Goal: Task Accomplishment & Management: Manage account settings

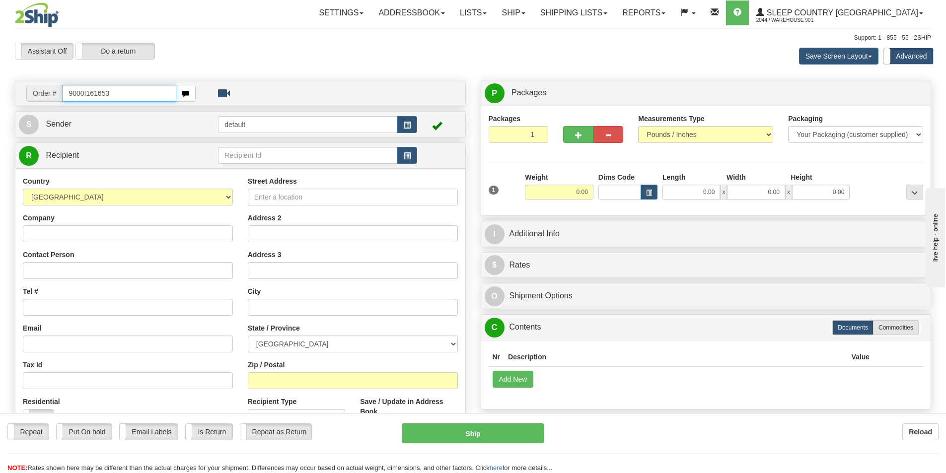
type input "9000I161653"
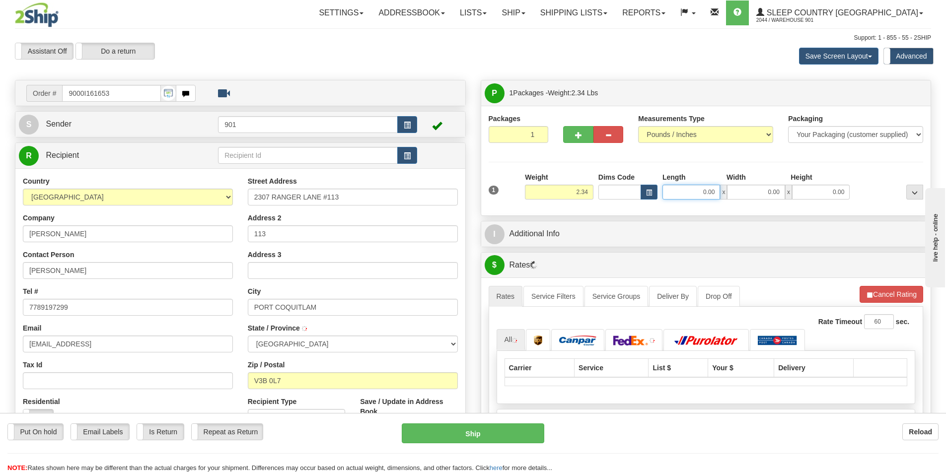
click at [713, 192] on input "0.00" at bounding box center [691, 192] width 58 height 15
type input "9.00"
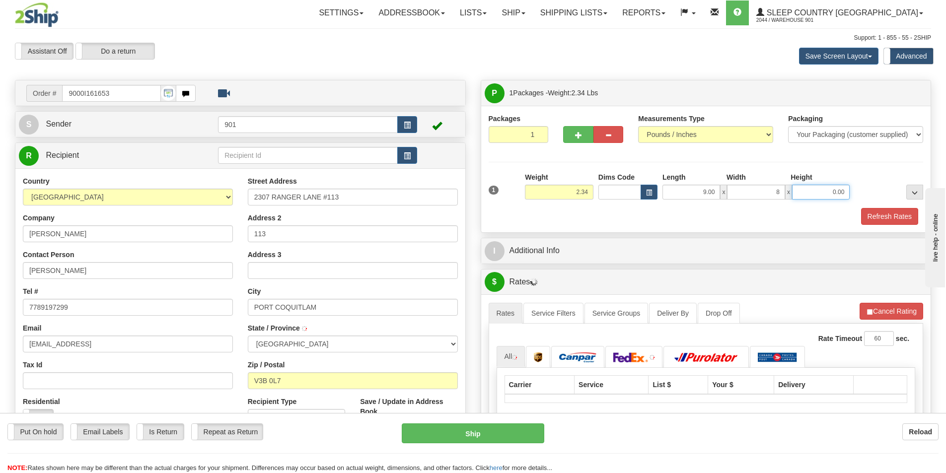
type input "8.00"
type input "7.00"
click at [878, 215] on button "Refresh Rates" at bounding box center [889, 216] width 57 height 17
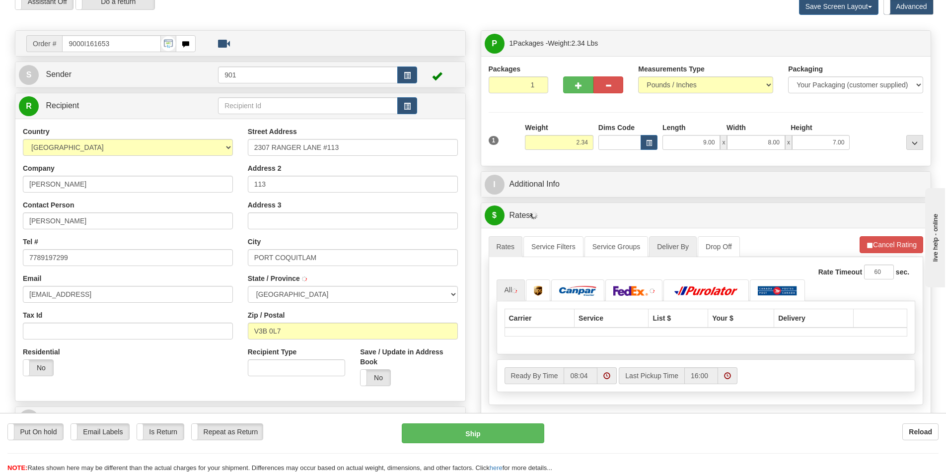
scroll to position [99, 0]
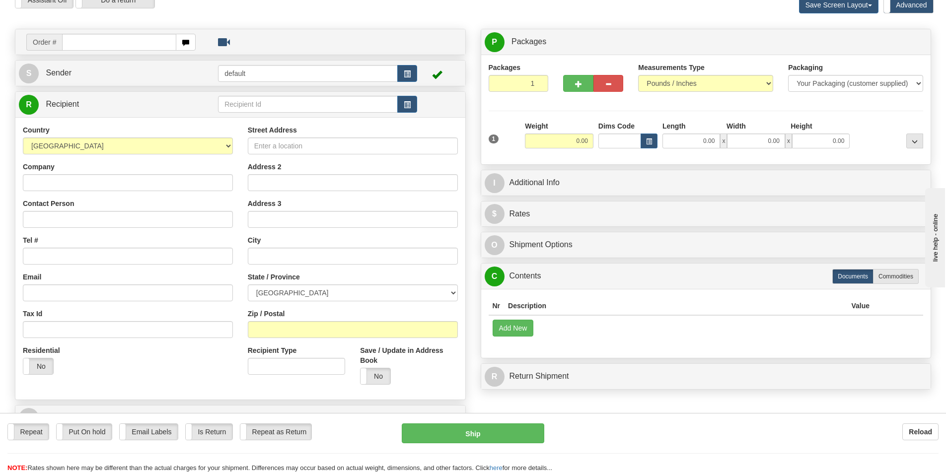
scroll to position [35, 0]
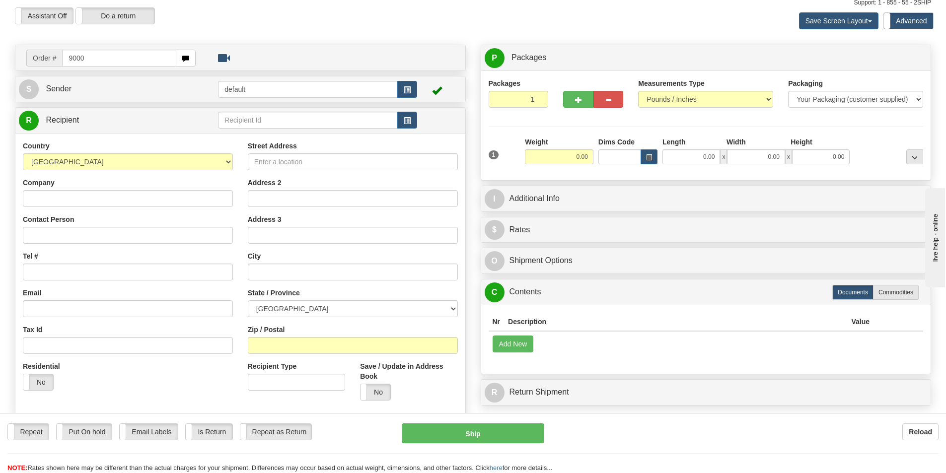
click at [137, 62] on input "9000" at bounding box center [119, 58] width 114 height 17
type input "9000I161653"
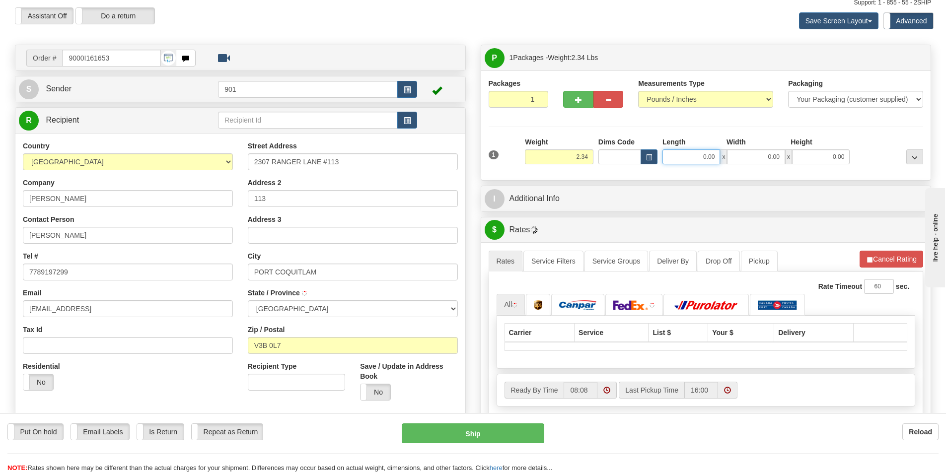
click at [692, 152] on input "0.00" at bounding box center [691, 156] width 58 height 15
type input "9.00"
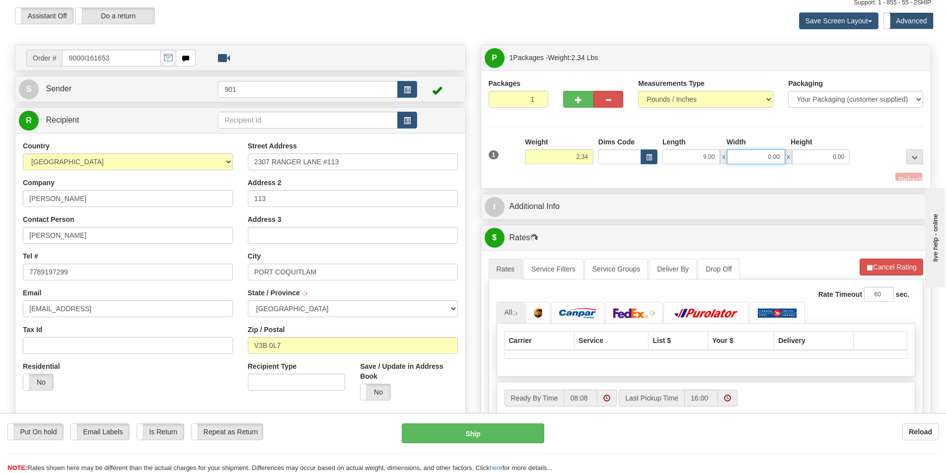
click at [751, 157] on input "0.00" at bounding box center [756, 156] width 58 height 15
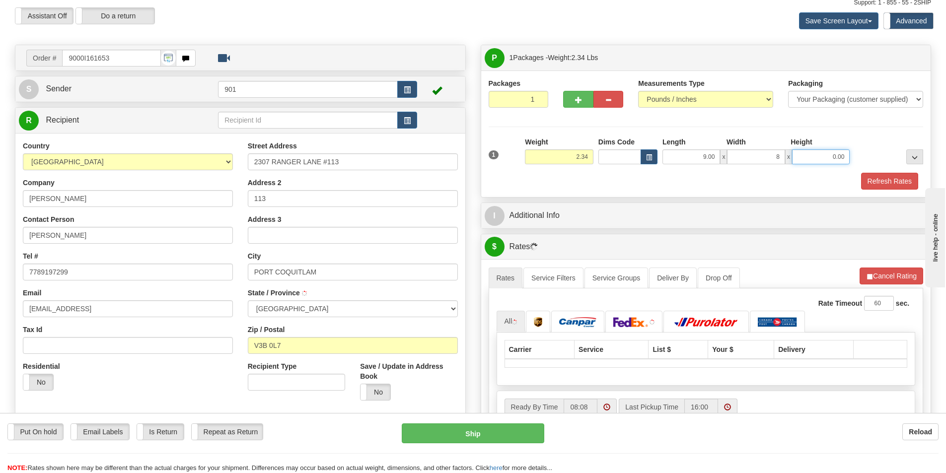
type input "8.00"
click at [828, 152] on input "0.00" at bounding box center [821, 156] width 58 height 15
type input "7.00"
click at [874, 183] on button "Refresh Rates" at bounding box center [889, 181] width 57 height 17
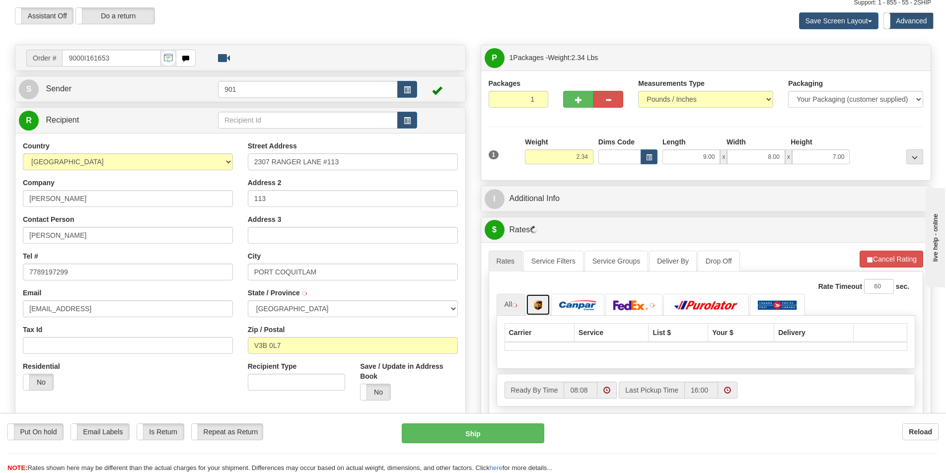
click at [541, 299] on link at bounding box center [538, 304] width 24 height 21
click at [570, 306] on img at bounding box center [577, 305] width 37 height 10
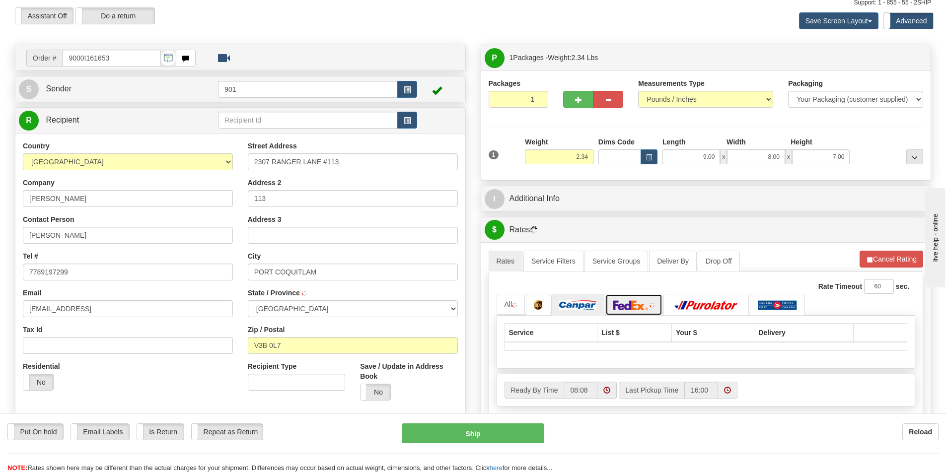
click at [641, 308] on img at bounding box center [630, 305] width 35 height 10
click at [683, 304] on img at bounding box center [706, 305] width 70 height 10
click at [567, 304] on img at bounding box center [577, 305] width 37 height 10
click at [554, 304] on link at bounding box center [577, 304] width 53 height 21
click at [549, 304] on link at bounding box center [538, 304] width 24 height 21
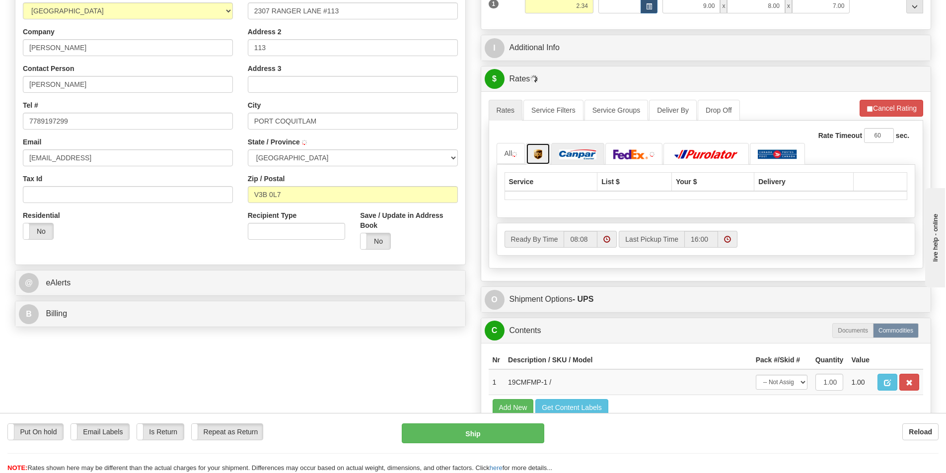
scroll to position [234, 0]
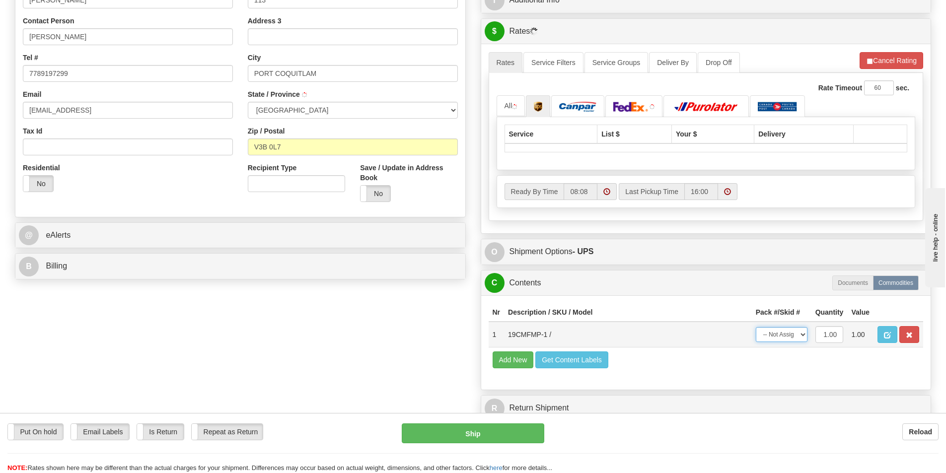
click at [797, 337] on select "-- Not Assigned -- Package 1" at bounding box center [782, 334] width 52 height 15
select select "0"
click at [756, 327] on select "-- Not Assigned -- Package 1" at bounding box center [782, 334] width 52 height 15
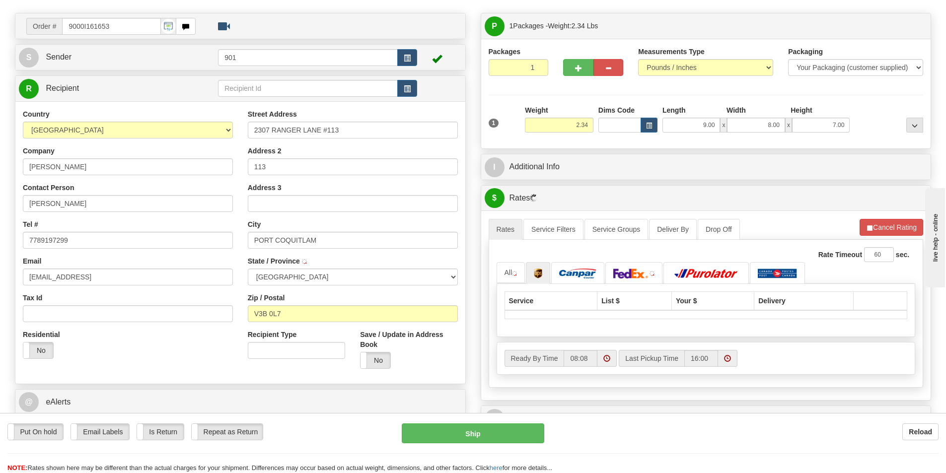
scroll to position [35, 0]
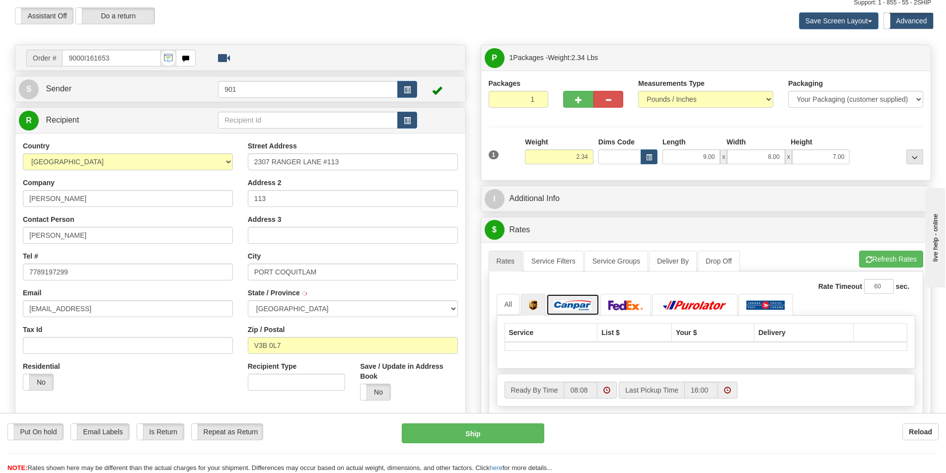
click at [567, 303] on img at bounding box center [572, 305] width 37 height 10
click at [621, 303] on img at bounding box center [625, 305] width 35 height 10
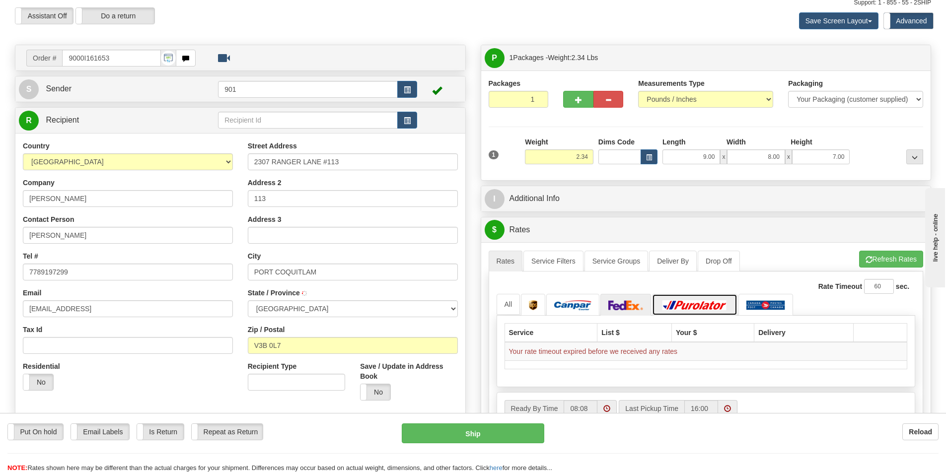
click at [693, 307] on img at bounding box center [695, 305] width 70 height 10
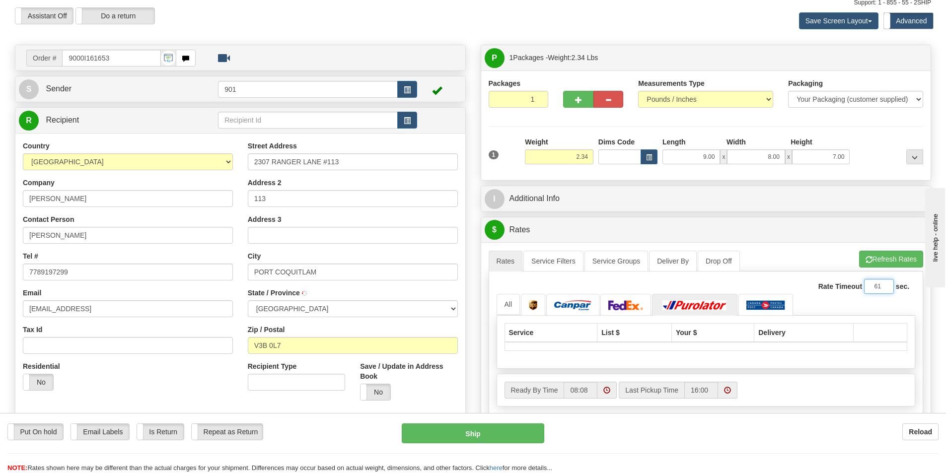
click at [885, 286] on input "61" at bounding box center [879, 286] width 30 height 15
click at [885, 286] on input "62" at bounding box center [879, 286] width 30 height 15
click at [885, 283] on input "63" at bounding box center [879, 286] width 30 height 15
click at [885, 283] on input "64" at bounding box center [879, 286] width 30 height 15
click at [885, 283] on input "65" at bounding box center [879, 286] width 30 height 15
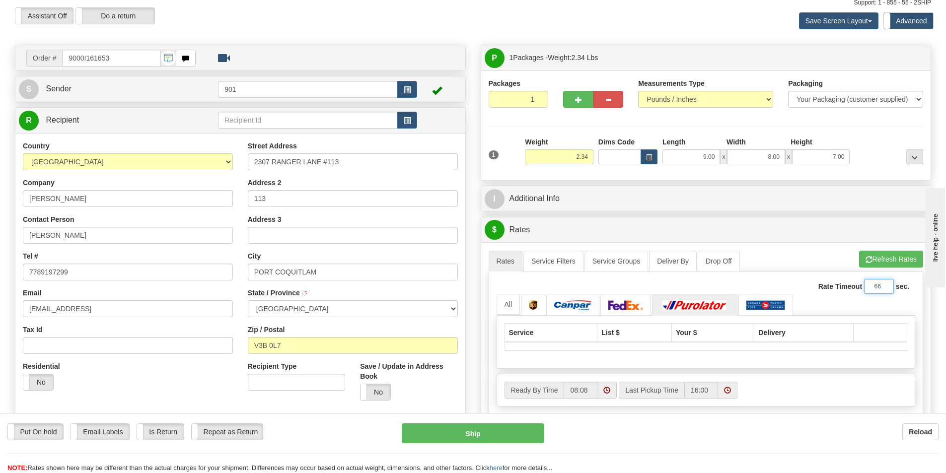
click at [885, 283] on input "66" at bounding box center [879, 286] width 30 height 15
click at [885, 283] on input "67" at bounding box center [879, 286] width 30 height 15
click at [885, 283] on input "68" at bounding box center [879, 286] width 30 height 15
click at [885, 283] on input "69" at bounding box center [879, 286] width 30 height 15
click at [885, 283] on input "70" at bounding box center [879, 286] width 30 height 15
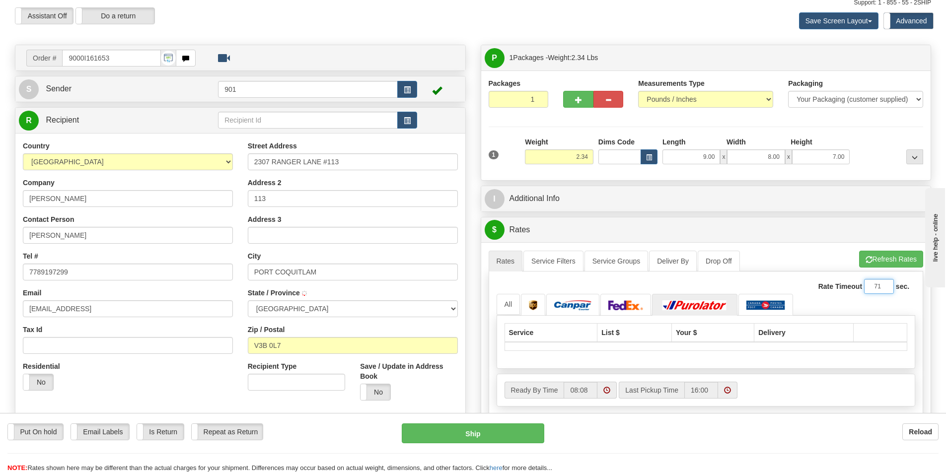
click at [885, 283] on input "71" at bounding box center [879, 286] width 30 height 15
click at [885, 283] on input "72" at bounding box center [879, 286] width 30 height 15
click at [885, 283] on input "73" at bounding box center [879, 286] width 30 height 15
click at [885, 283] on input "74" at bounding box center [879, 286] width 30 height 15
type input "75"
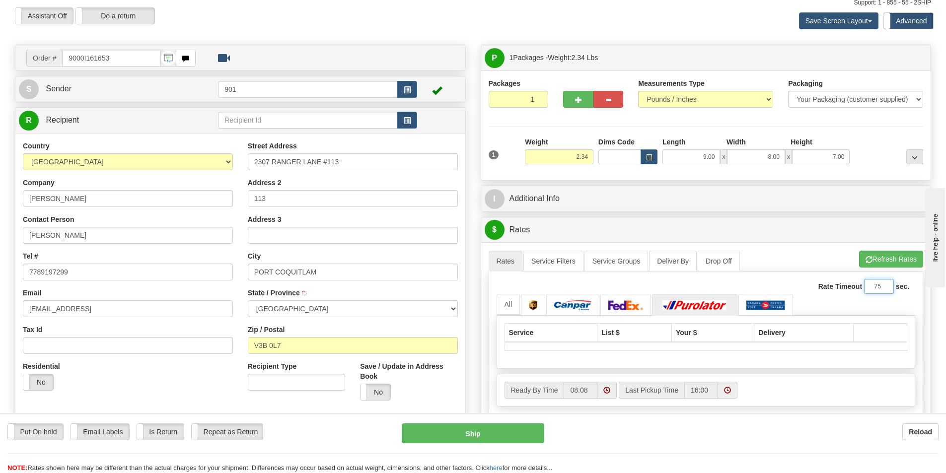
click at [885, 283] on input "75" at bounding box center [879, 286] width 30 height 15
click at [878, 262] on button "Refresh Rates" at bounding box center [891, 259] width 64 height 17
click at [895, 266] on button "Refresh Rates" at bounding box center [891, 259] width 64 height 17
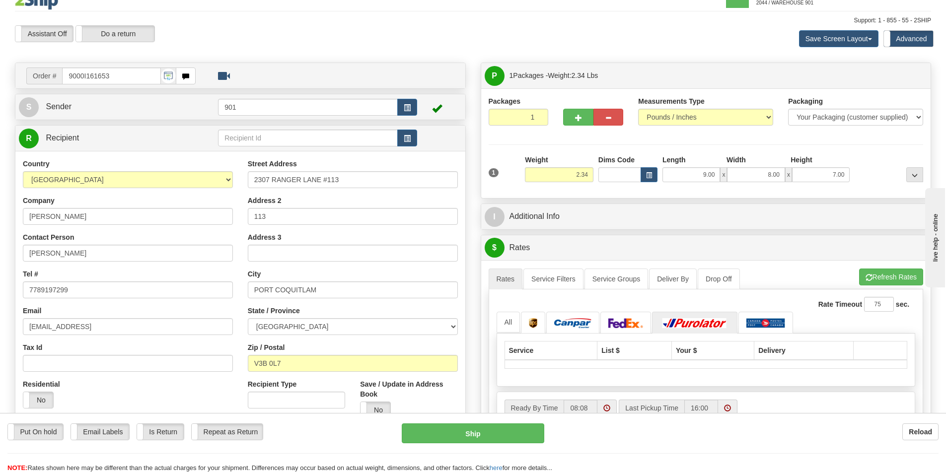
scroll to position [0, 0]
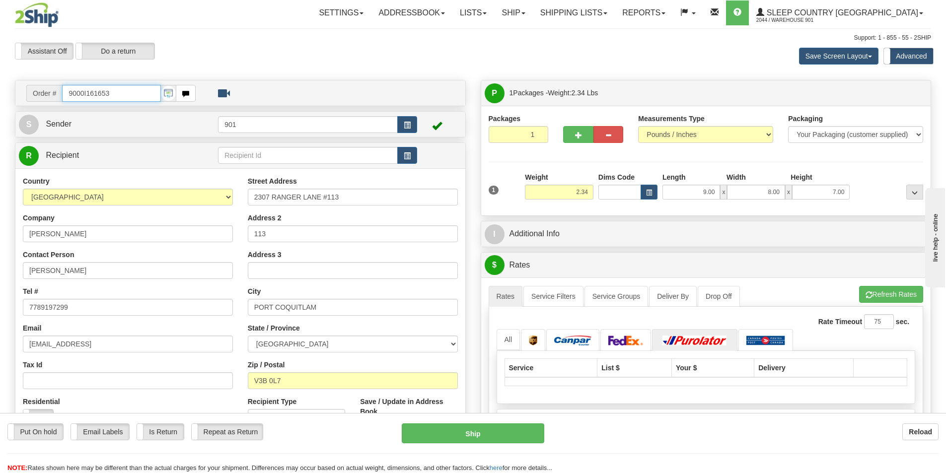
click at [106, 94] on input "9000I161653" at bounding box center [111, 93] width 99 height 17
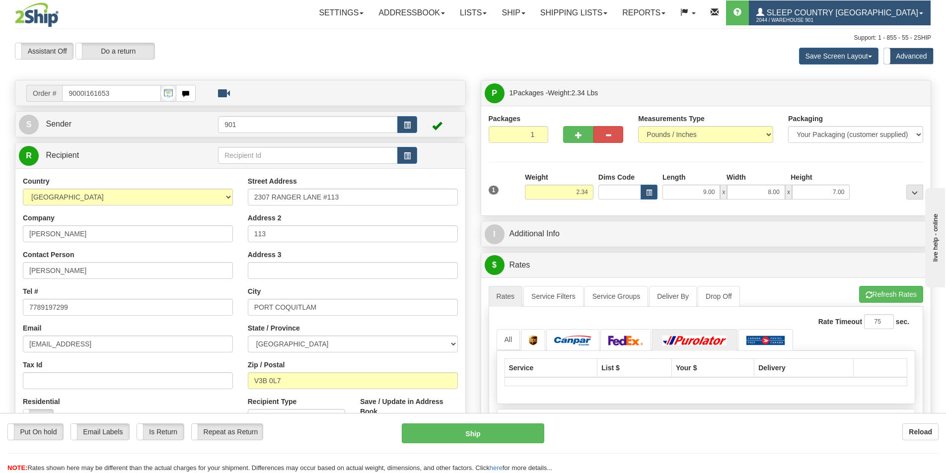
click at [915, 7] on link "Sleep Country Canada 2044 / Warehouse 901" at bounding box center [840, 12] width 182 height 25
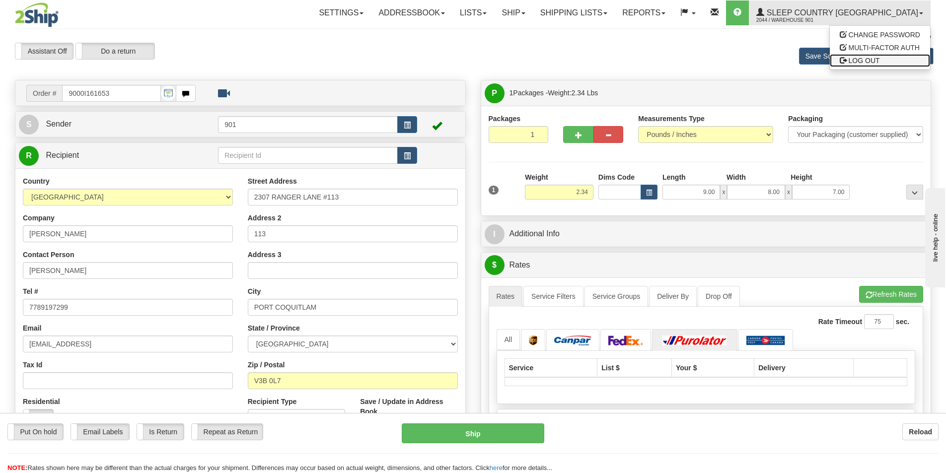
click at [880, 56] on link "LOG OUT" at bounding box center [880, 60] width 100 height 13
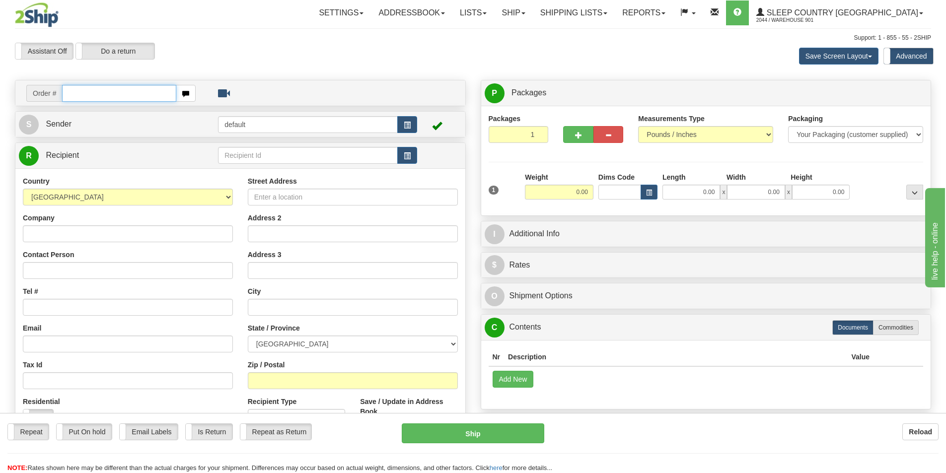
paste input "9000I161653"
click at [140, 92] on input "9000I161653" at bounding box center [119, 93] width 114 height 17
type input "9000I161653"
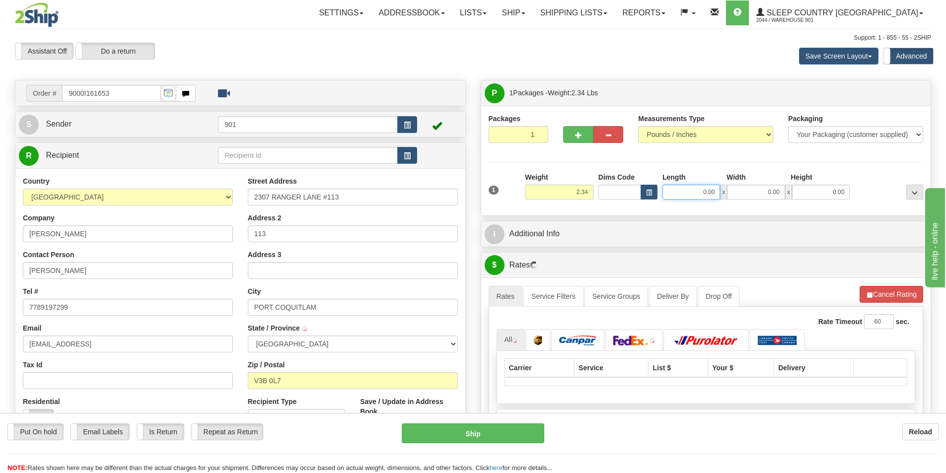
click at [705, 196] on input "0.00" at bounding box center [691, 192] width 58 height 15
type input "9.00"
click at [772, 192] on input "0.00" at bounding box center [756, 192] width 58 height 15
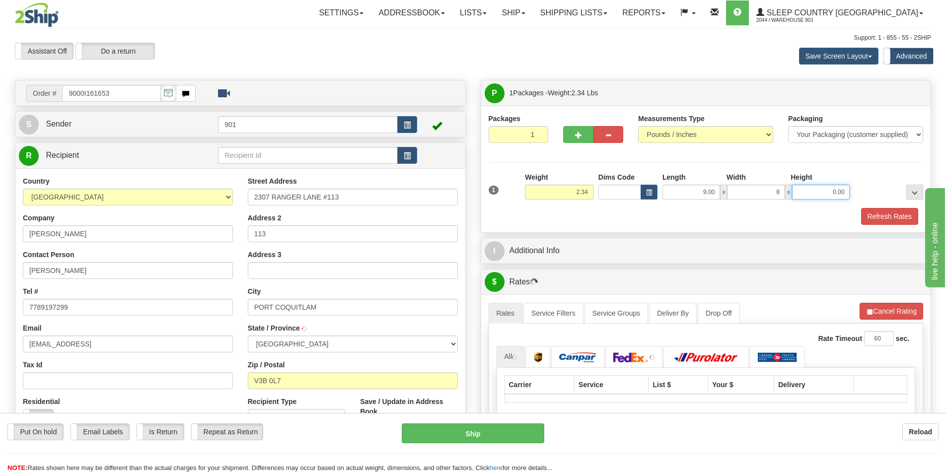
type input "8.00"
click at [840, 192] on input "0.00" at bounding box center [821, 192] width 58 height 15
type input "7.00"
click at [884, 209] on button "Refresh Rates" at bounding box center [889, 216] width 57 height 17
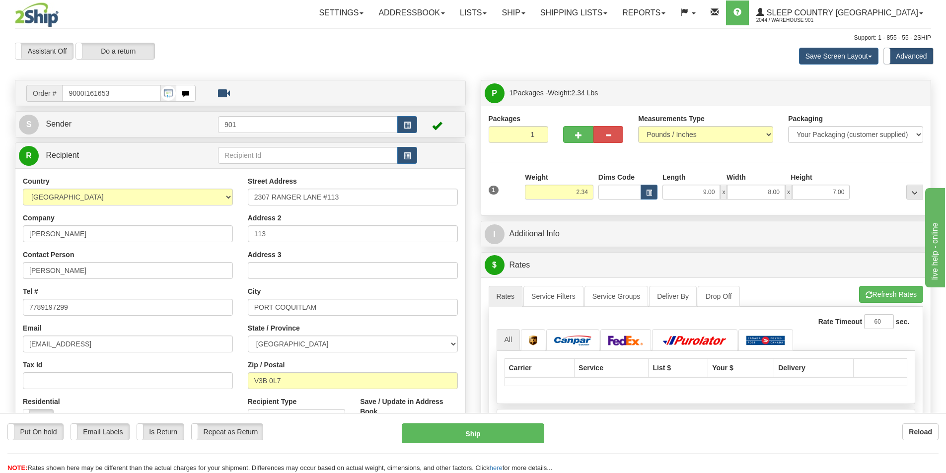
scroll to position [99, 0]
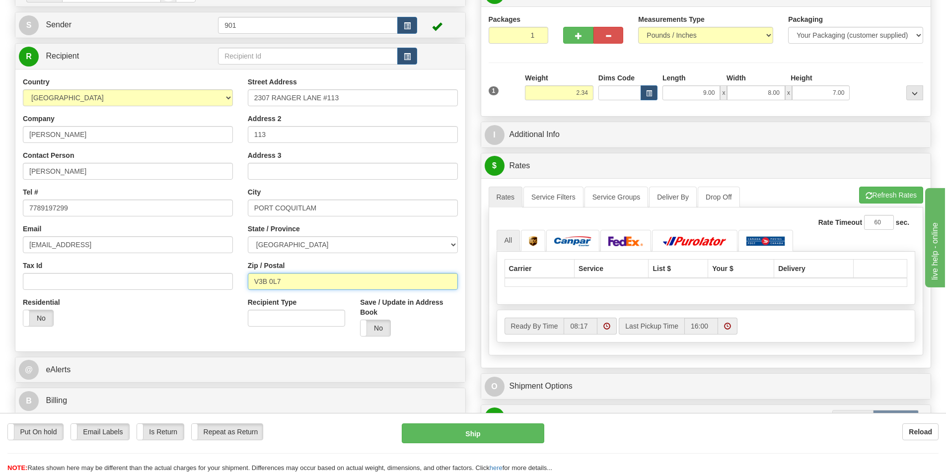
click at [304, 281] on input "V3B 0L7" at bounding box center [353, 281] width 210 height 17
click at [269, 281] on input "V3B 0L7" at bounding box center [353, 281] width 210 height 17
click at [292, 279] on input "V3B0L7" at bounding box center [353, 281] width 210 height 17
type input "V3B0L7"
click at [897, 198] on button "Refresh Rates" at bounding box center [891, 195] width 64 height 17
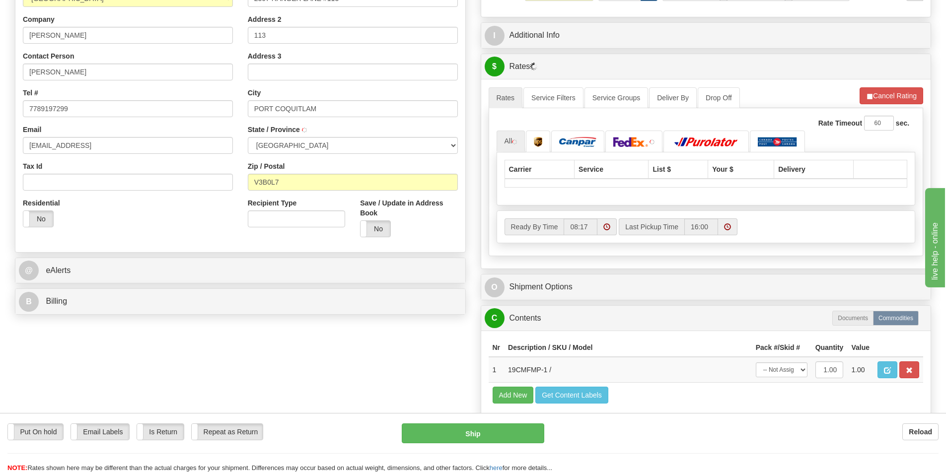
scroll to position [298, 0]
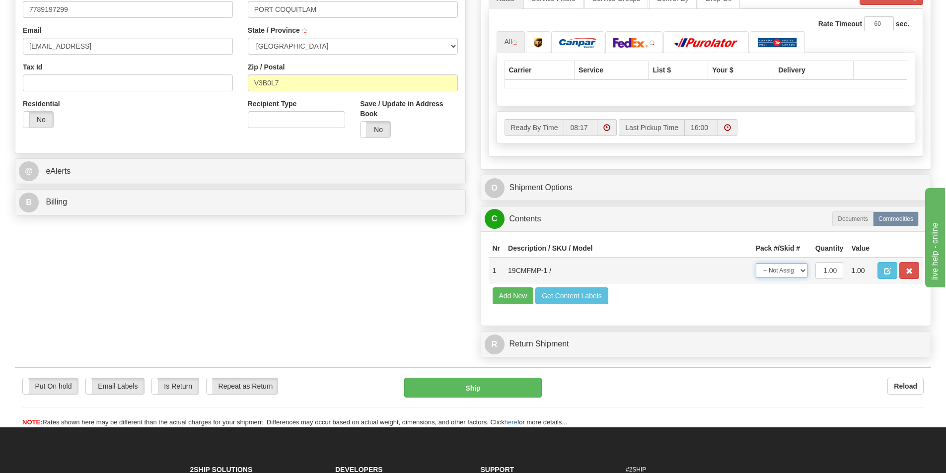
click at [801, 269] on select "-- Not Assigned -- Package 1" at bounding box center [782, 270] width 52 height 15
select select "0"
click at [756, 263] on select "-- Not Assigned -- Package 1" at bounding box center [782, 270] width 52 height 15
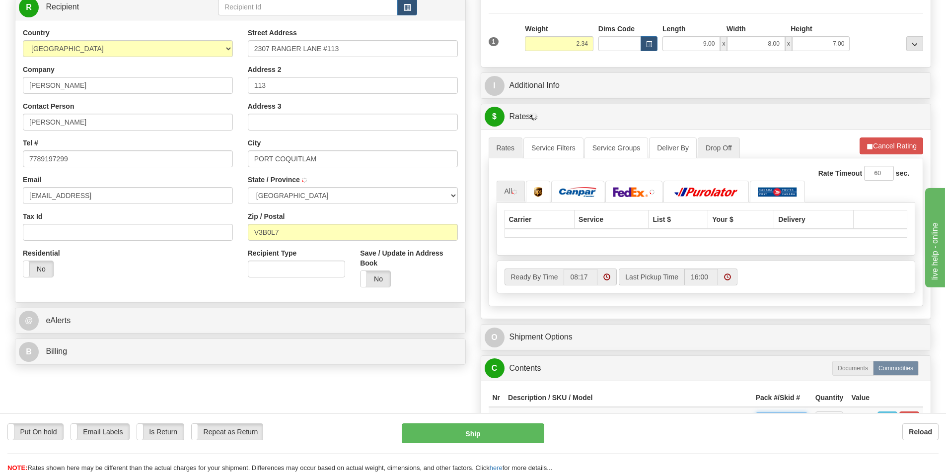
scroll to position [149, 0]
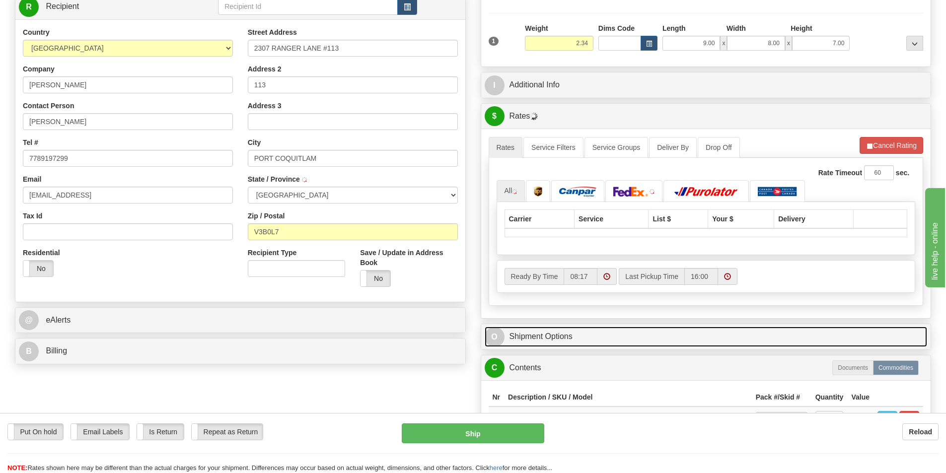
click at [591, 343] on link "O Shipment Options" at bounding box center [706, 337] width 443 height 20
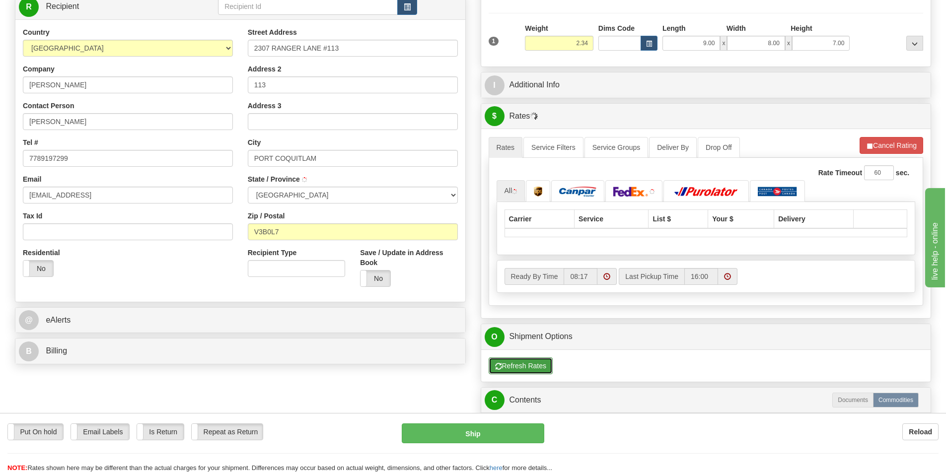
click at [537, 366] on button "Refresh Rates" at bounding box center [521, 365] width 64 height 17
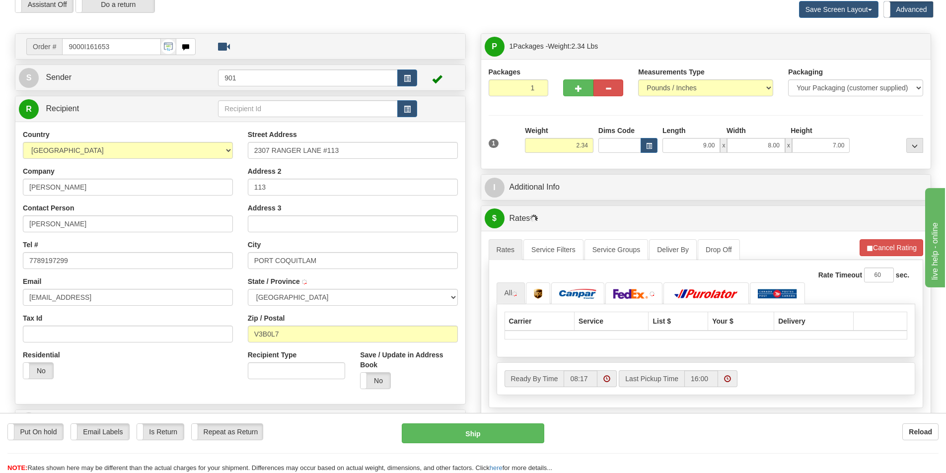
scroll to position [0, 0]
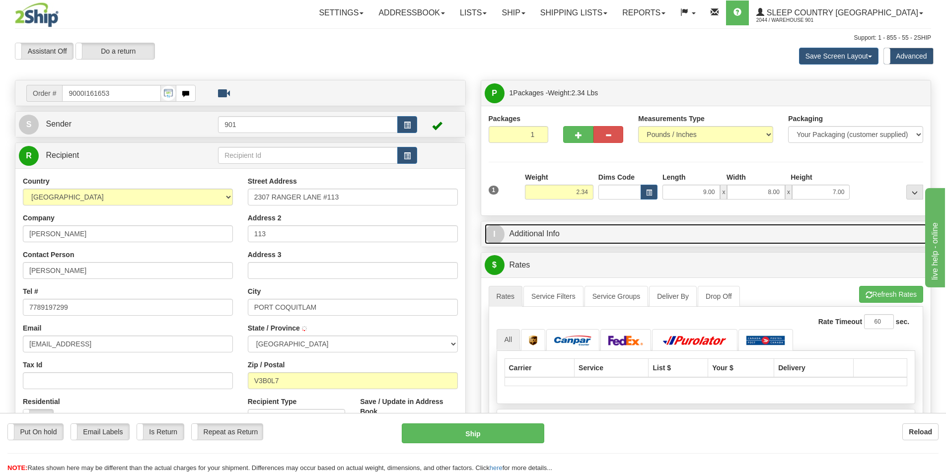
click at [604, 237] on link "I Additional Info" at bounding box center [706, 234] width 443 height 20
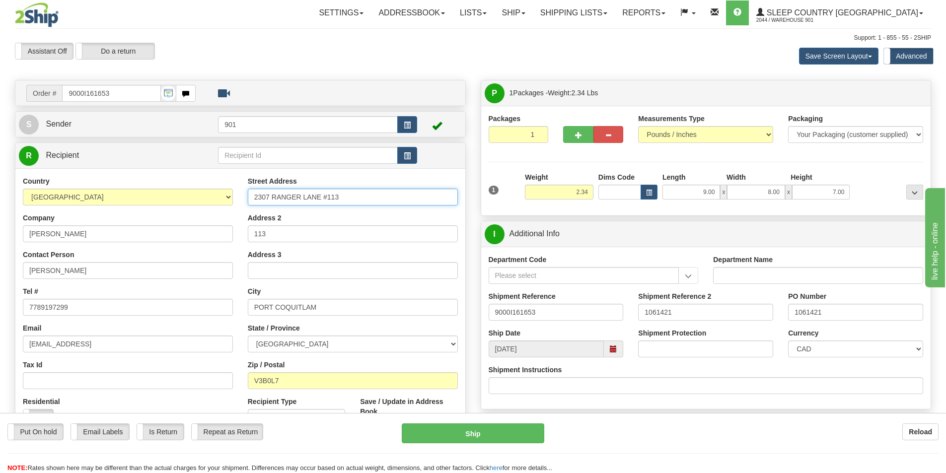
click at [344, 198] on input "2307 RANGER LANE #113" at bounding box center [353, 197] width 210 height 17
type input "2307 RANGER LANE"
click at [353, 241] on input "113" at bounding box center [353, 233] width 210 height 17
click at [267, 380] on input "V3B0L7" at bounding box center [353, 380] width 210 height 17
type input "V3B 0L7"
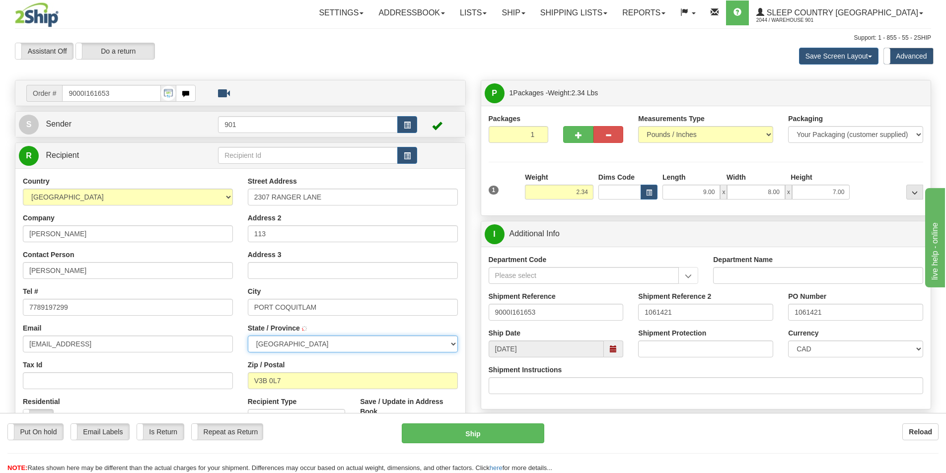
click at [349, 349] on select "ALBERTA BRITISH COLUMBIA MANITOBA NEW BRUNSWICK NEWFOUNDLAND NOVA SCOTIA NUNAVU…" at bounding box center [353, 344] width 210 height 17
click at [338, 346] on select "ALBERTA BRITISH COLUMBIA MANITOBA NEW BRUNSWICK NEWFOUNDLAND NOVA SCOTIA NUNAVU…" at bounding box center [353, 344] width 210 height 17
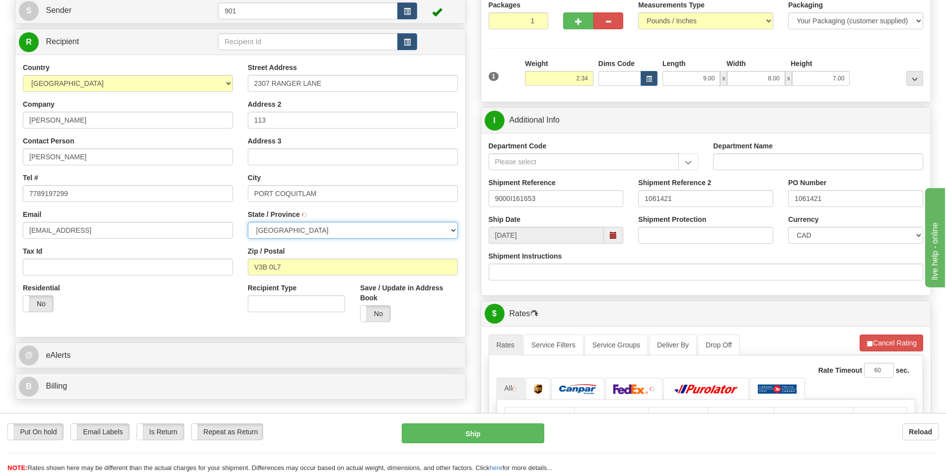
scroll to position [199, 0]
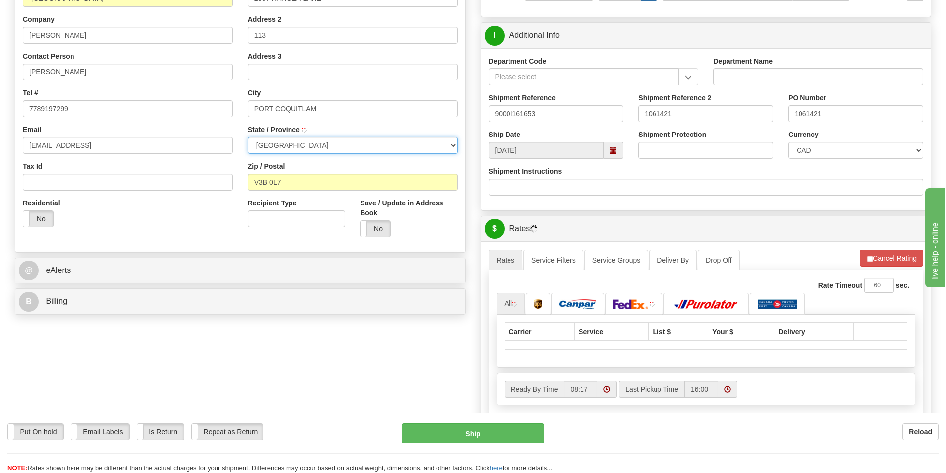
click at [603, 391] on span at bounding box center [606, 389] width 7 height 7
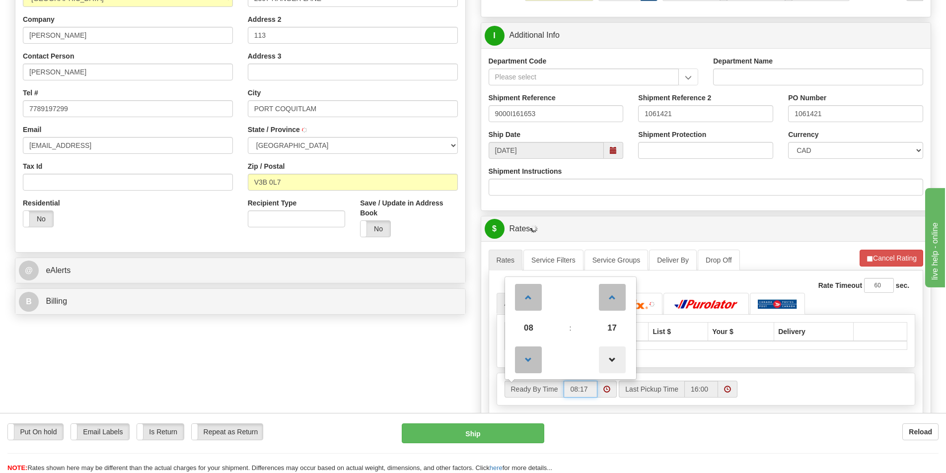
click at [611, 359] on span at bounding box center [612, 360] width 27 height 27
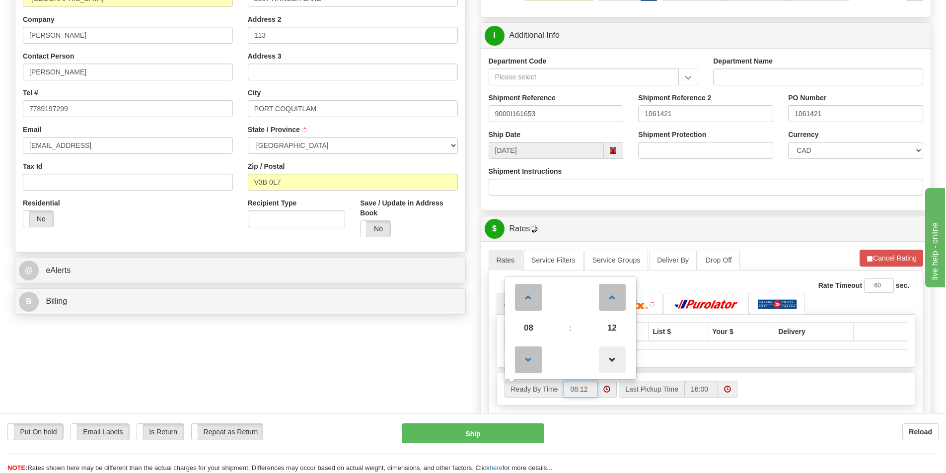
click at [611, 359] on span at bounding box center [612, 360] width 27 height 27
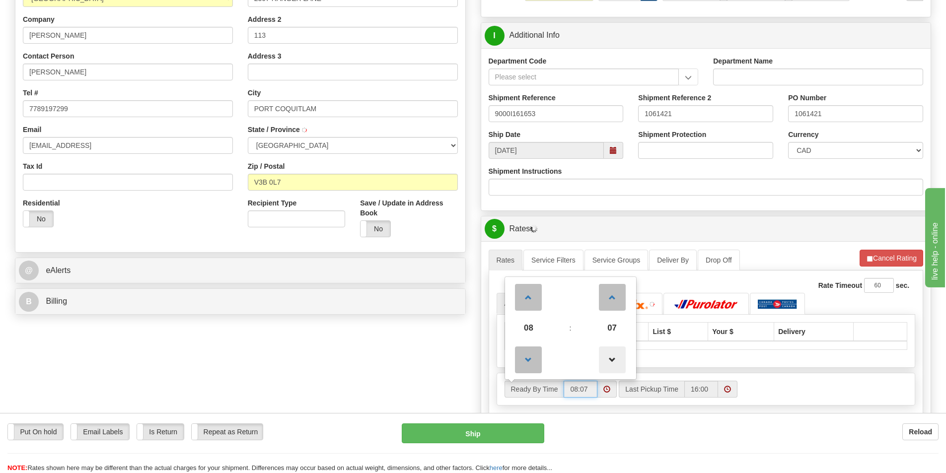
click at [610, 364] on span at bounding box center [612, 360] width 27 height 27
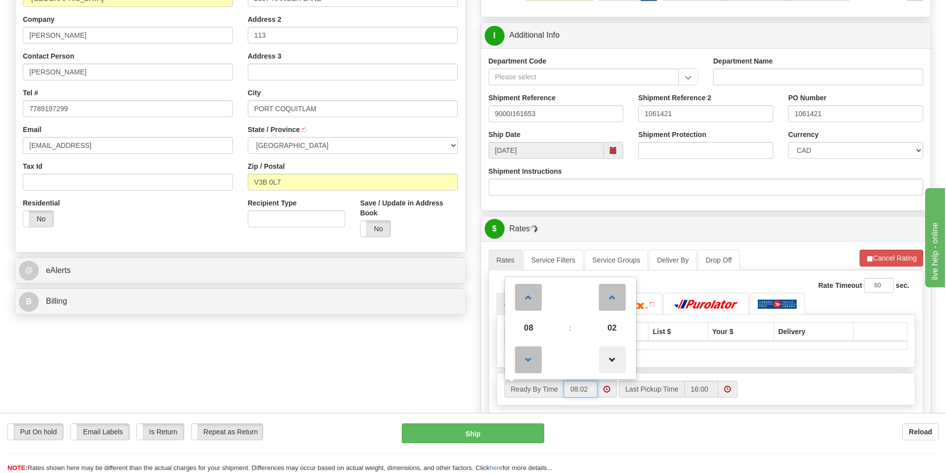
click at [610, 364] on span at bounding box center [612, 360] width 27 height 27
type input "08:00"
click at [835, 372] on div "Rate Timeout 60 sec. All :" at bounding box center [706, 344] width 435 height 147
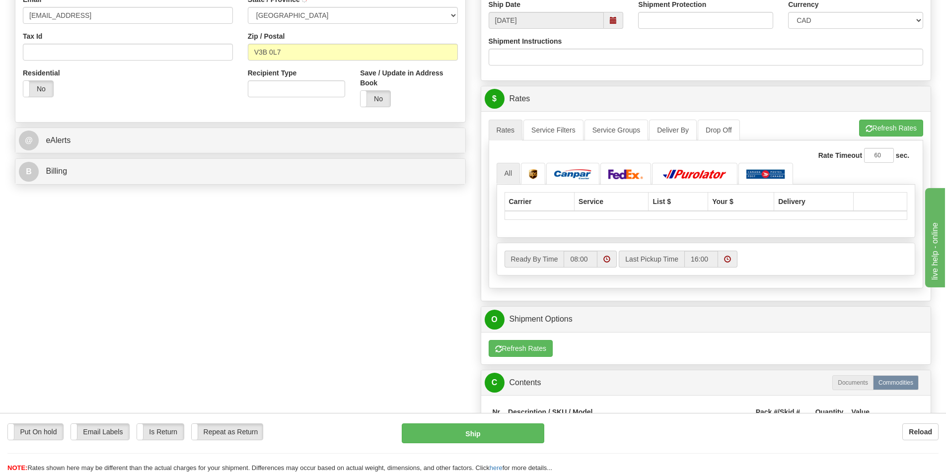
scroll to position [348, 0]
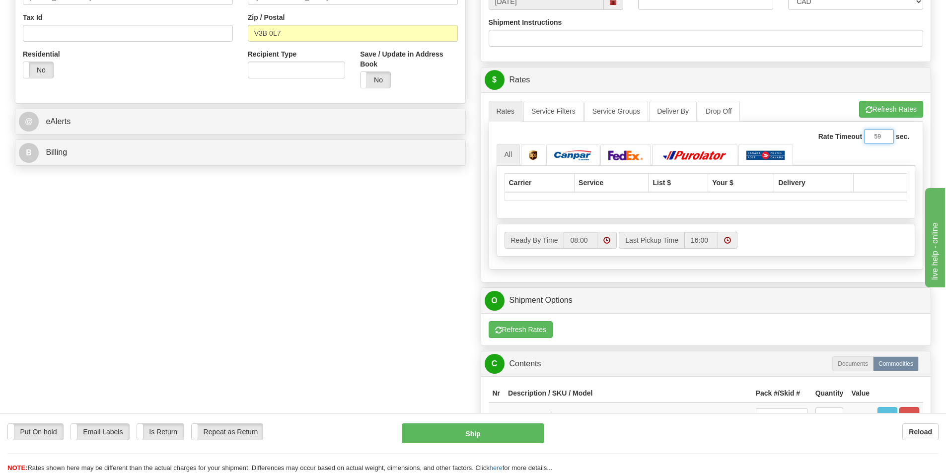
click at [885, 138] on input "59" at bounding box center [879, 136] width 30 height 15
click at [885, 138] on input "58" at bounding box center [879, 136] width 30 height 15
click at [885, 138] on input "57" at bounding box center [879, 136] width 30 height 15
click at [885, 138] on input "56" at bounding box center [879, 136] width 30 height 15
click at [885, 138] on input "55" at bounding box center [879, 136] width 30 height 15
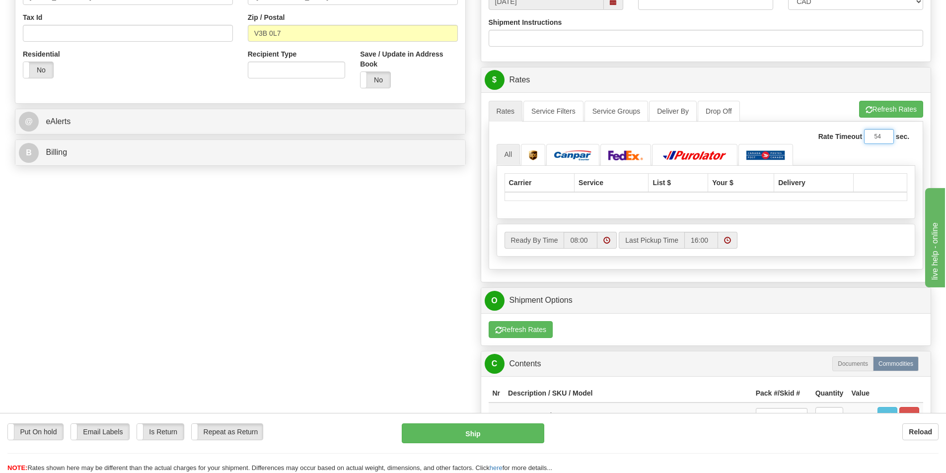
click at [885, 138] on input "54" at bounding box center [879, 136] width 30 height 15
click at [885, 138] on input "53" at bounding box center [879, 136] width 30 height 15
click at [885, 138] on input "52" at bounding box center [879, 136] width 30 height 15
click at [885, 138] on input "51" at bounding box center [879, 136] width 30 height 15
click at [885, 138] on input "50" at bounding box center [879, 136] width 30 height 15
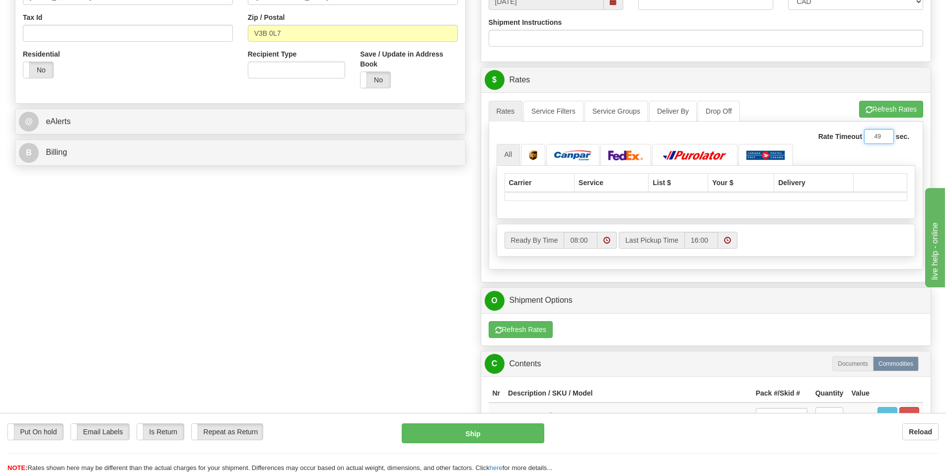
click at [885, 138] on input "49" at bounding box center [879, 136] width 30 height 15
click at [885, 138] on input "48" at bounding box center [879, 136] width 30 height 15
click at [885, 138] on input "47" at bounding box center [879, 136] width 30 height 15
click at [885, 138] on input "46" at bounding box center [879, 136] width 30 height 15
click at [885, 138] on input "45" at bounding box center [879, 136] width 30 height 15
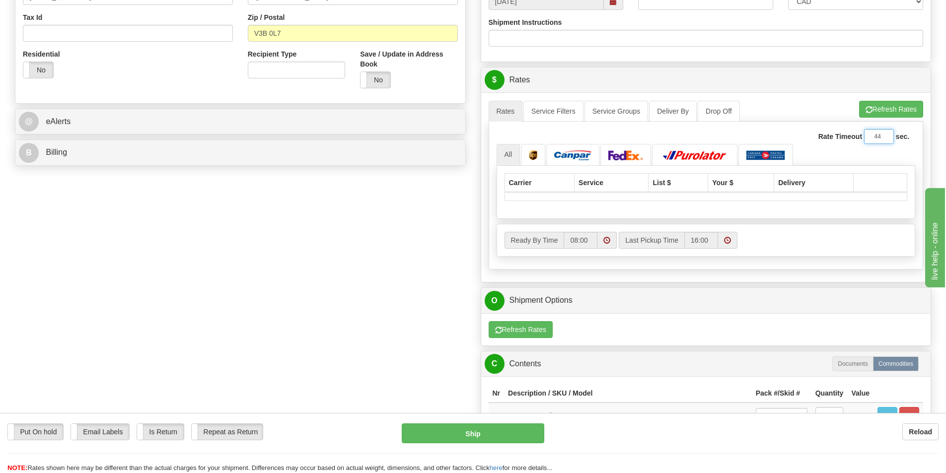
click at [885, 138] on input "44" at bounding box center [879, 136] width 30 height 15
click at [885, 138] on input "43" at bounding box center [879, 136] width 30 height 15
click at [885, 138] on input "42" at bounding box center [879, 136] width 30 height 15
click at [885, 138] on input "41" at bounding box center [879, 136] width 30 height 15
click at [885, 138] on input "40" at bounding box center [879, 136] width 30 height 15
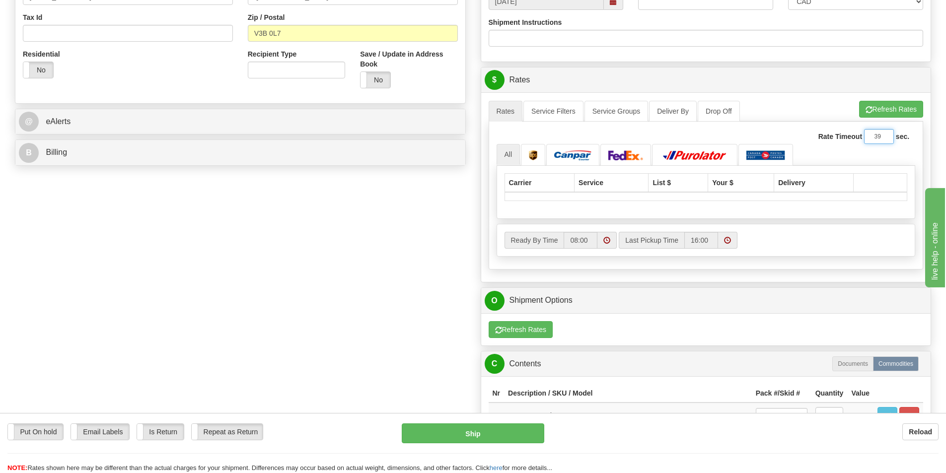
click at [885, 138] on input "39" at bounding box center [879, 136] width 30 height 15
click at [885, 138] on input "38" at bounding box center [879, 136] width 30 height 15
click at [885, 138] on input "37" at bounding box center [879, 136] width 30 height 15
click at [885, 138] on input "36" at bounding box center [879, 136] width 30 height 15
click at [885, 138] on input "35" at bounding box center [879, 136] width 30 height 15
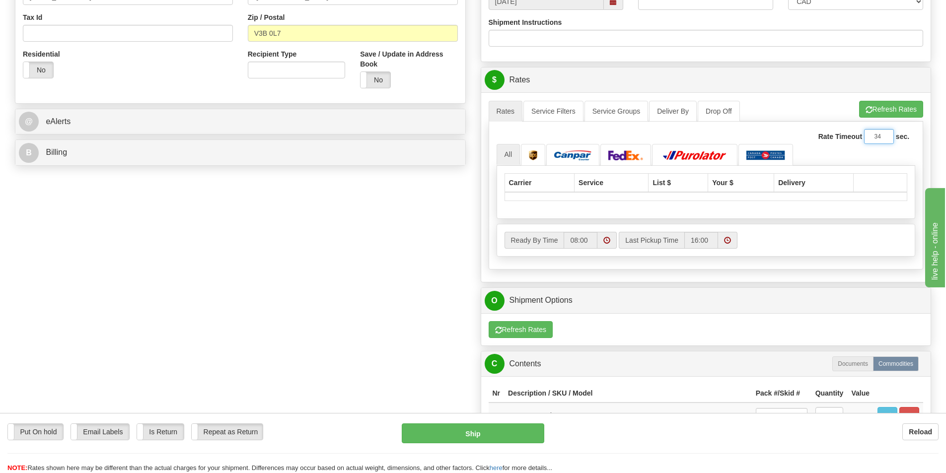
click at [885, 138] on input "34" at bounding box center [879, 136] width 30 height 15
click at [885, 138] on input "33" at bounding box center [879, 136] width 30 height 15
click at [885, 138] on input "32" at bounding box center [879, 136] width 30 height 15
click at [885, 138] on input "31" at bounding box center [879, 136] width 30 height 15
type input "30"
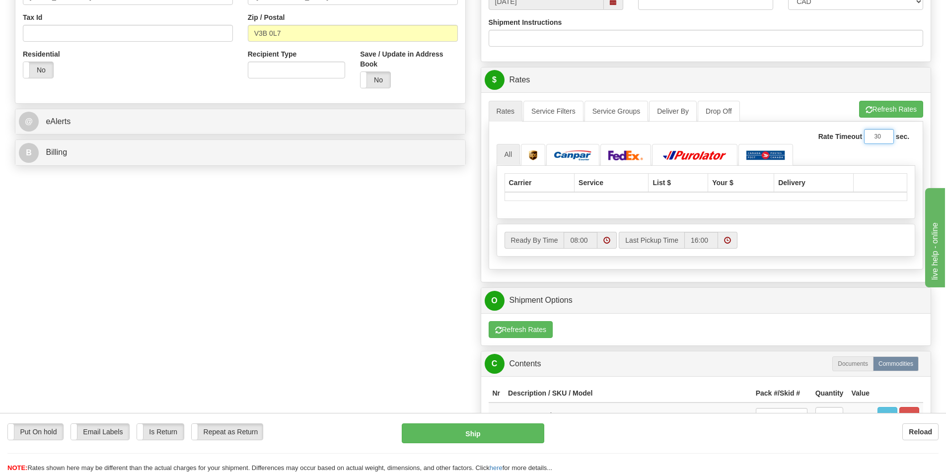
click at [885, 138] on input "30" at bounding box center [879, 136] width 30 height 15
click at [843, 156] on ul "All" at bounding box center [705, 154] width 419 height 21
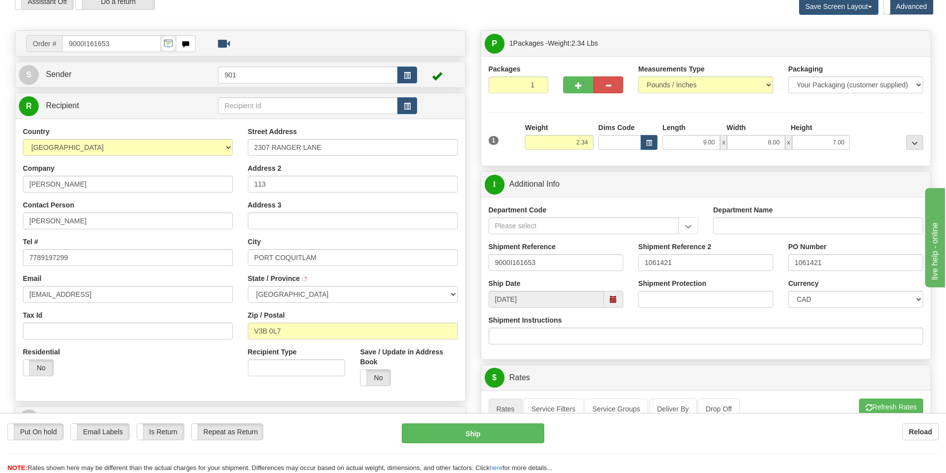
scroll to position [149, 0]
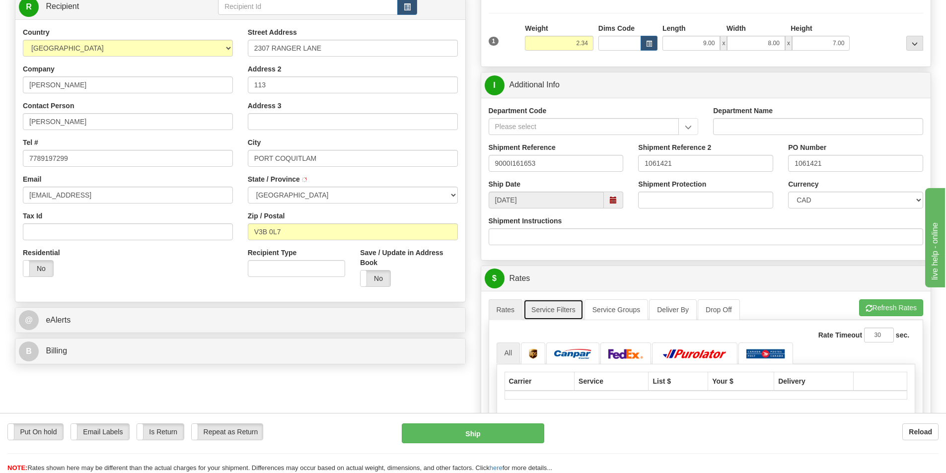
click at [562, 314] on link "Service Filters" at bounding box center [553, 309] width 60 height 21
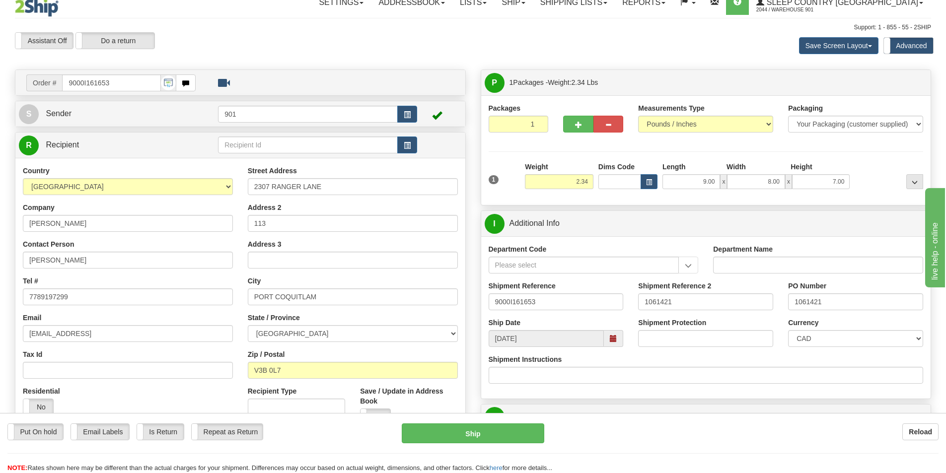
scroll to position [0, 0]
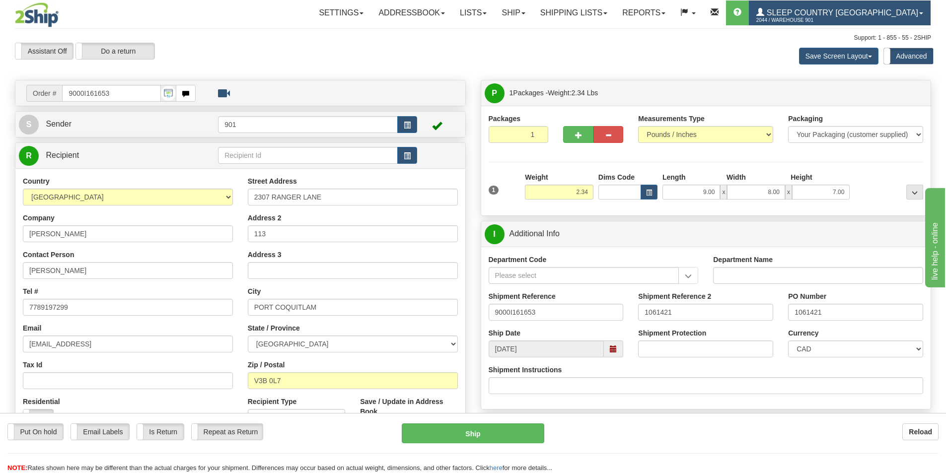
click at [899, 16] on span "Sleep Country [GEOGRAPHIC_DATA]" at bounding box center [841, 12] width 154 height 8
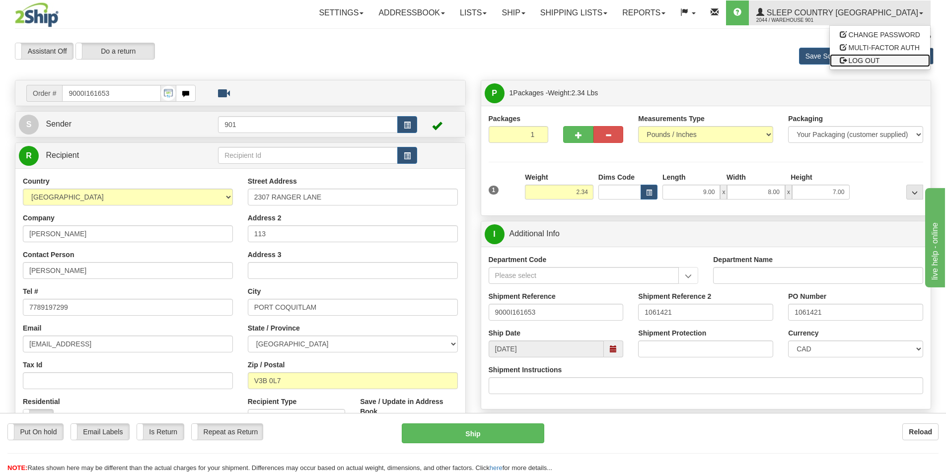
click at [871, 61] on span "LOG OUT" at bounding box center [863, 61] width 31 height 8
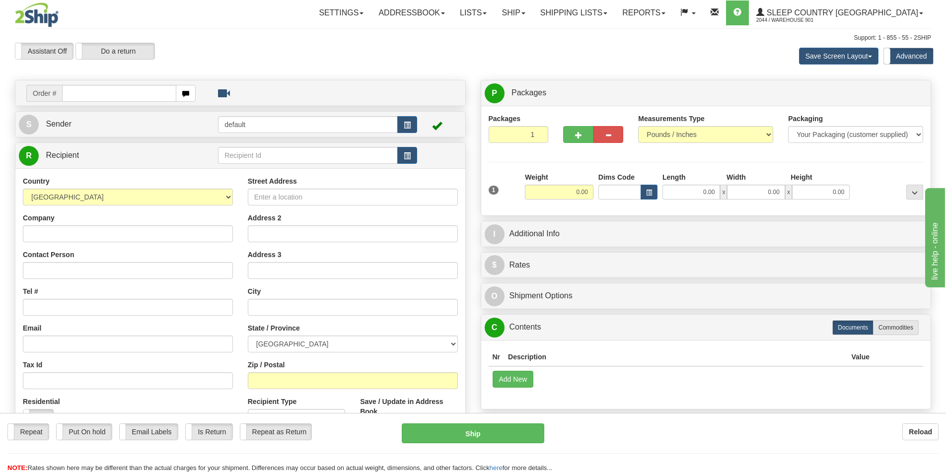
click at [96, 93] on input "text" at bounding box center [119, 93] width 114 height 17
type input "9000i161310"
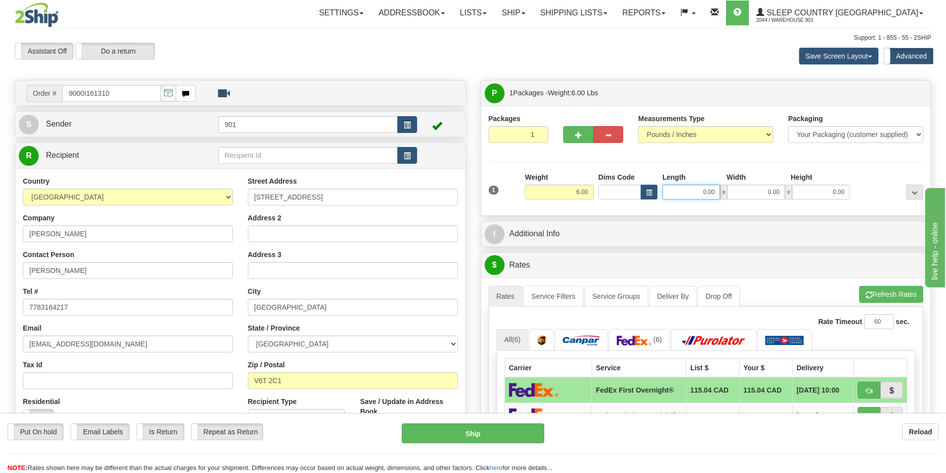
click at [699, 191] on input "0.00" at bounding box center [691, 192] width 58 height 15
type input "12.00"
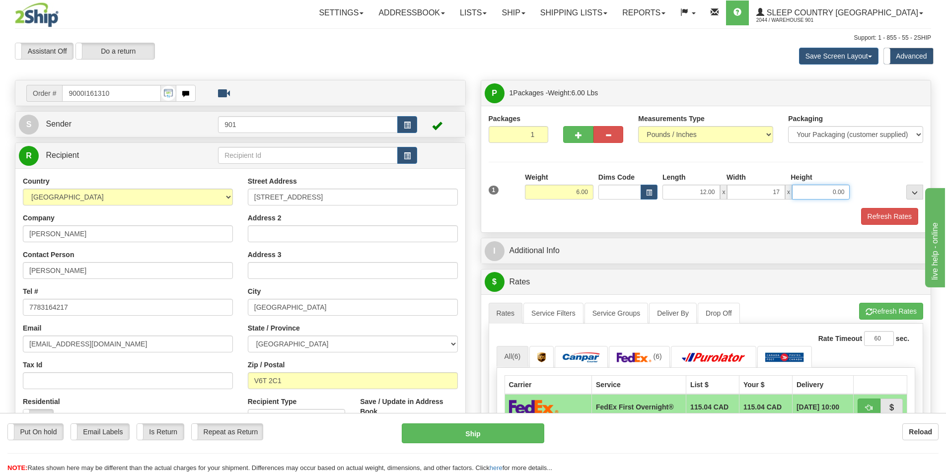
type input "17.00"
type input "6.00"
click at [897, 223] on button "Refresh Rates" at bounding box center [889, 216] width 57 height 17
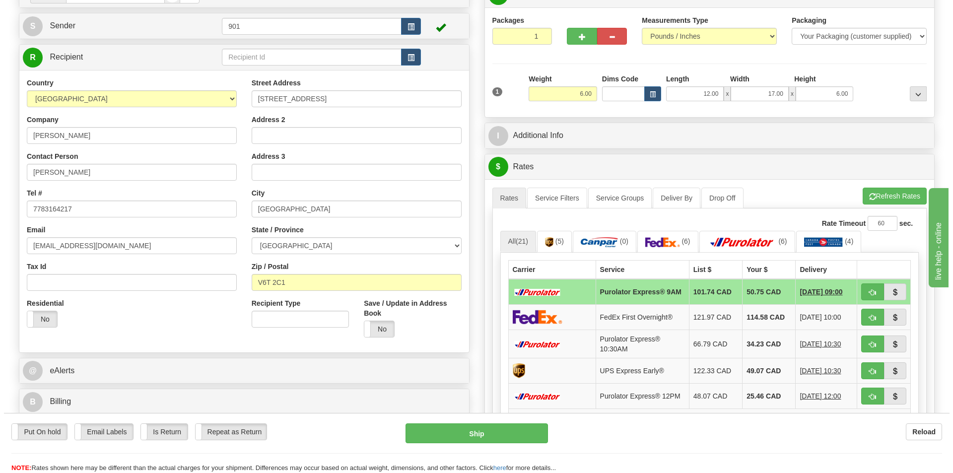
scroll to position [149, 0]
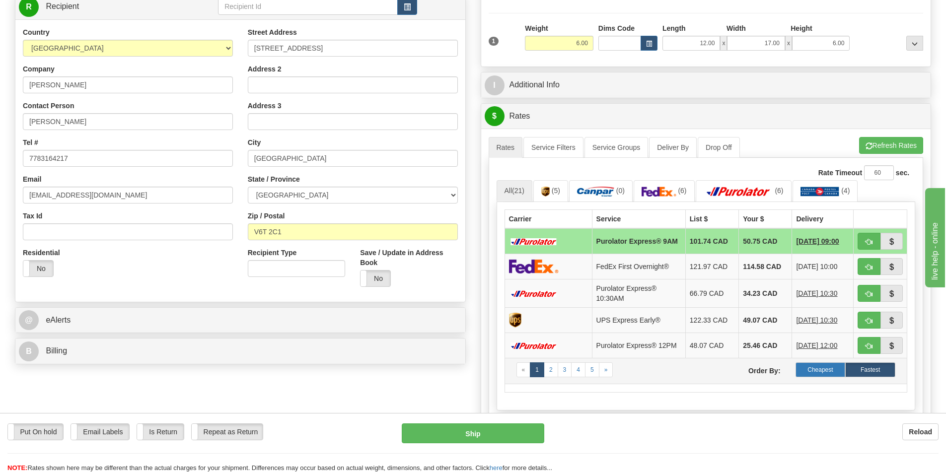
click at [833, 372] on label "Cheapest" at bounding box center [820, 369] width 50 height 15
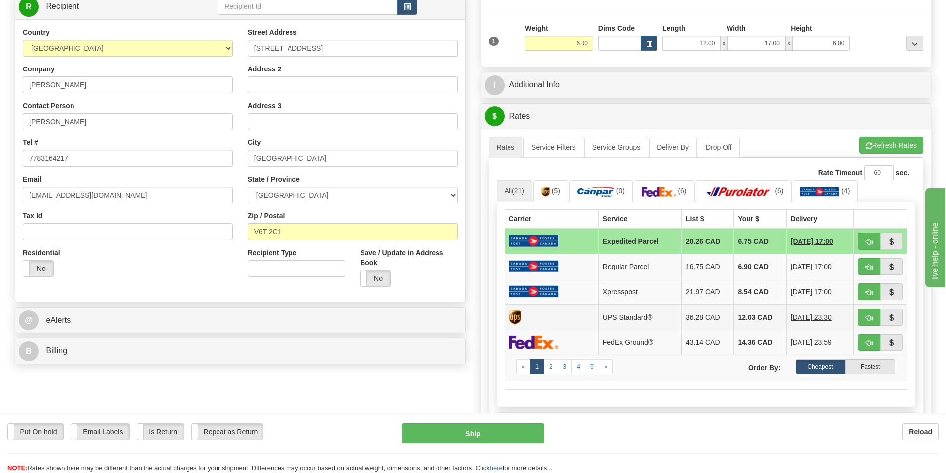
click at [756, 320] on td "12.03 CAD" at bounding box center [760, 316] width 52 height 25
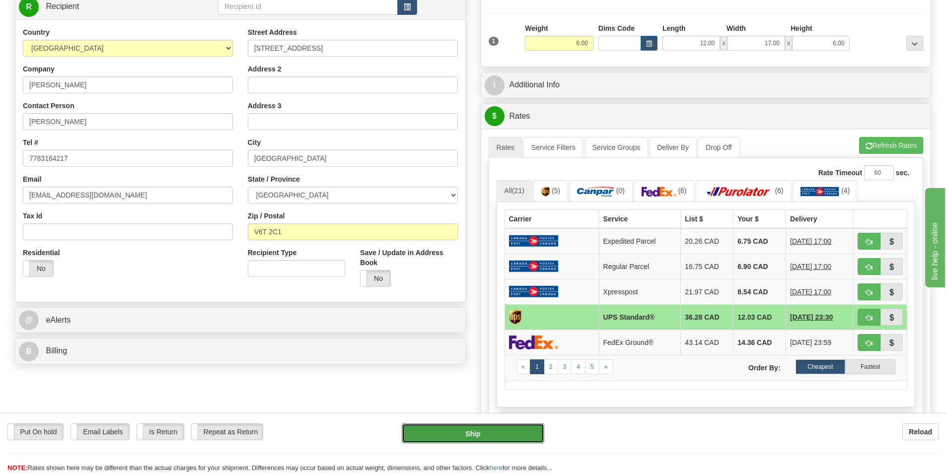
click at [479, 432] on button "Ship" at bounding box center [473, 433] width 142 height 20
type input "11"
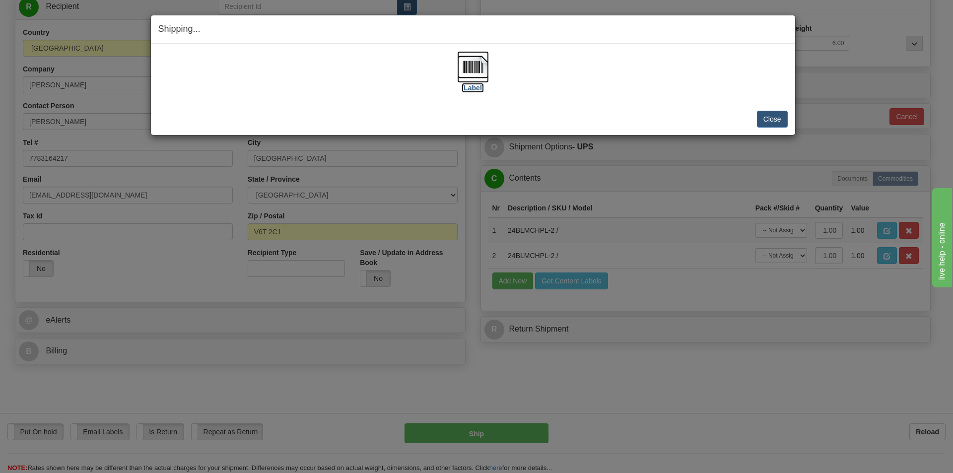
click at [475, 91] on label "[Label]" at bounding box center [473, 88] width 23 height 10
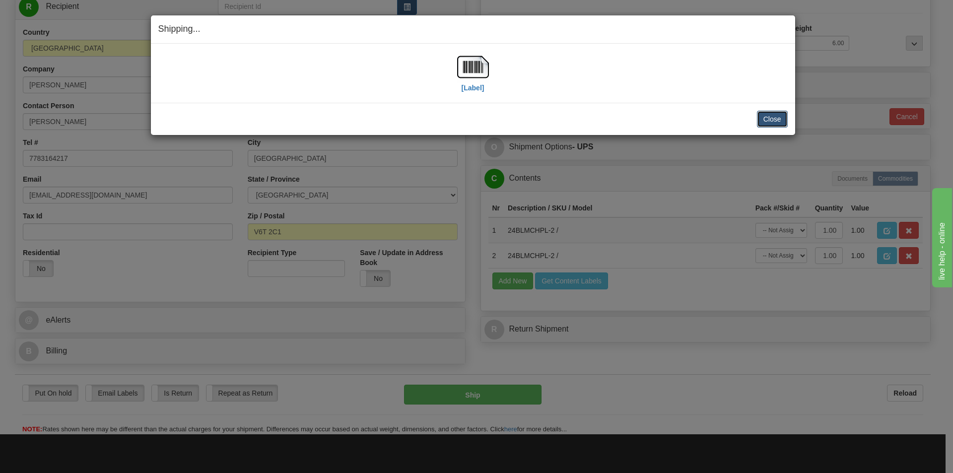
click at [773, 120] on button "Close" at bounding box center [772, 119] width 31 height 17
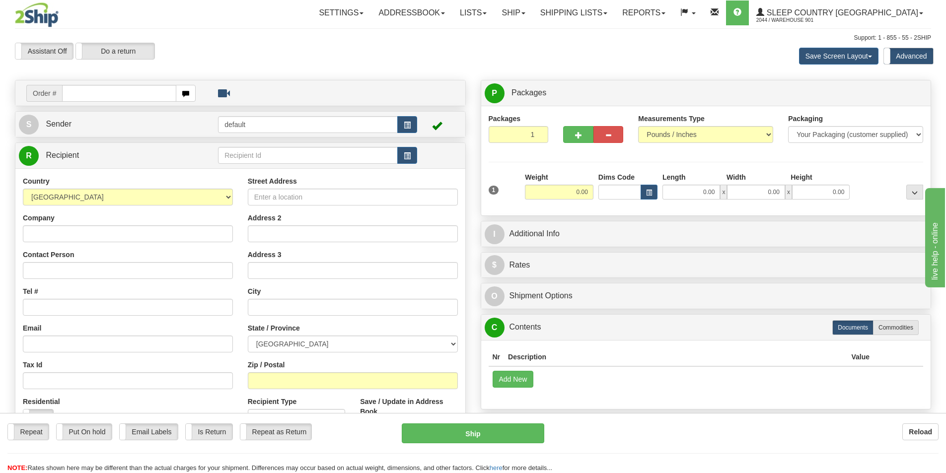
click at [135, 96] on input "text" at bounding box center [119, 93] width 114 height 17
type input "9000i161653"
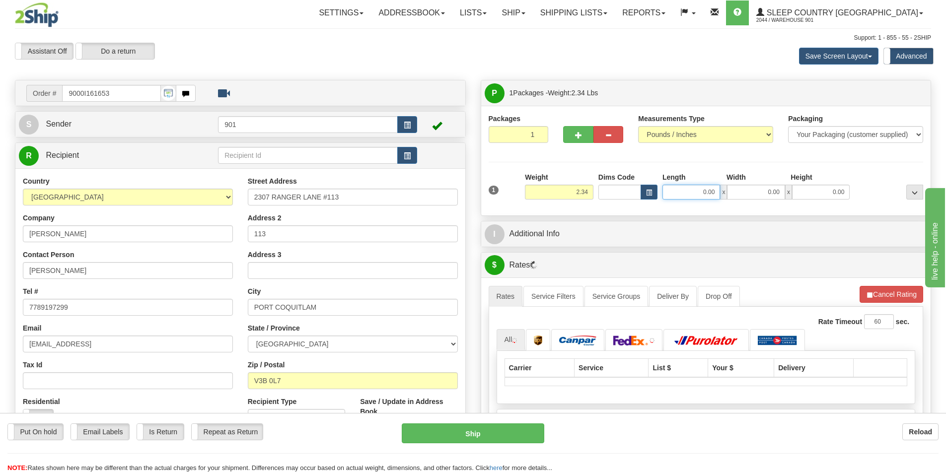
click at [712, 194] on input "0.00" at bounding box center [691, 192] width 58 height 15
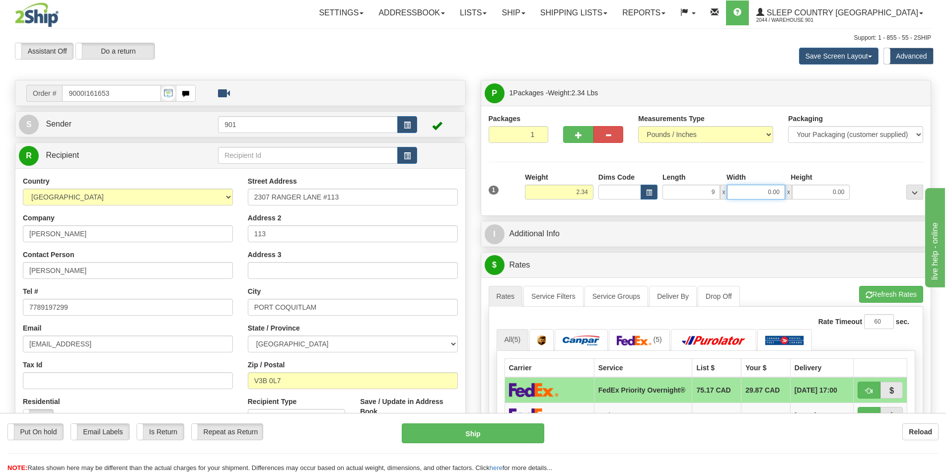
type input "9.00"
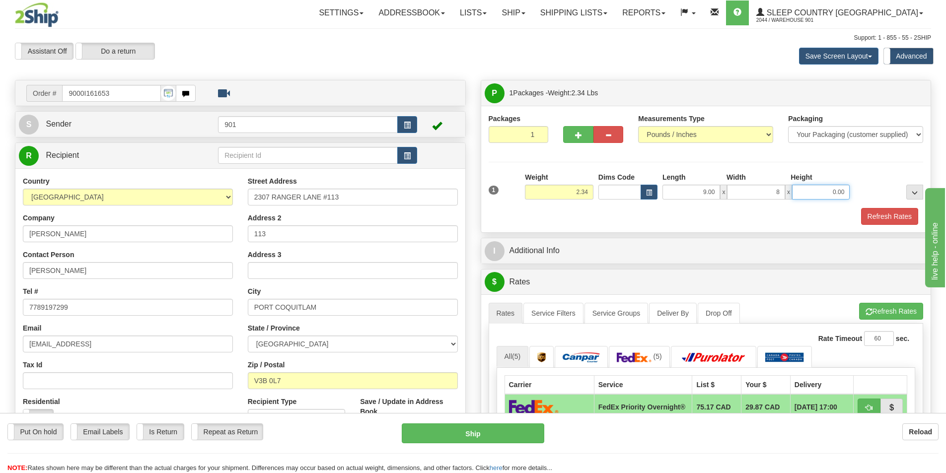
type input "8.00"
type input "7.00"
click at [878, 217] on button "Refresh Rates" at bounding box center [889, 216] width 57 height 17
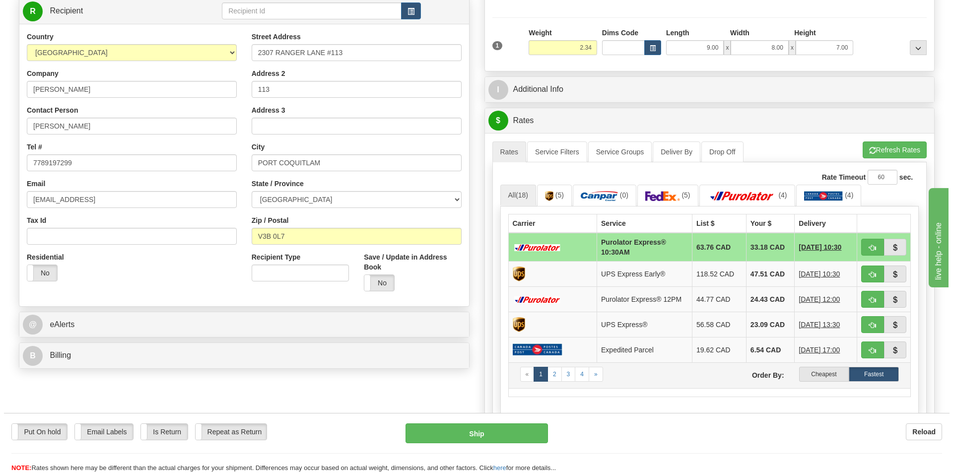
scroll to position [149, 0]
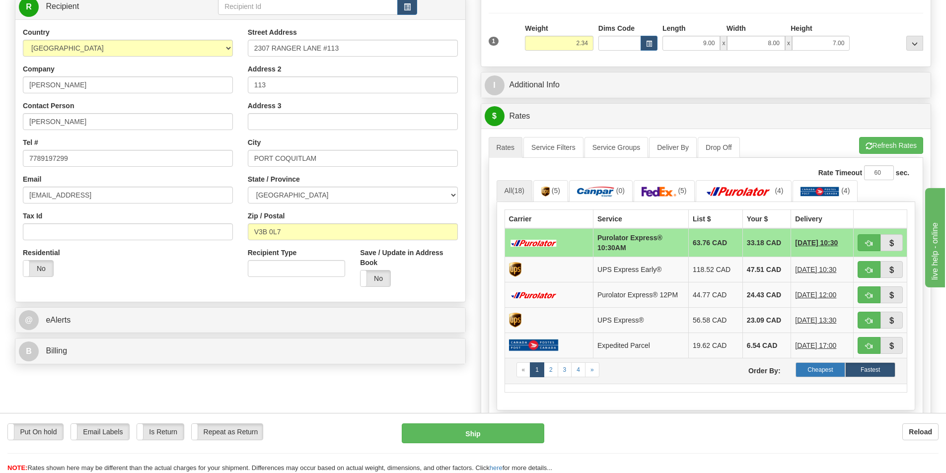
click at [837, 365] on label "Cheapest" at bounding box center [820, 369] width 50 height 15
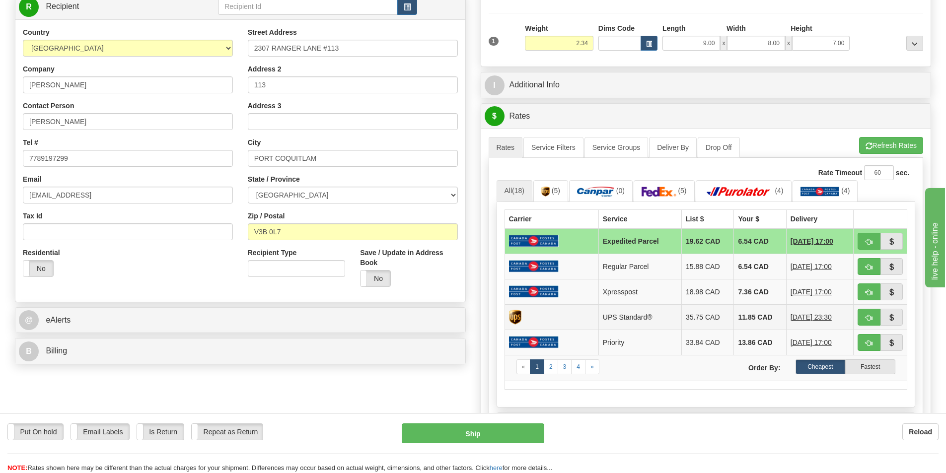
click at [747, 319] on td "11.85 CAD" at bounding box center [760, 316] width 52 height 25
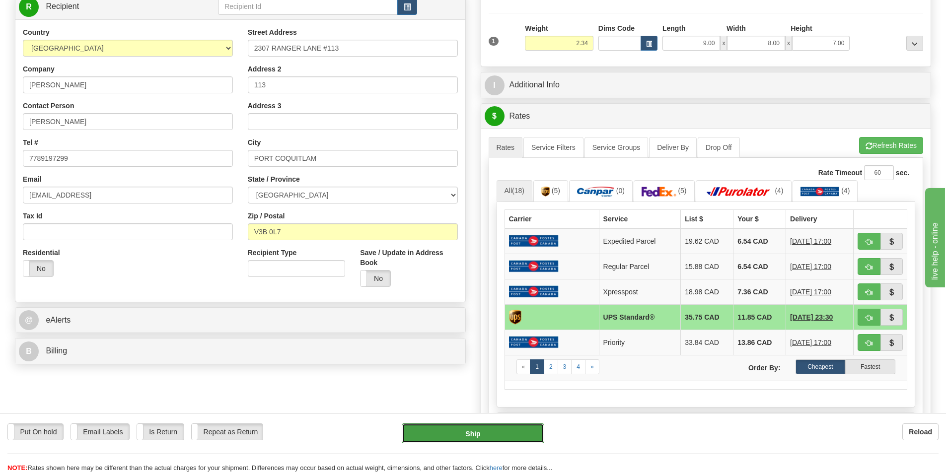
click at [466, 438] on button "Ship" at bounding box center [473, 433] width 142 height 20
type input "11"
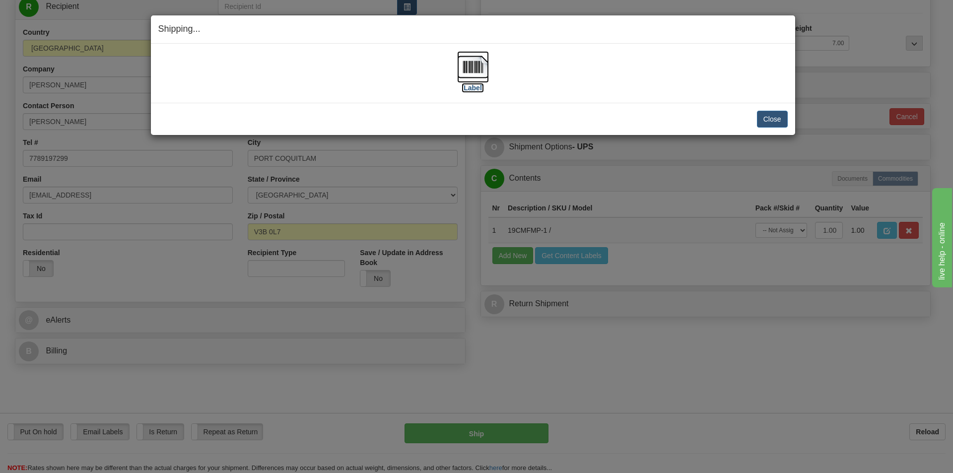
click at [479, 88] on label "[Label]" at bounding box center [473, 88] width 23 height 10
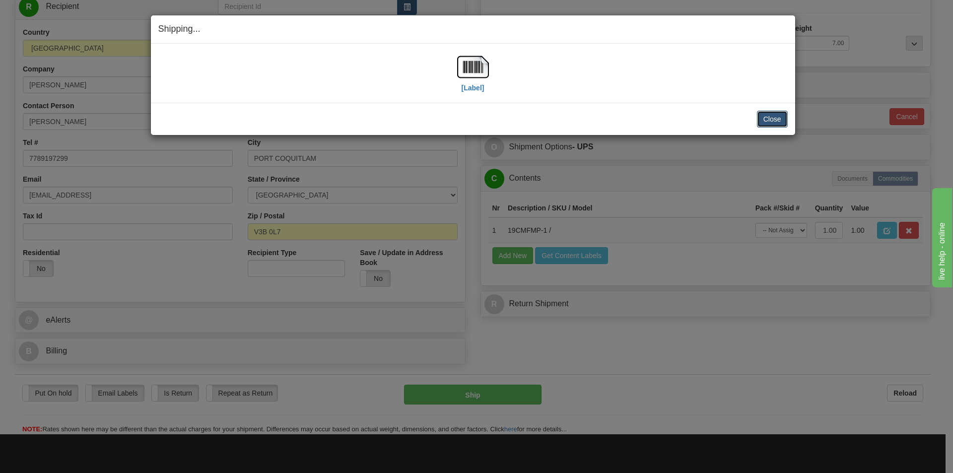
click at [762, 119] on button "Close" at bounding box center [772, 119] width 31 height 17
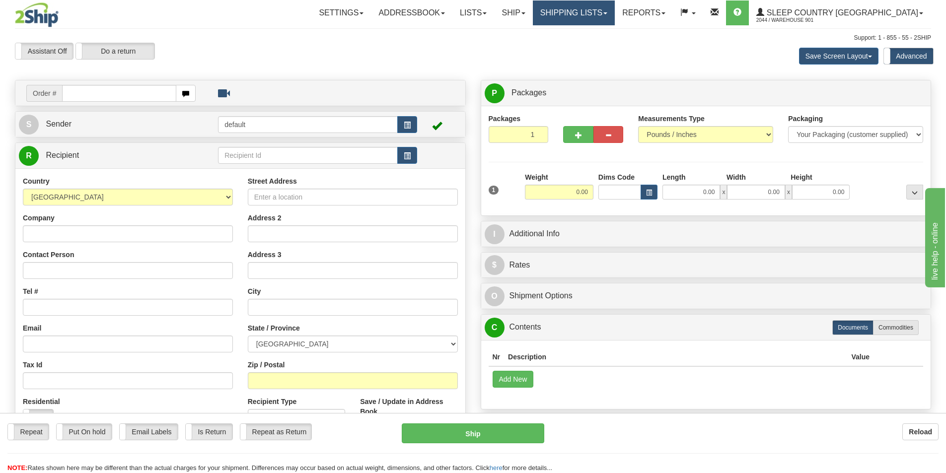
click at [615, 19] on link "Shipping lists" at bounding box center [574, 12] width 82 height 25
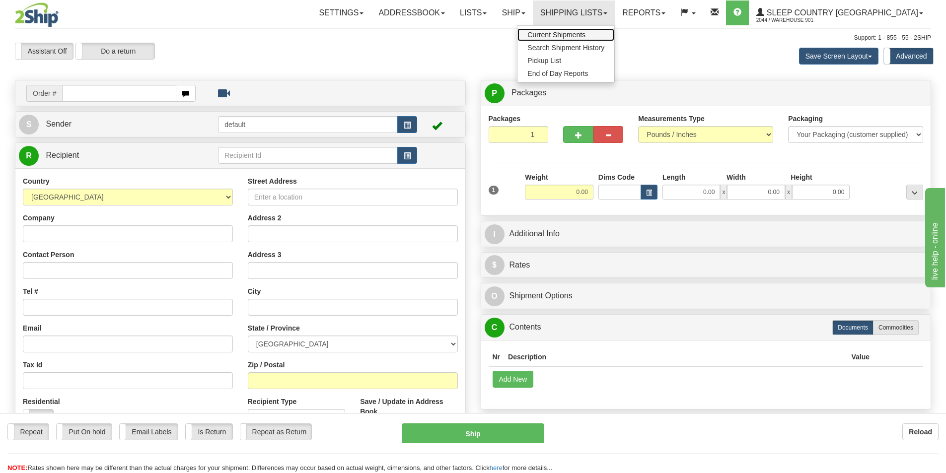
click at [585, 36] on span "Current Shipments" at bounding box center [556, 35] width 58 height 8
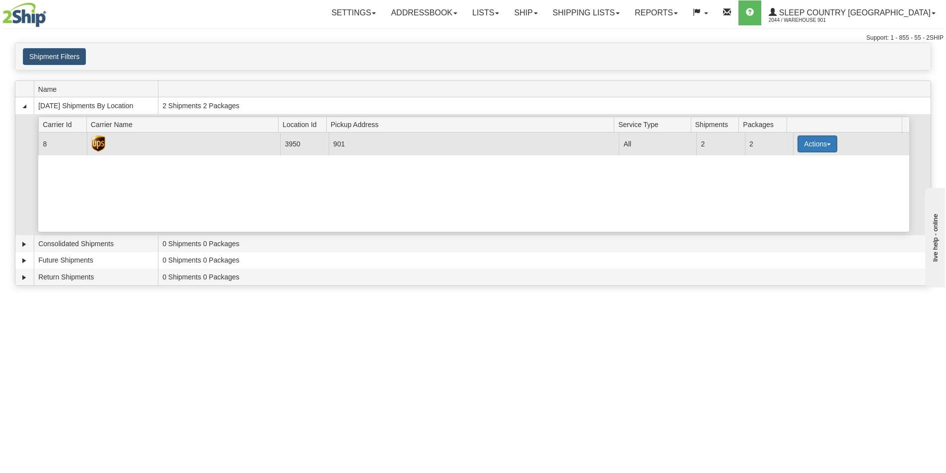
click at [818, 139] on button "Actions" at bounding box center [817, 144] width 40 height 17
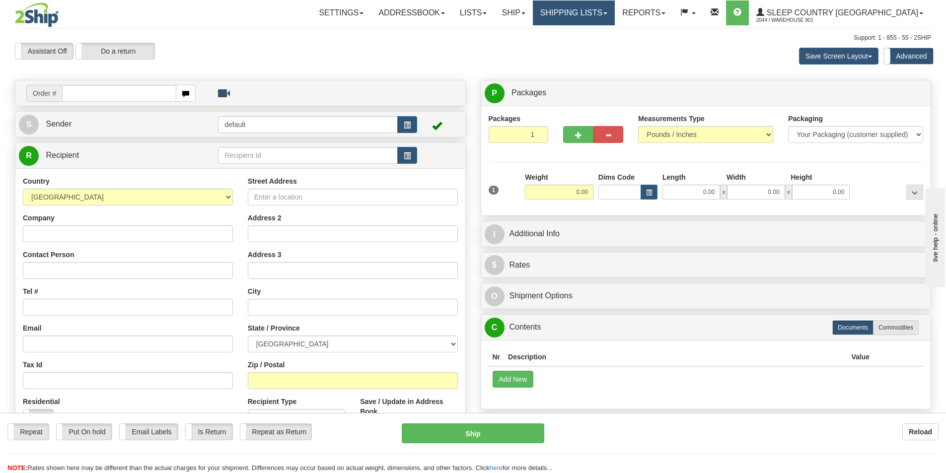
click at [615, 20] on link "Shipping lists" at bounding box center [574, 12] width 82 height 25
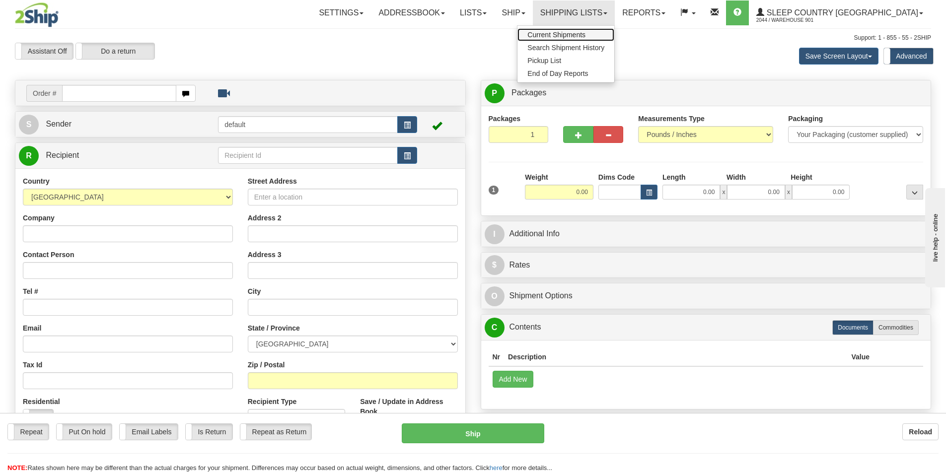
drag, startPoint x: 628, startPoint y: 39, endPoint x: 619, endPoint y: 43, distance: 9.5
click at [614, 38] on link "Current Shipments" at bounding box center [565, 34] width 97 height 13
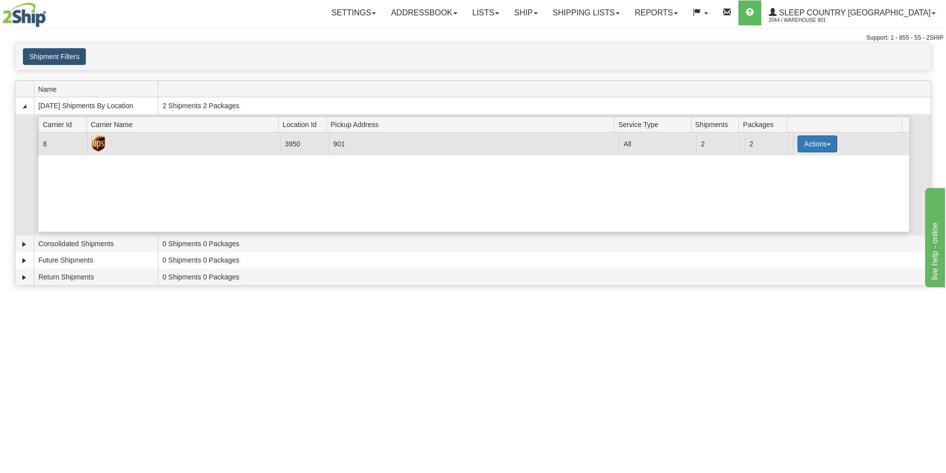
click at [827, 145] on span "button" at bounding box center [829, 144] width 4 height 2
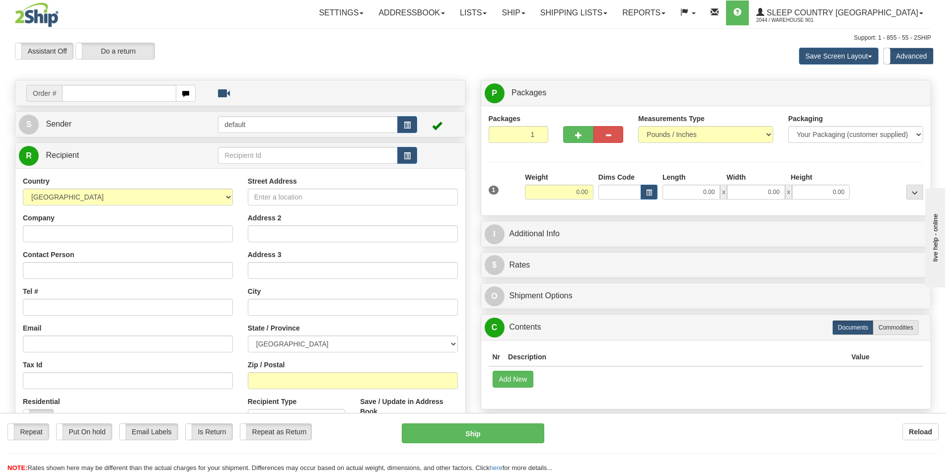
click at [83, 94] on input "text" at bounding box center [119, 93] width 114 height 17
type input "9000I16203"
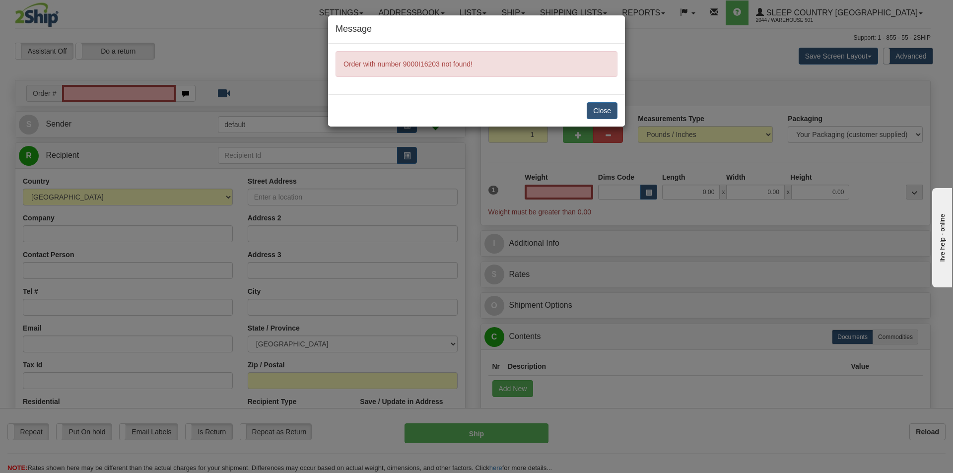
type input "0.00"
click at [604, 108] on button "Close" at bounding box center [602, 110] width 31 height 17
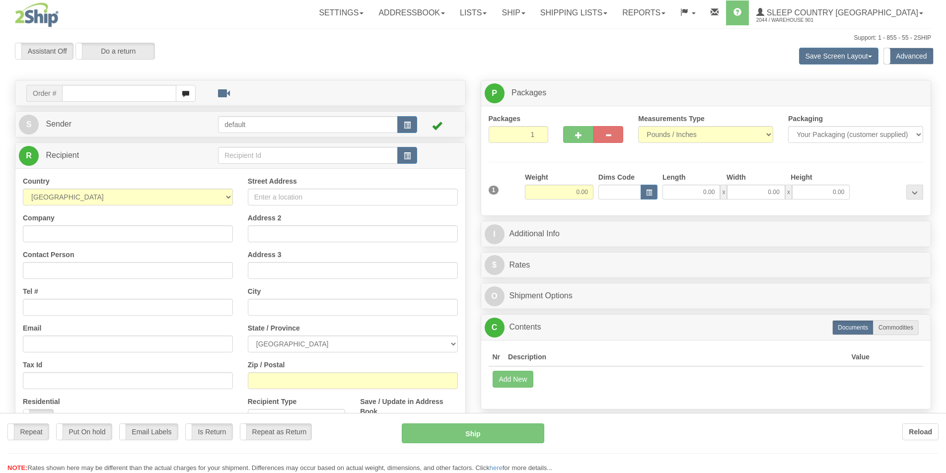
click at [138, 93] on div at bounding box center [473, 236] width 946 height 473
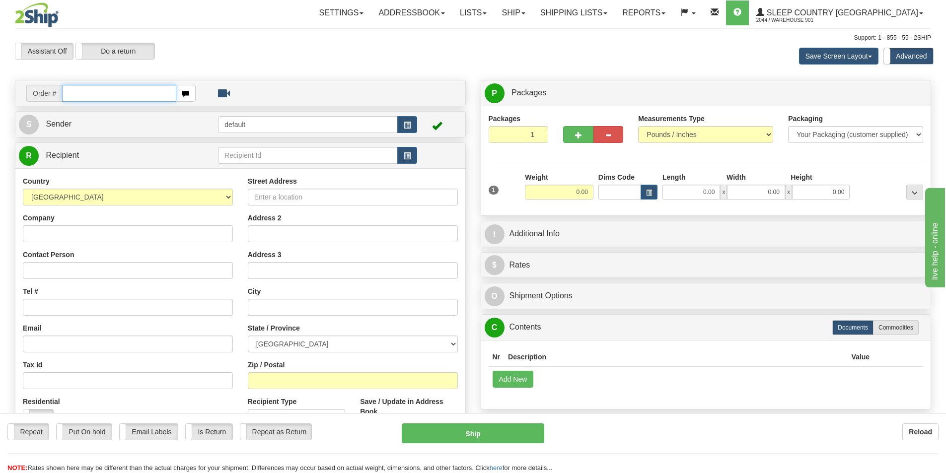
drag, startPoint x: 0, startPoint y: 0, endPoint x: 138, endPoint y: 93, distance: 166.2
click at [138, 93] on input "text" at bounding box center [119, 93] width 114 height 17
type input "9000I162003"
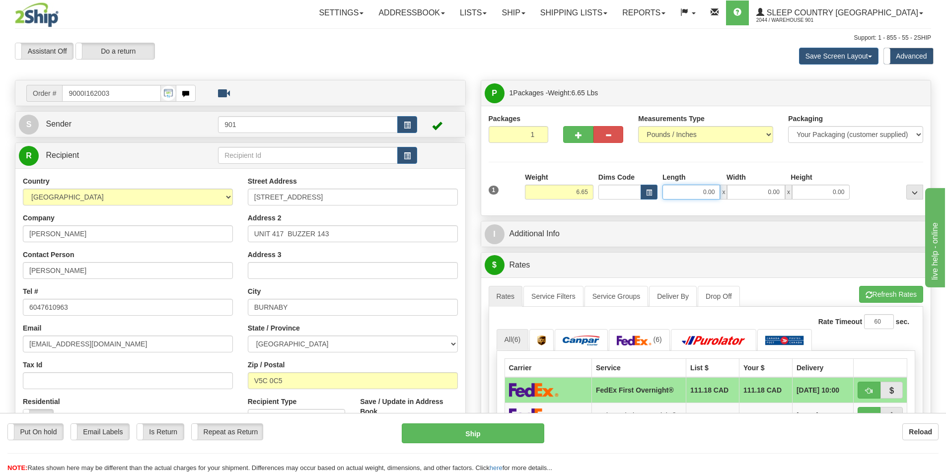
click at [711, 197] on input "0.00" at bounding box center [691, 192] width 58 height 15
type input "17.00"
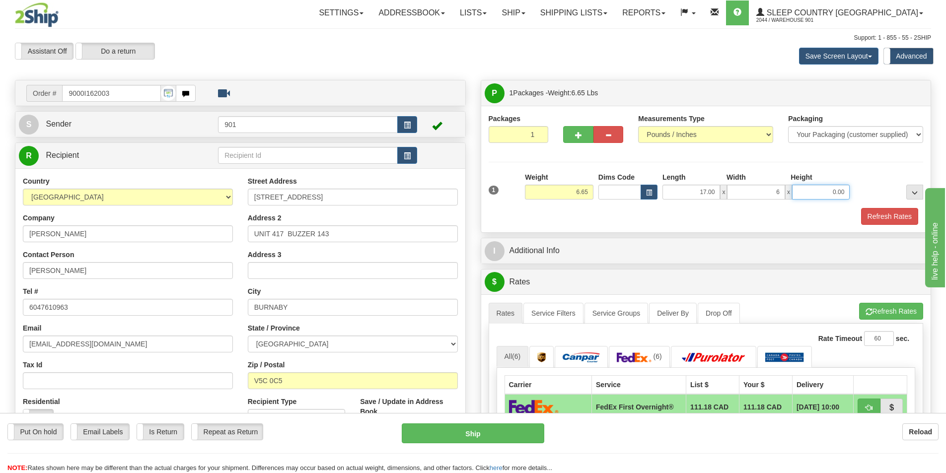
type input "6.00"
click at [905, 217] on button "Refresh Rates" at bounding box center [889, 216] width 57 height 17
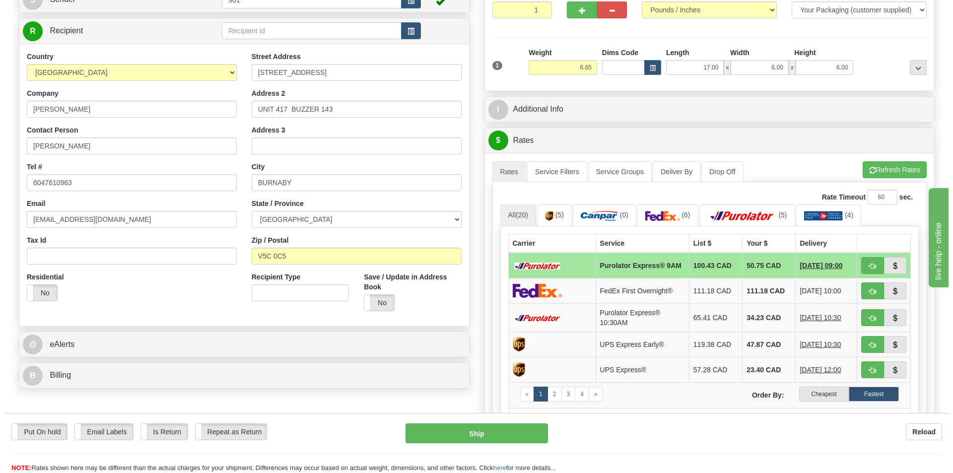
scroll to position [149, 0]
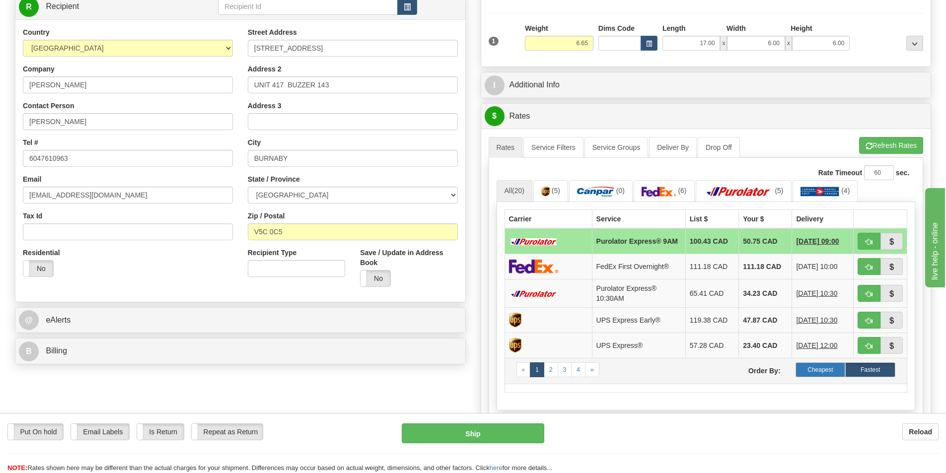
click at [829, 374] on label "Cheapest" at bounding box center [820, 369] width 50 height 15
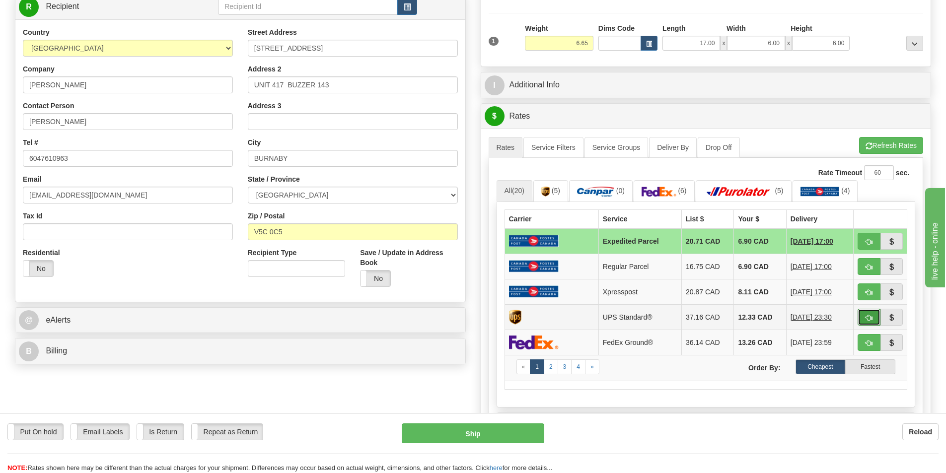
click at [873, 319] on button "button" at bounding box center [868, 317] width 23 height 17
type input "11"
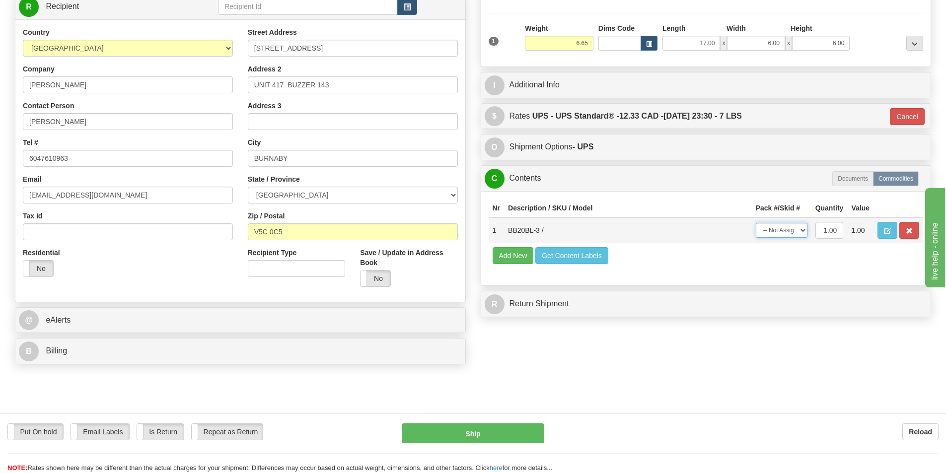
click at [791, 234] on select "-- Not Assigned -- Package 1" at bounding box center [782, 230] width 52 height 15
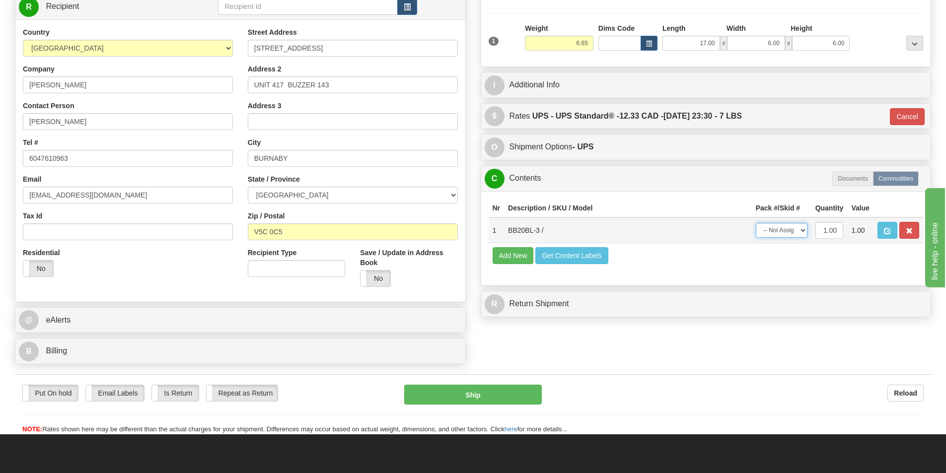
select select "0"
click at [756, 223] on select "-- Not Assigned -- Package 1" at bounding box center [782, 230] width 52 height 15
click at [744, 258] on td "Add New Get Content Labels" at bounding box center [706, 255] width 435 height 25
click at [512, 399] on button "Ship" at bounding box center [473, 395] width 138 height 20
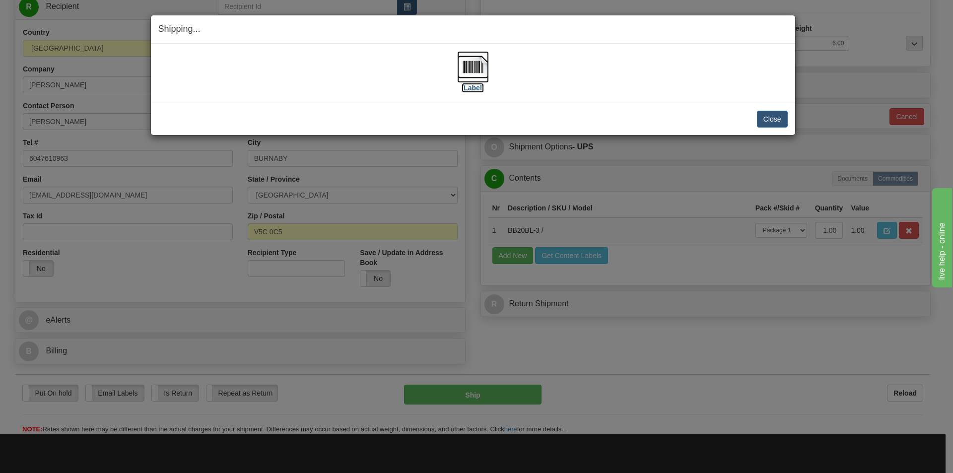
click at [479, 62] on img at bounding box center [473, 67] width 32 height 32
click at [767, 120] on button "Close" at bounding box center [772, 119] width 31 height 17
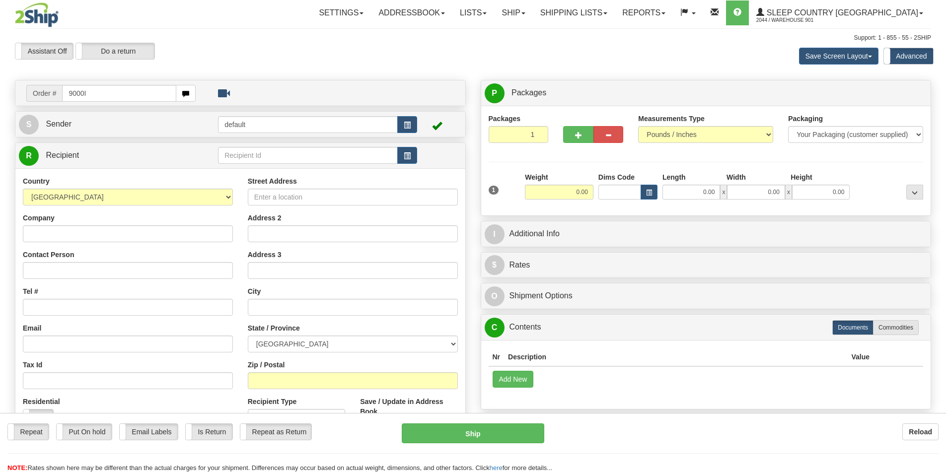
type input "9000I162003"
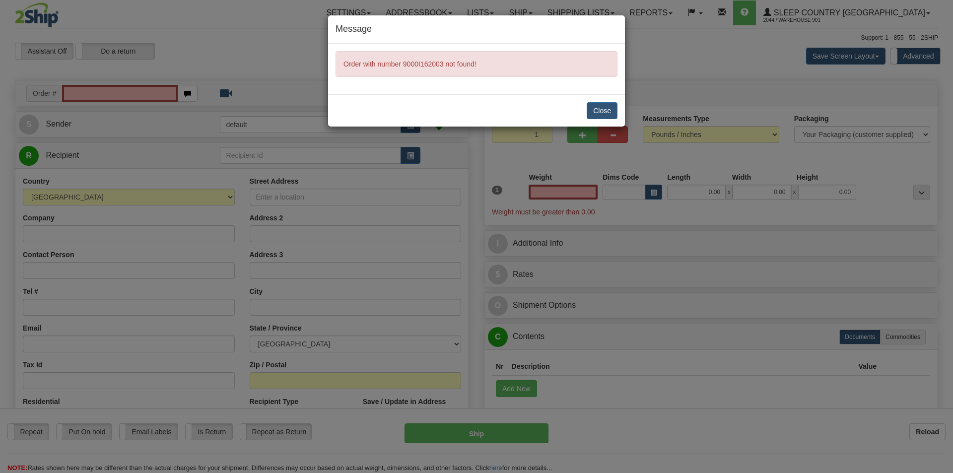
type input "0.00"
click at [612, 111] on button "Close" at bounding box center [602, 110] width 31 height 17
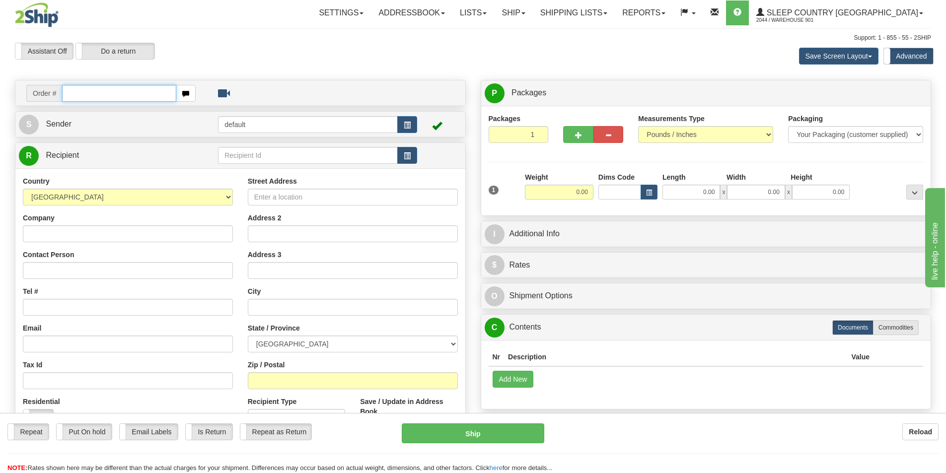
drag, startPoint x: 0, startPoint y: 0, endPoint x: 136, endPoint y: 93, distance: 165.0
click at [136, 93] on input "text" at bounding box center [119, 93] width 114 height 17
type input "9000162003"
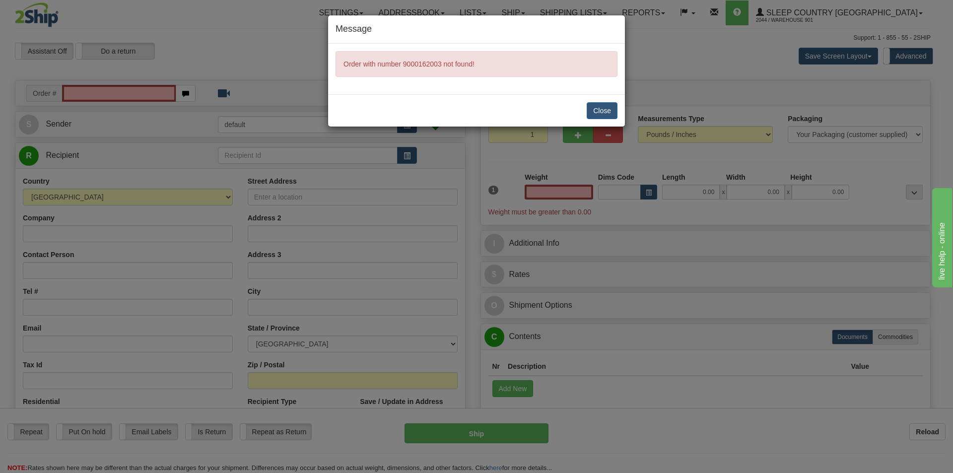
type input "0.00"
click at [600, 109] on button "Close" at bounding box center [602, 110] width 31 height 17
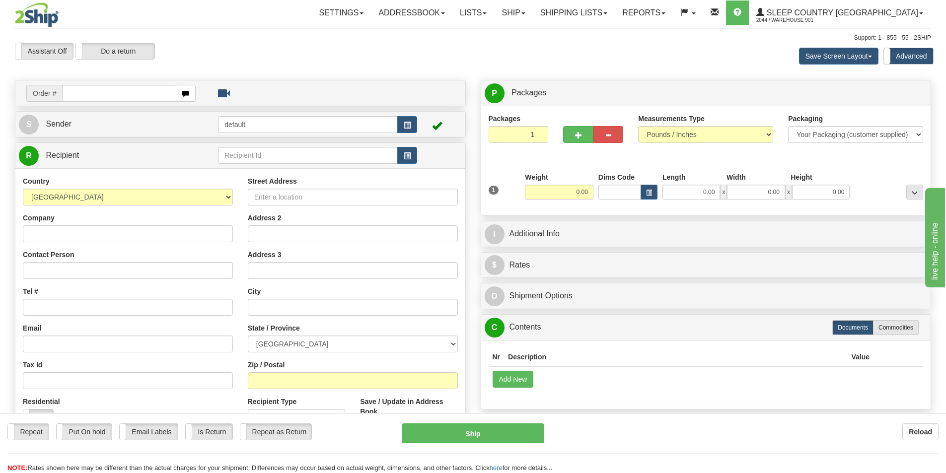
click at [135, 92] on input "text" at bounding box center [119, 93] width 114 height 17
type input "9000I162003"
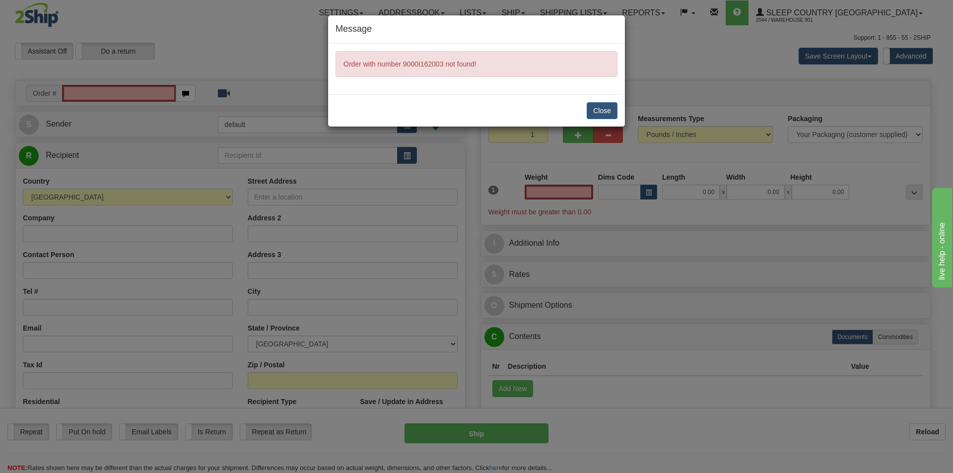
type input "0.00"
click at [611, 108] on button "Close" at bounding box center [602, 110] width 31 height 17
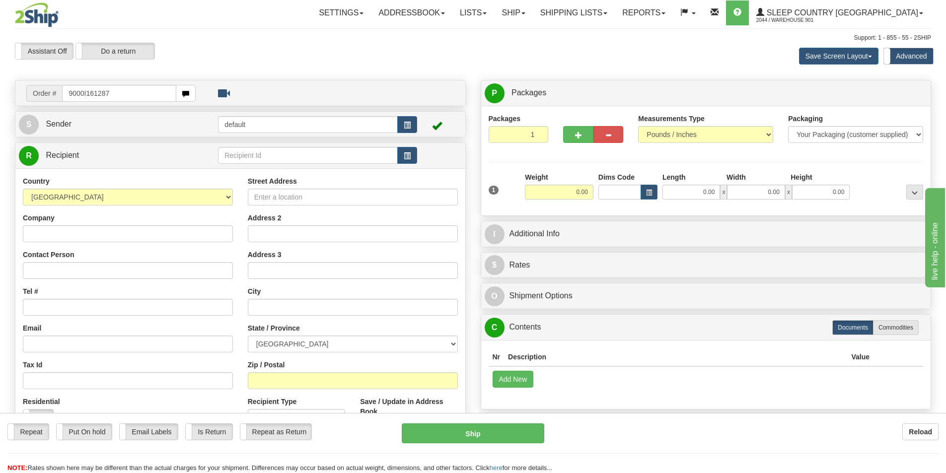
type input "9000I161287"
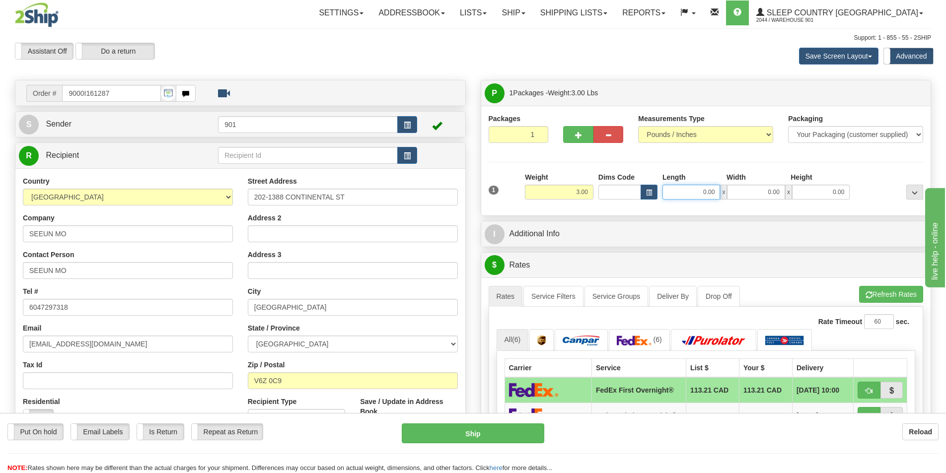
click at [687, 192] on input "0.00" at bounding box center [691, 192] width 58 height 15
type input "17.00"
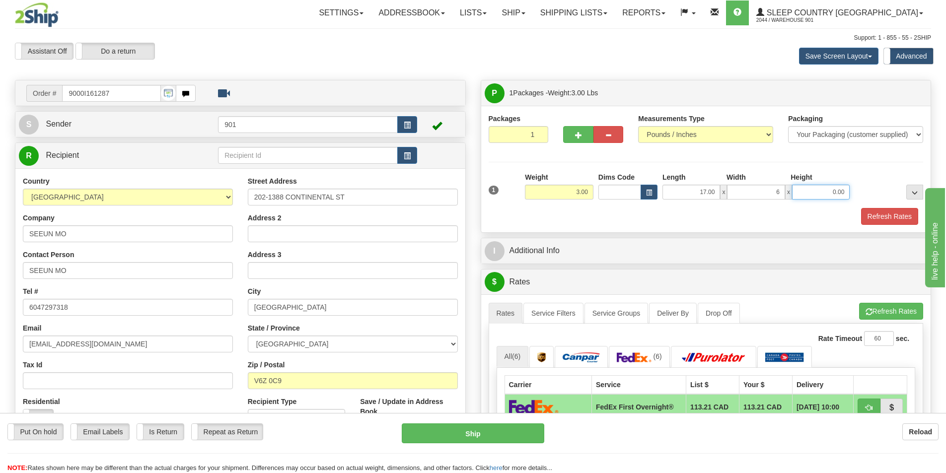
type input "6.00"
click at [903, 220] on button "Refresh Rates" at bounding box center [889, 216] width 57 height 17
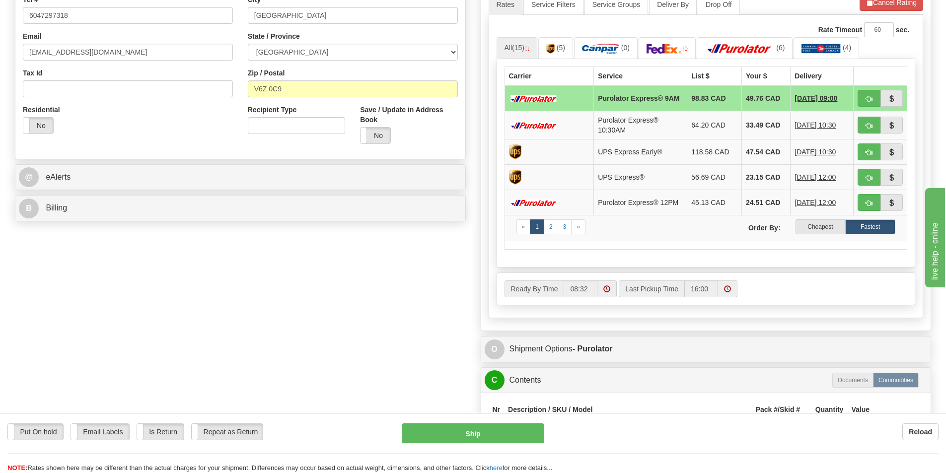
scroll to position [298, 0]
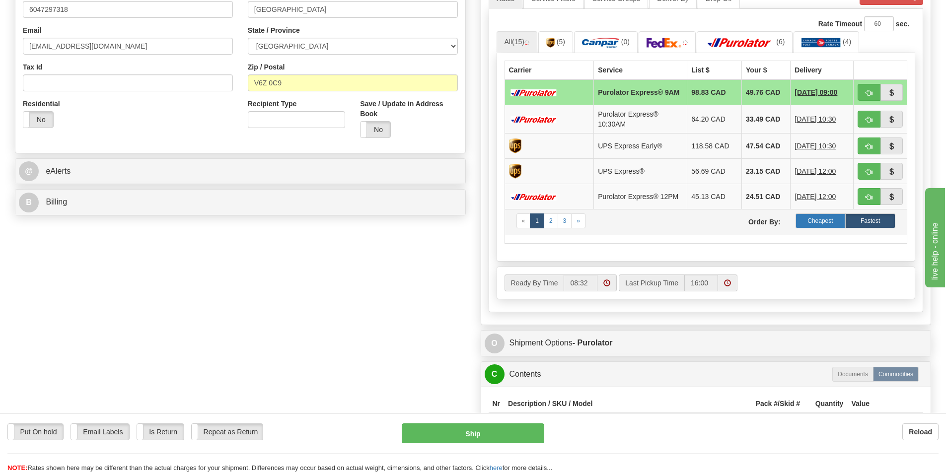
click at [829, 225] on label "Cheapest" at bounding box center [820, 220] width 50 height 15
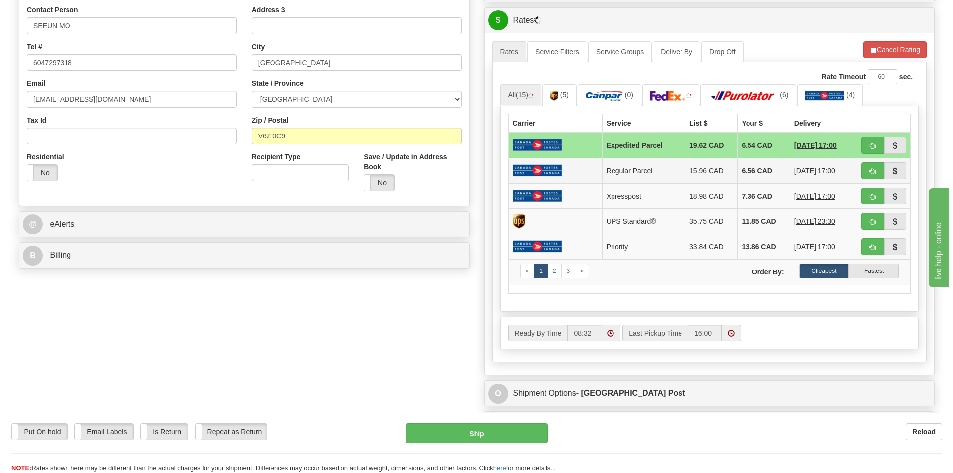
scroll to position [149, 0]
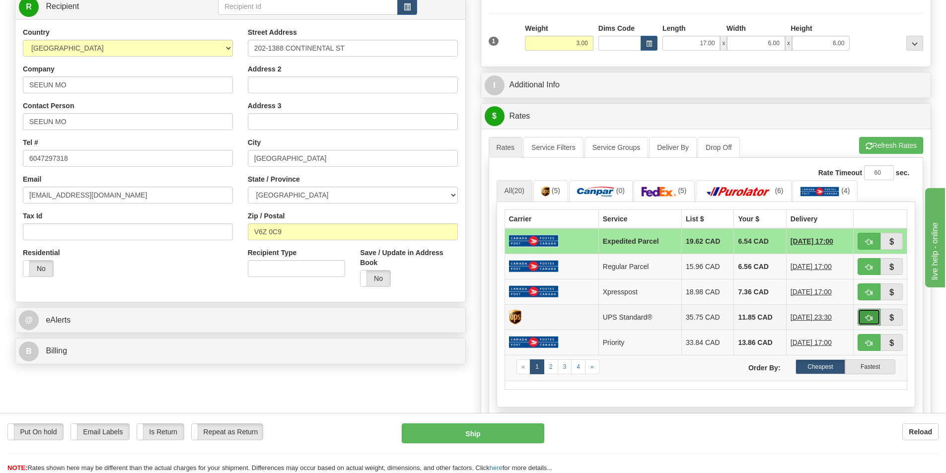
click at [864, 316] on button "button" at bounding box center [868, 317] width 23 height 17
type input "11"
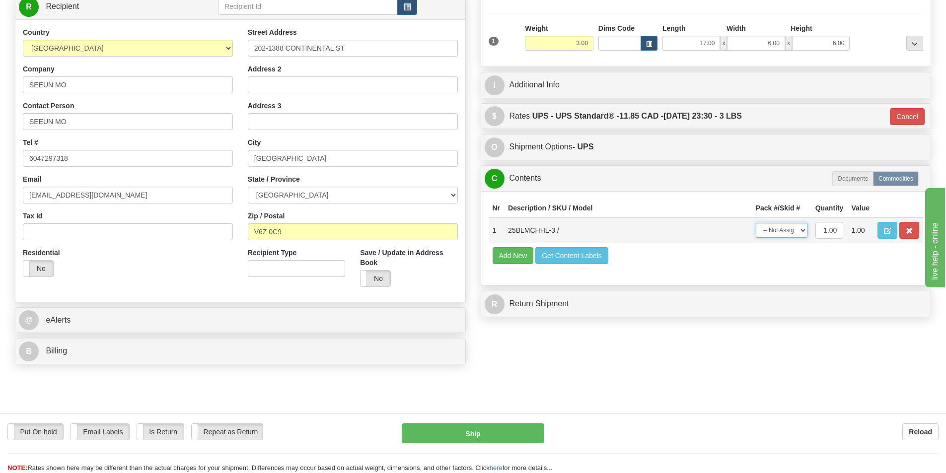
click at [792, 229] on select "-- Not Assigned -- Package 1" at bounding box center [782, 230] width 52 height 15
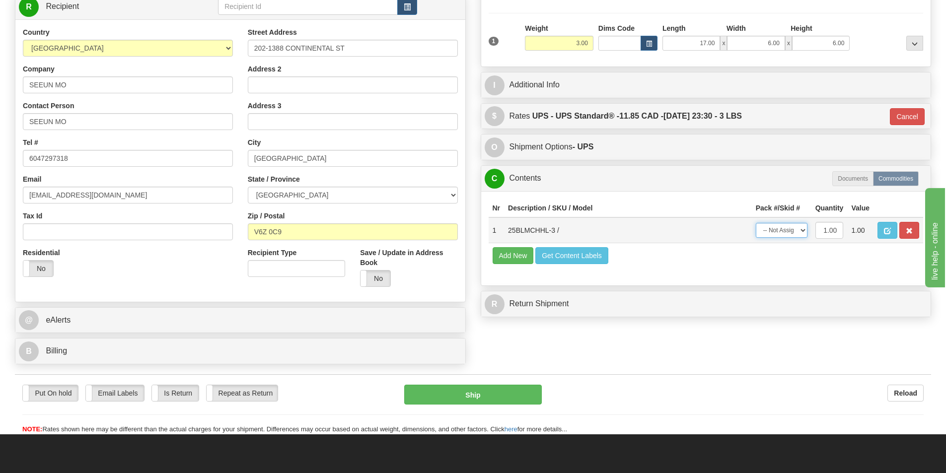
select select "0"
click at [756, 223] on select "-- Not Assigned -- Package 1" at bounding box center [782, 230] width 52 height 15
click at [513, 394] on button "Ship" at bounding box center [473, 395] width 138 height 20
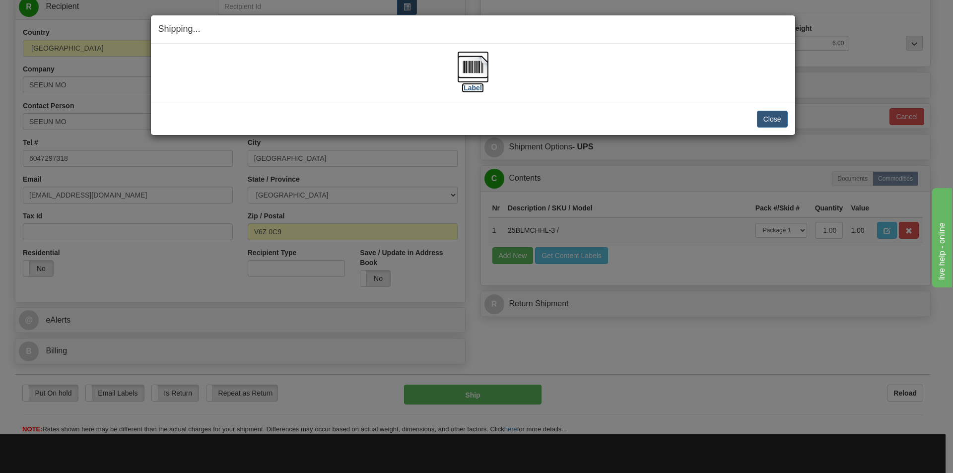
click at [476, 85] on label "[Label]" at bounding box center [473, 88] width 23 height 10
click at [786, 123] on button "Close" at bounding box center [772, 119] width 31 height 17
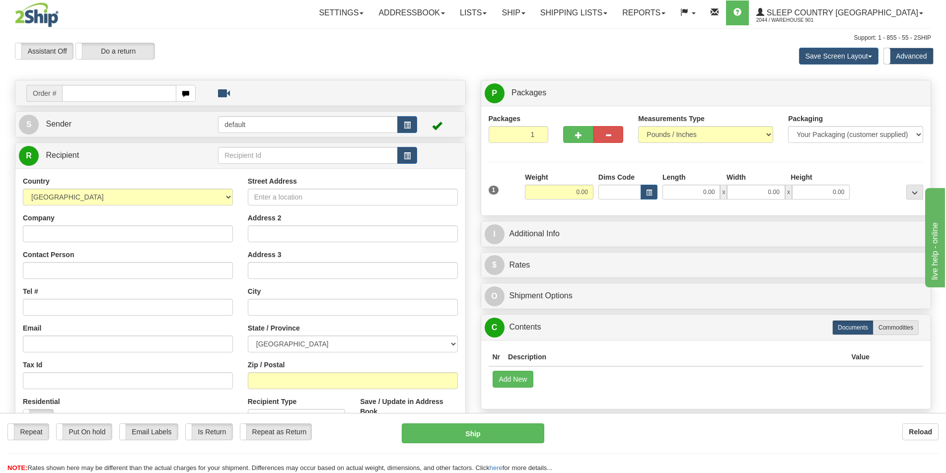
click at [141, 87] on input "text" at bounding box center [119, 93] width 114 height 17
type input "9000I161308"
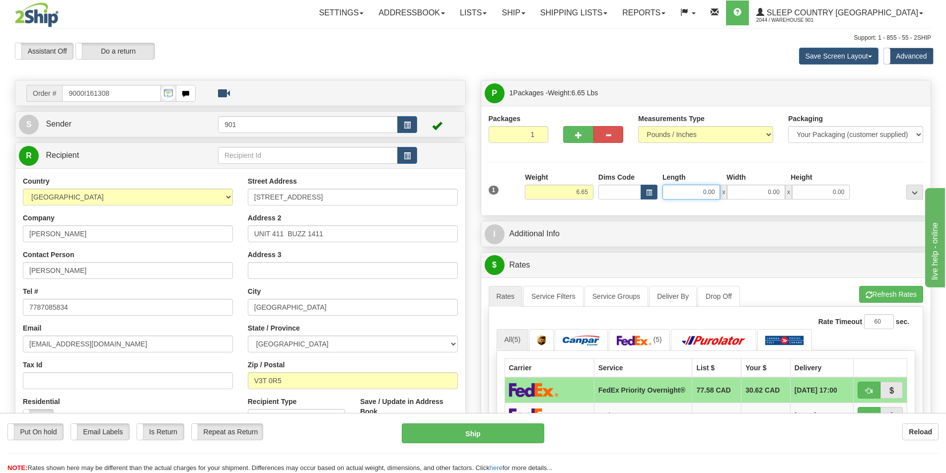
click at [709, 187] on input "0.00" at bounding box center [691, 192] width 58 height 15
type input "13.00"
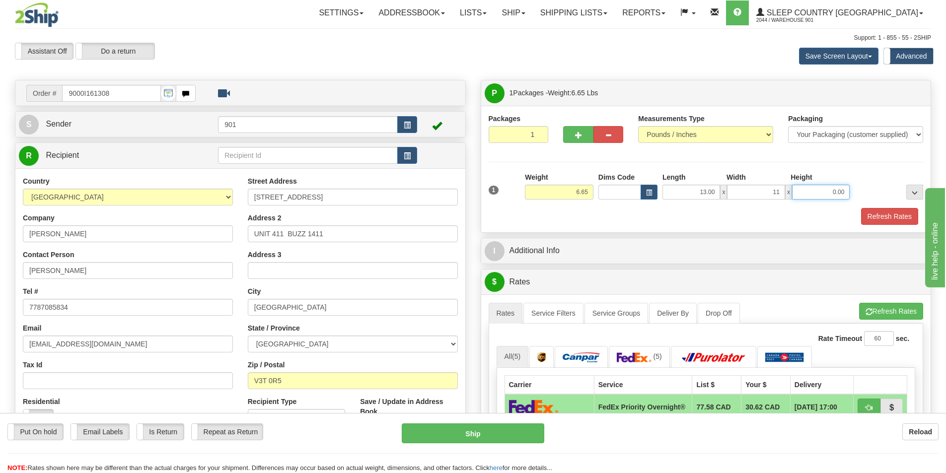
type input "11.00"
type input "4.00"
click at [897, 219] on button "Refresh Rates" at bounding box center [889, 216] width 57 height 17
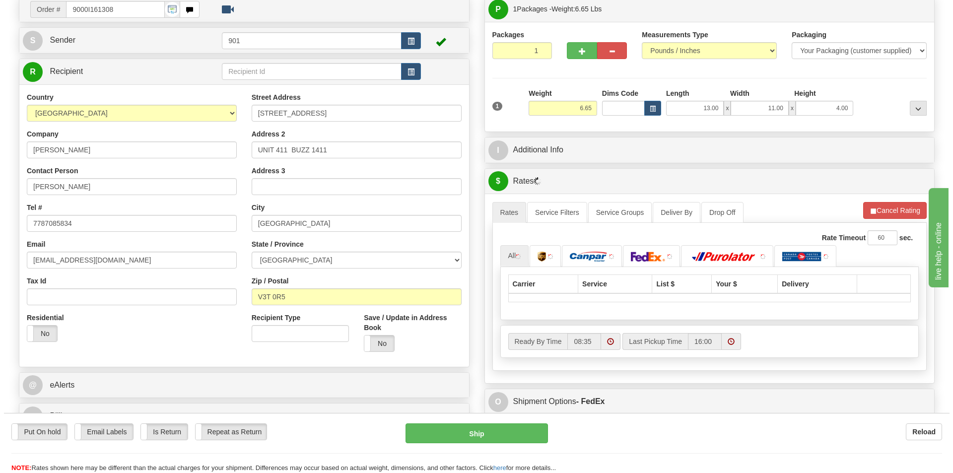
scroll to position [149, 0]
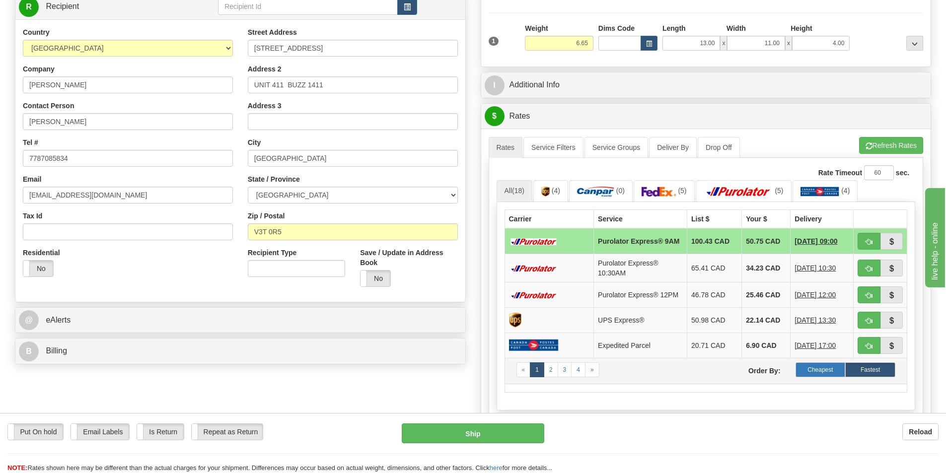
click at [833, 372] on label "Cheapest" at bounding box center [820, 369] width 50 height 15
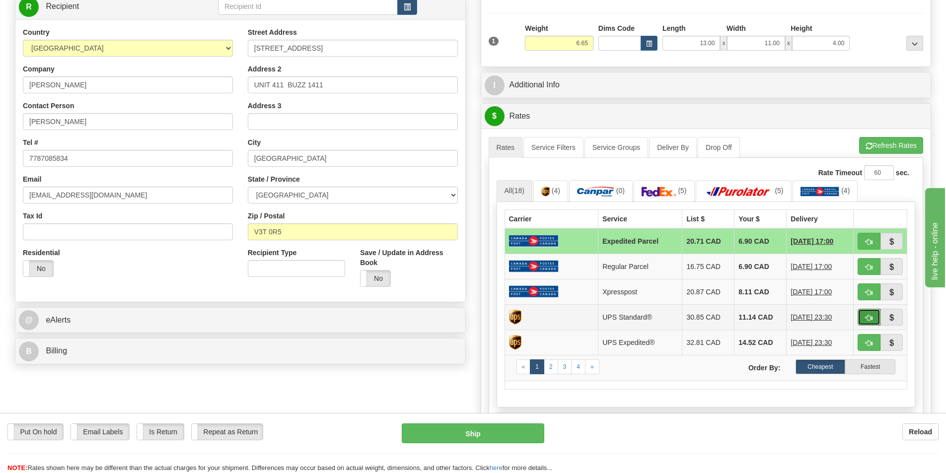
click at [869, 315] on span "button" at bounding box center [868, 318] width 7 height 6
type input "11"
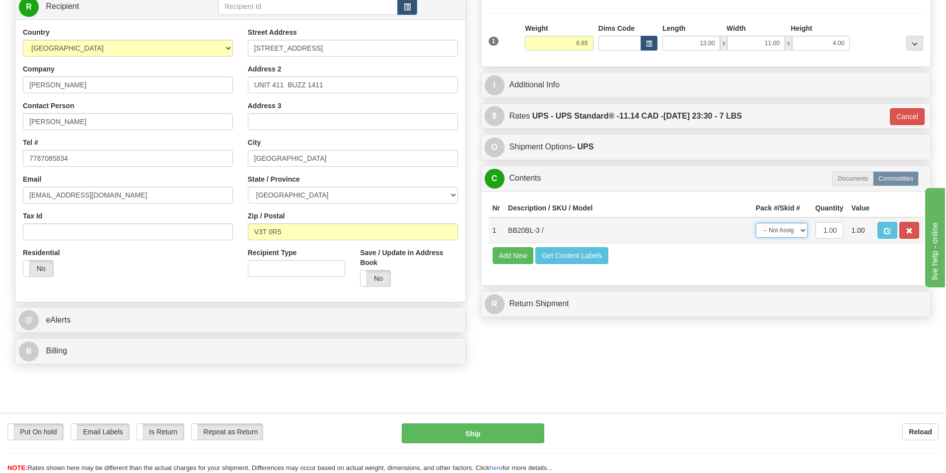
click at [791, 230] on select "-- Not Assigned -- Package 1" at bounding box center [782, 230] width 52 height 15
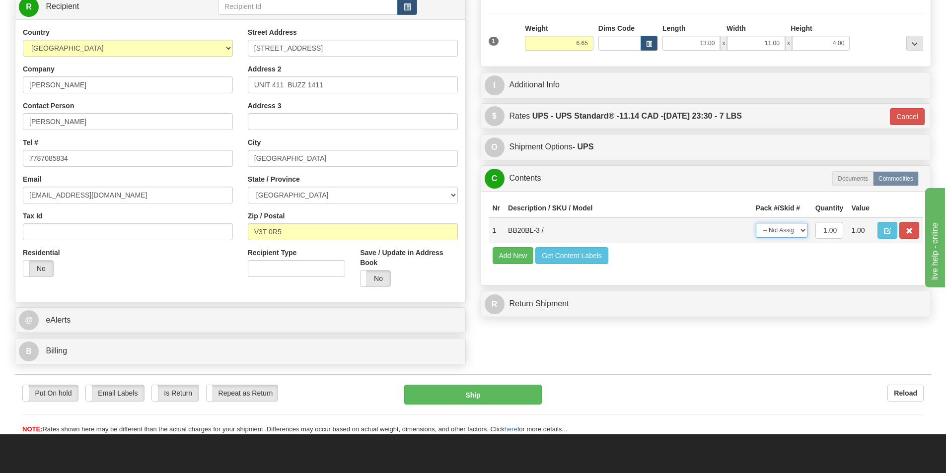
select select "0"
click at [756, 223] on select "-- Not Assigned -- Package 1" at bounding box center [782, 230] width 52 height 15
click at [524, 391] on button "Ship" at bounding box center [473, 395] width 138 height 20
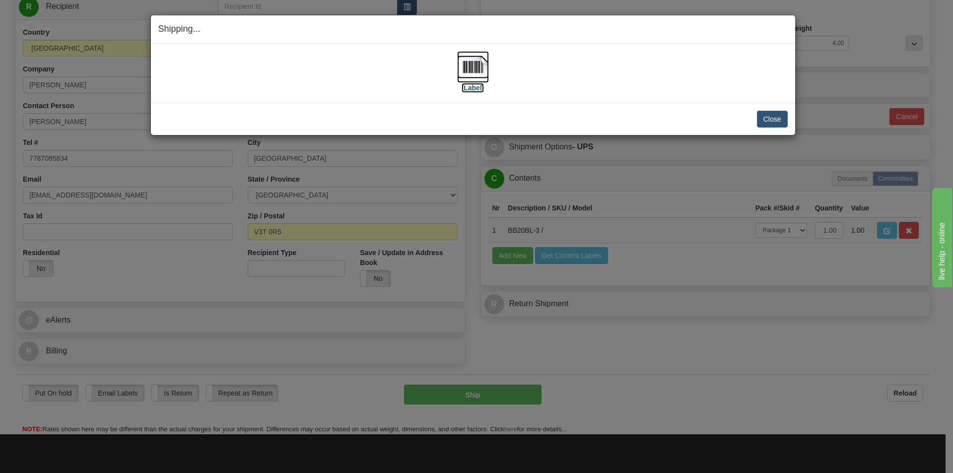
click at [474, 70] on img at bounding box center [473, 67] width 32 height 32
click at [780, 117] on button "Close" at bounding box center [772, 119] width 31 height 17
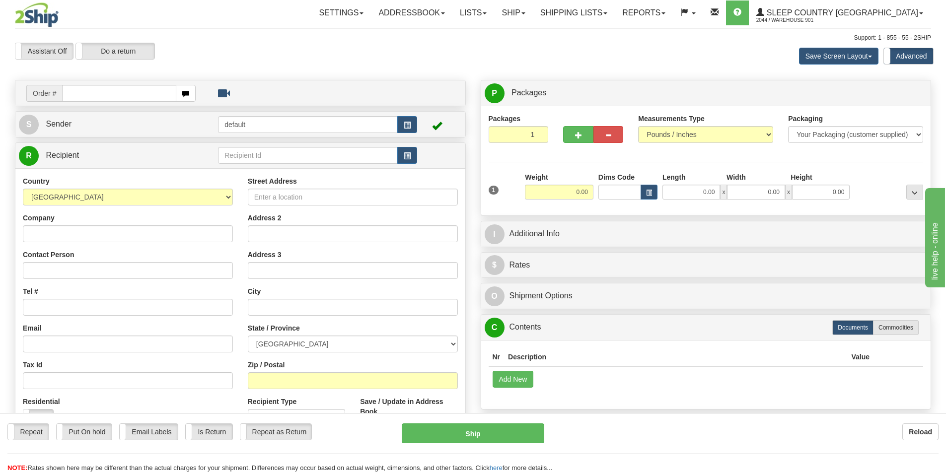
click at [133, 95] on input "text" at bounding box center [119, 93] width 114 height 17
type input "9000I163786"
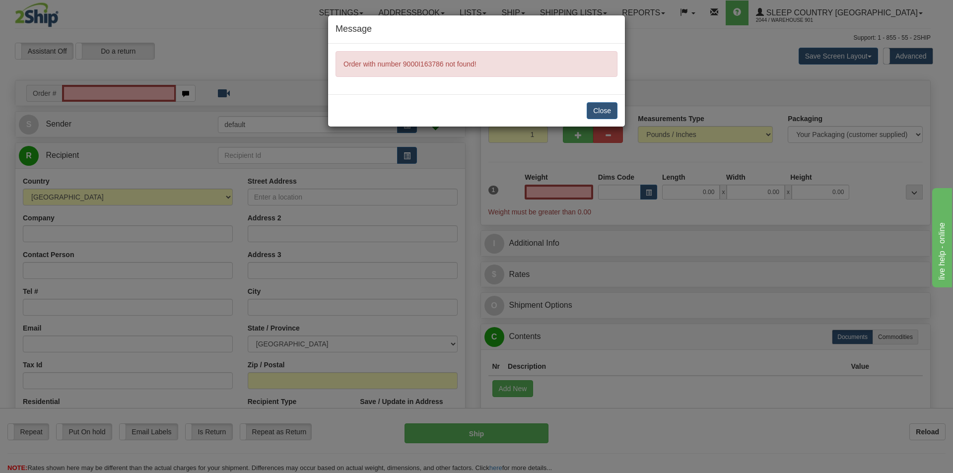
type input "0.00"
click at [610, 103] on button "Close" at bounding box center [602, 110] width 31 height 17
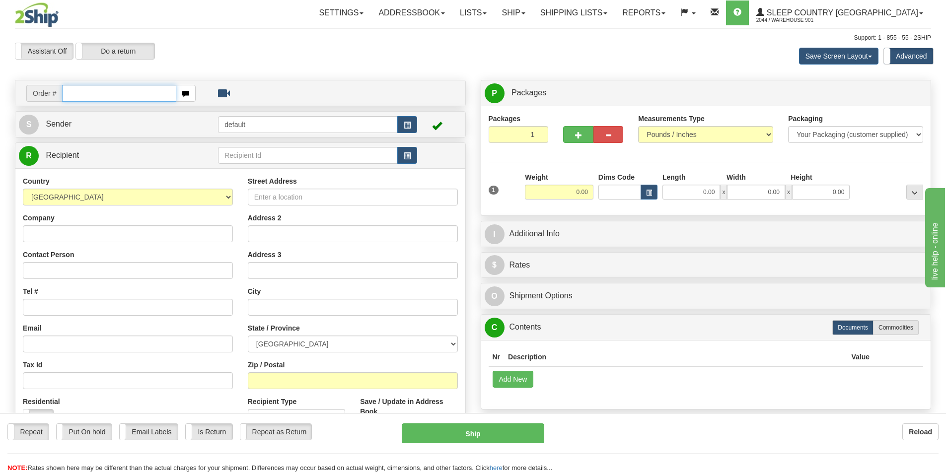
click at [142, 101] on input "text" at bounding box center [119, 93] width 114 height 17
type input "9007I163786"
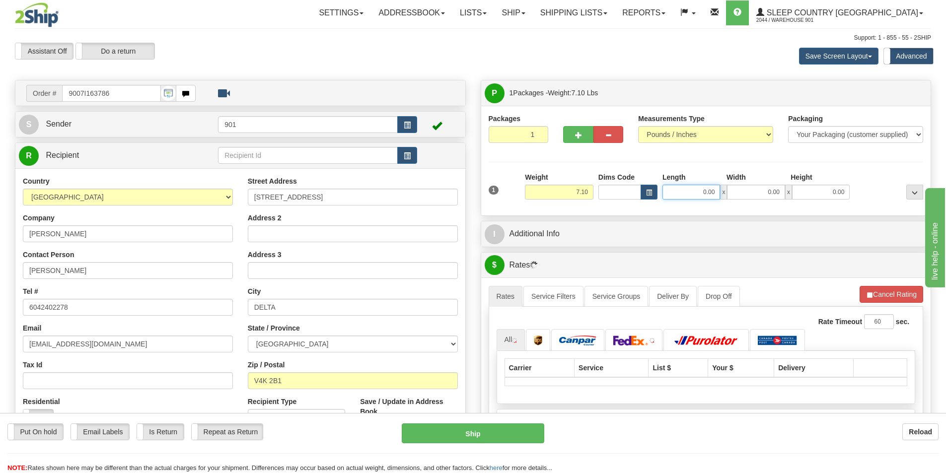
click at [713, 194] on input "0.00" at bounding box center [691, 192] width 58 height 15
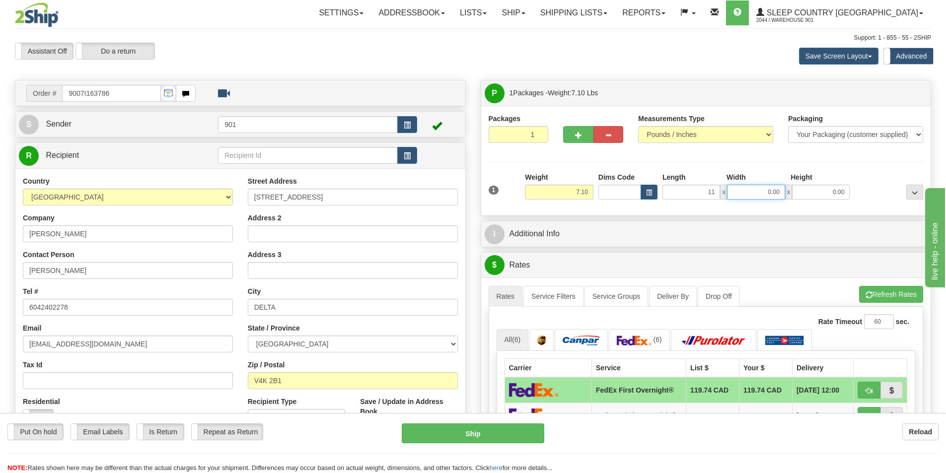
type input "11.00"
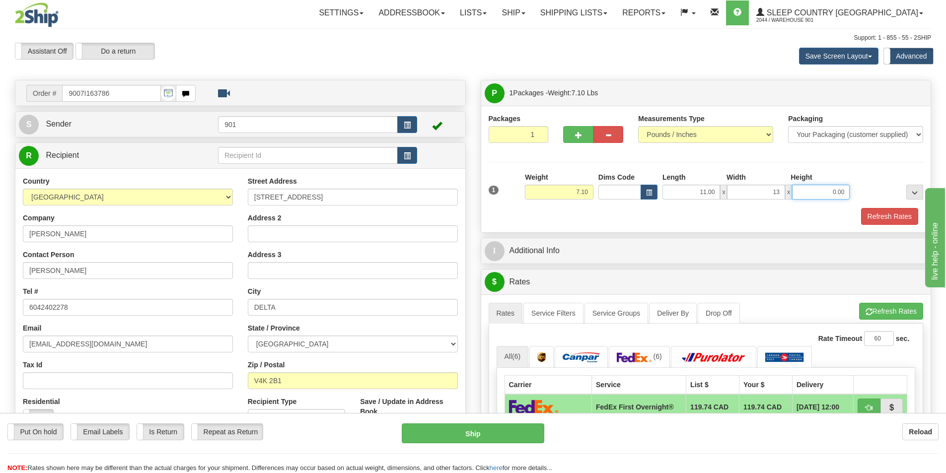
type input "13.00"
type input "5.00"
click at [888, 217] on button "Refresh Rates" at bounding box center [889, 216] width 57 height 17
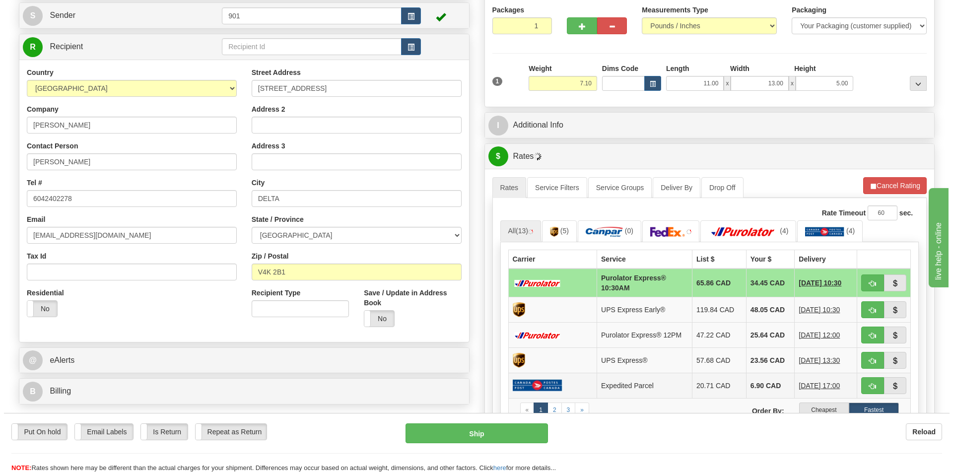
scroll to position [199, 0]
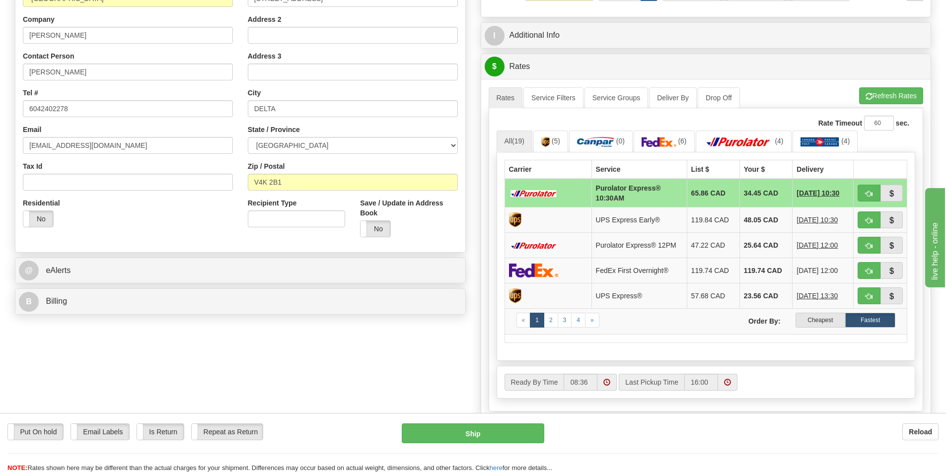
click at [834, 316] on label "Cheapest" at bounding box center [820, 320] width 50 height 15
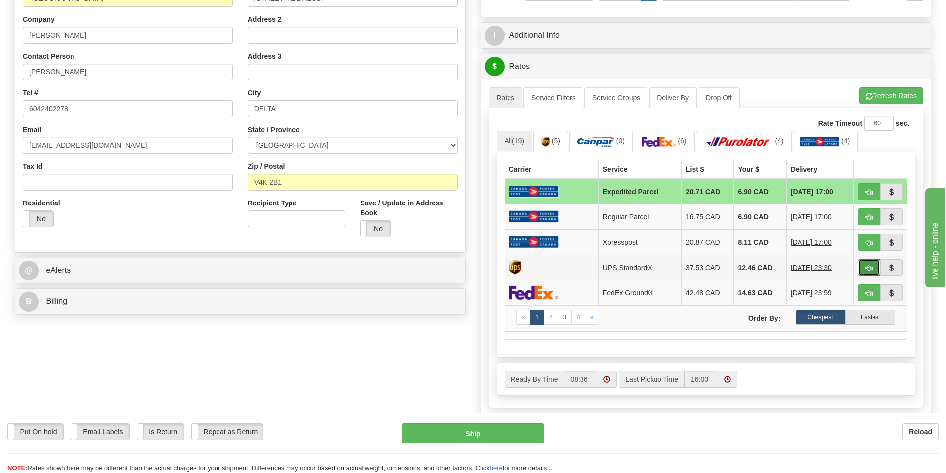
click at [866, 267] on span "button" at bounding box center [868, 268] width 7 height 6
type input "11"
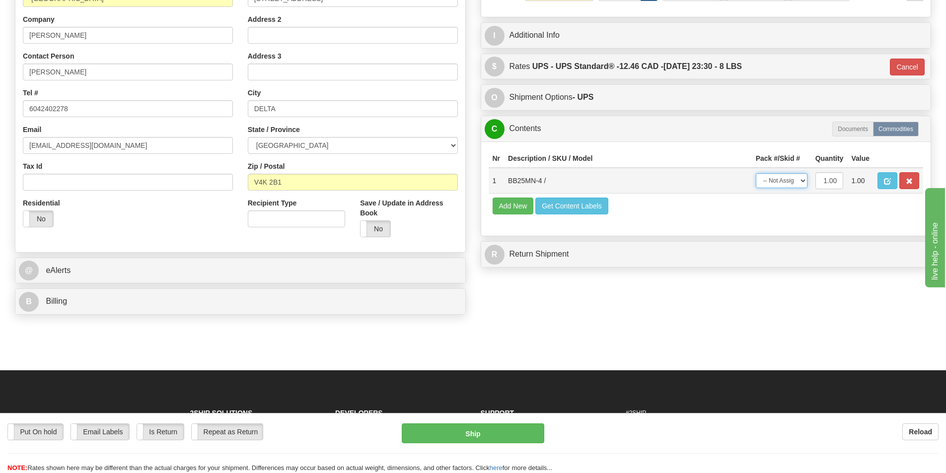
click at [789, 180] on select "-- Not Assigned -- Package 1" at bounding box center [782, 180] width 52 height 15
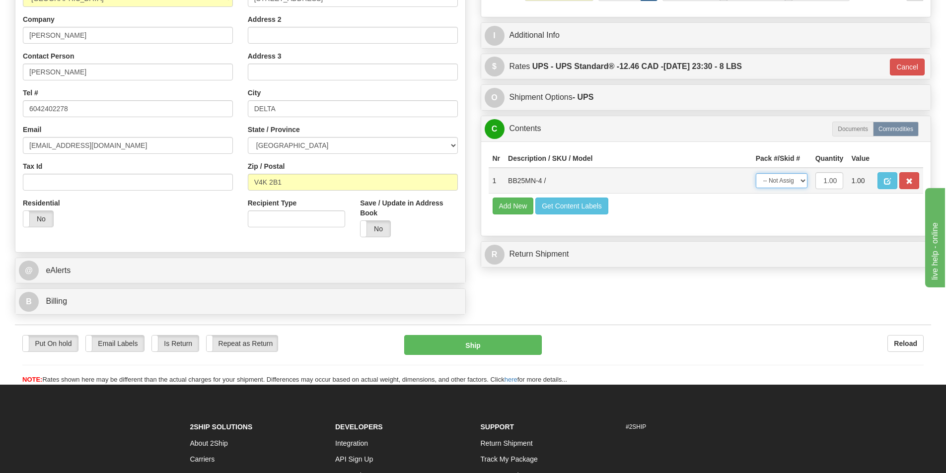
select select "0"
click at [756, 173] on select "-- Not Assigned -- Package 1" at bounding box center [782, 180] width 52 height 15
click at [494, 338] on button "Ship" at bounding box center [473, 345] width 138 height 20
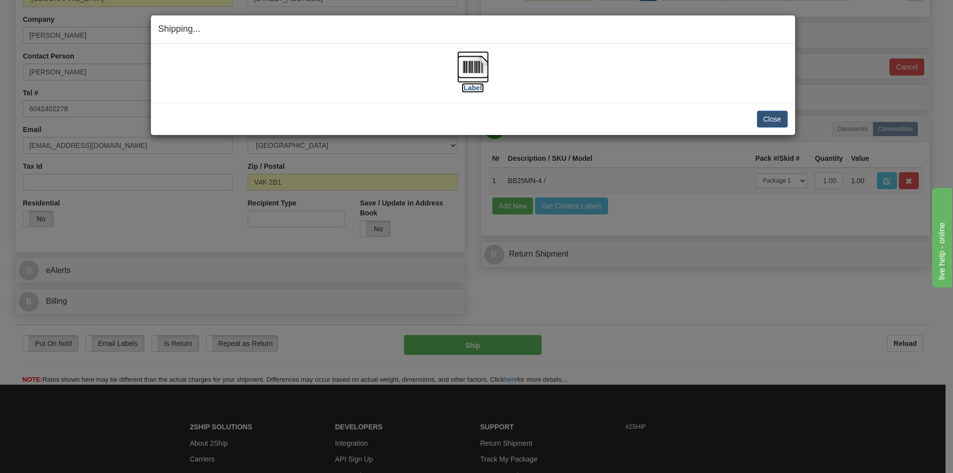
click at [468, 69] on img at bounding box center [473, 67] width 32 height 32
click at [763, 117] on button "Close" at bounding box center [772, 119] width 31 height 17
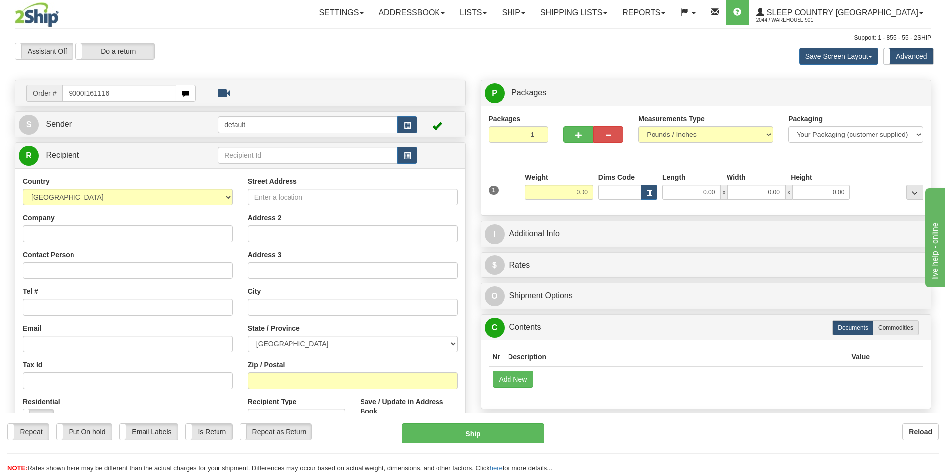
type input "9000I161116"
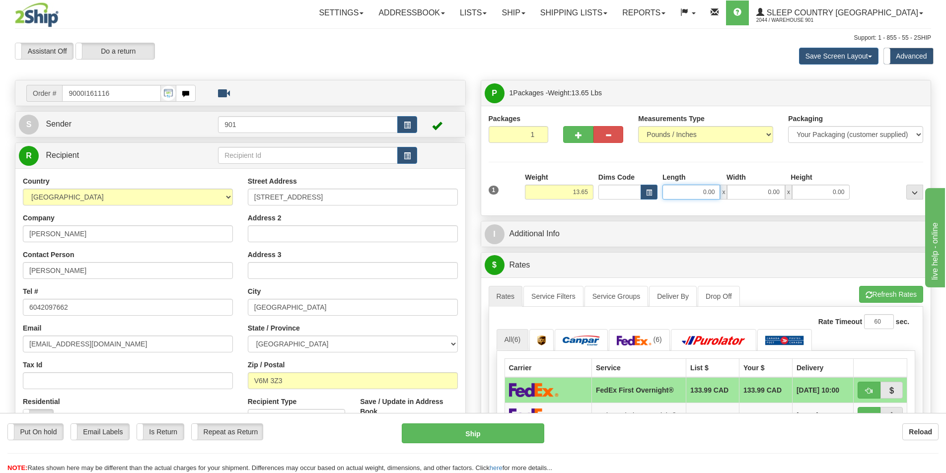
click at [696, 185] on input "0.00" at bounding box center [691, 192] width 58 height 15
type input "13.00"
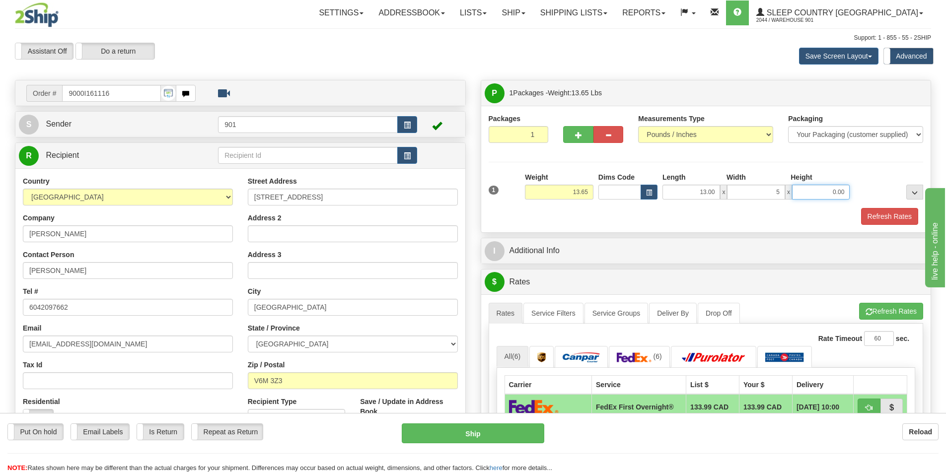
type input "5.00"
type input "22.00"
click at [892, 219] on button "Refresh Rates" at bounding box center [889, 216] width 57 height 17
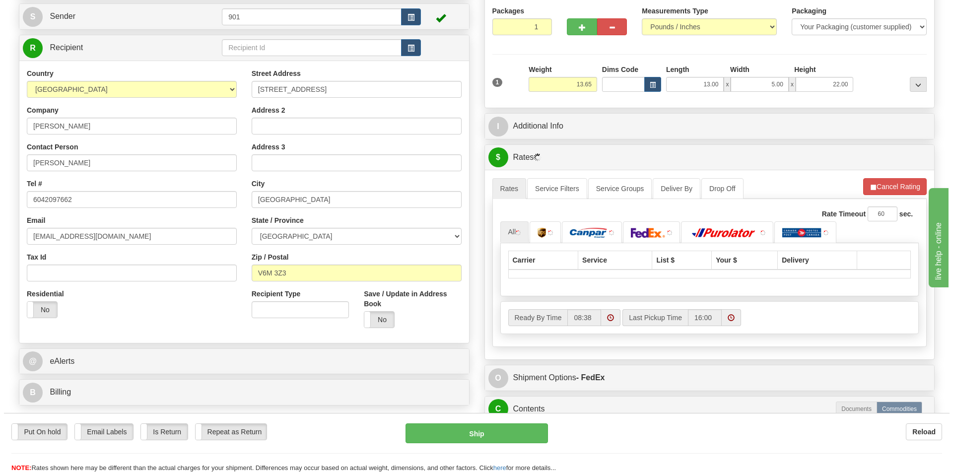
scroll to position [149, 0]
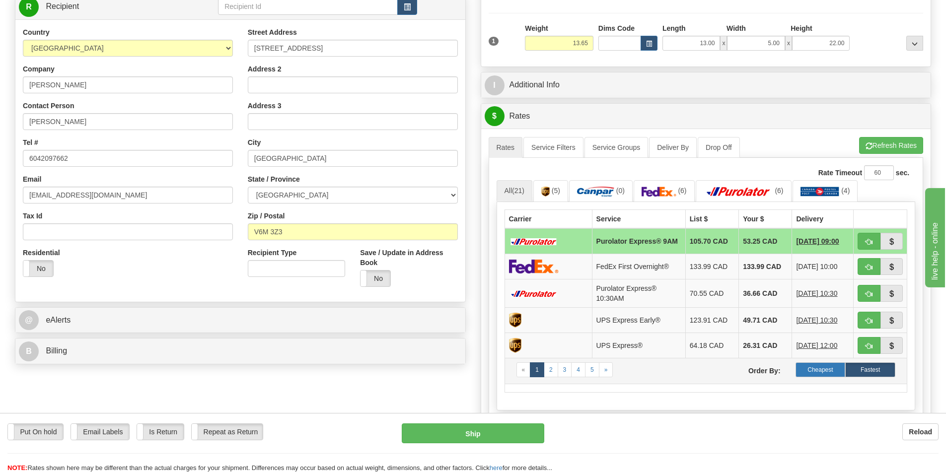
click at [822, 371] on label "Cheapest" at bounding box center [820, 369] width 50 height 15
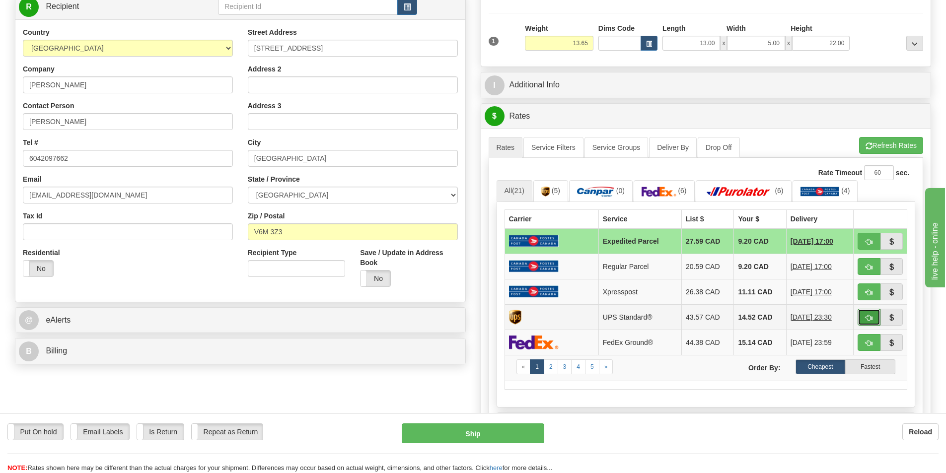
click at [865, 316] on span "button" at bounding box center [868, 318] width 7 height 6
type input "11"
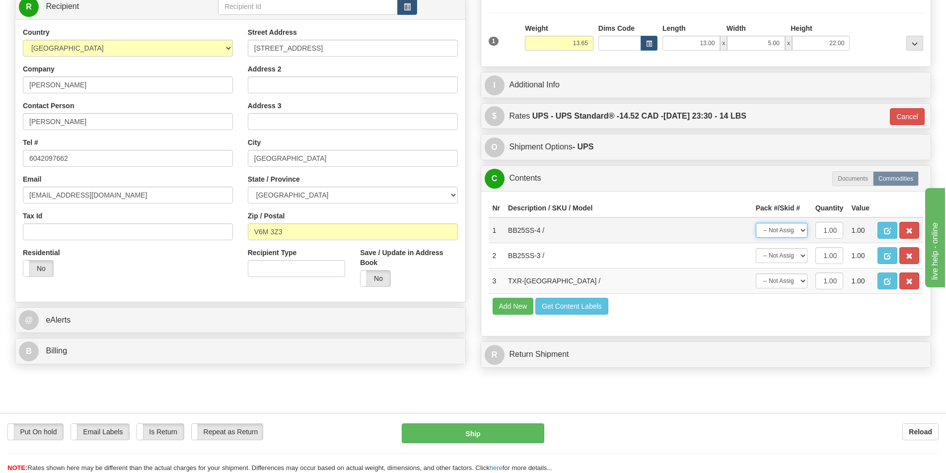
click at [798, 231] on select "-- Not Assigned -- Package 1" at bounding box center [782, 230] width 52 height 15
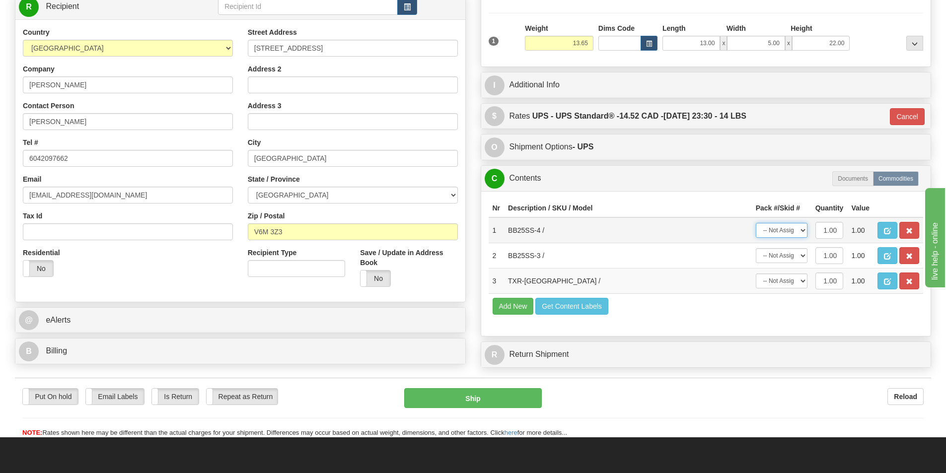
select select "0"
click at [756, 223] on select "-- Not Assigned -- Package 1" at bounding box center [782, 230] width 52 height 15
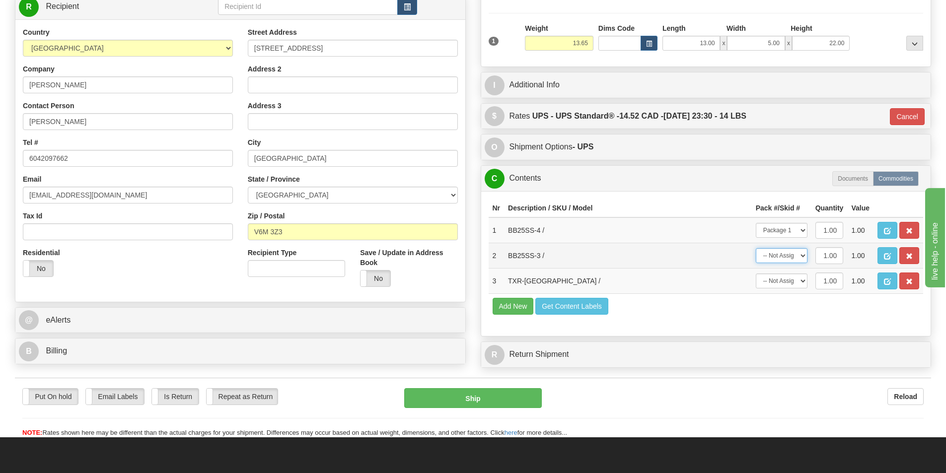
click at [793, 254] on select "-- Not Assigned -- Package 1" at bounding box center [782, 255] width 52 height 15
select select "0"
click at [756, 248] on select "-- Not Assigned -- Package 1" at bounding box center [782, 255] width 52 height 15
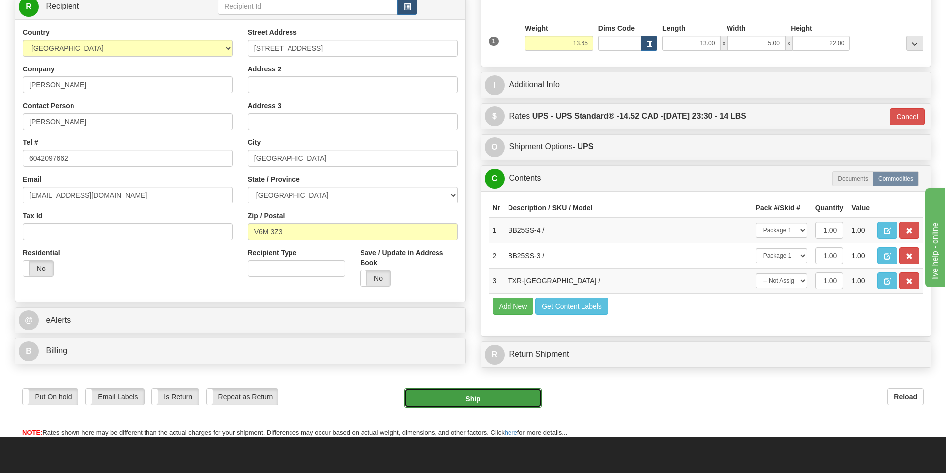
click at [526, 395] on button "Ship" at bounding box center [473, 398] width 138 height 20
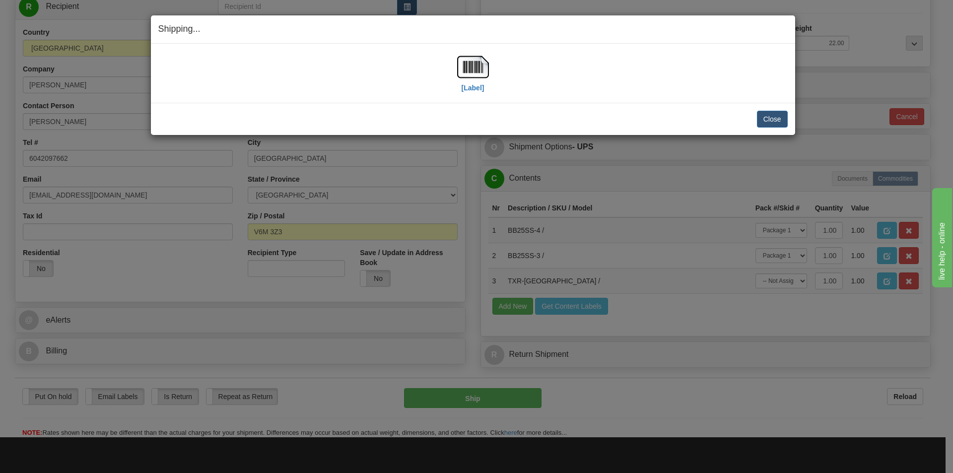
click at [489, 73] on div "[Label]" at bounding box center [473, 73] width 630 height 44
click at [488, 58] on img at bounding box center [473, 67] width 32 height 32
click at [783, 120] on button "Close" at bounding box center [772, 119] width 31 height 17
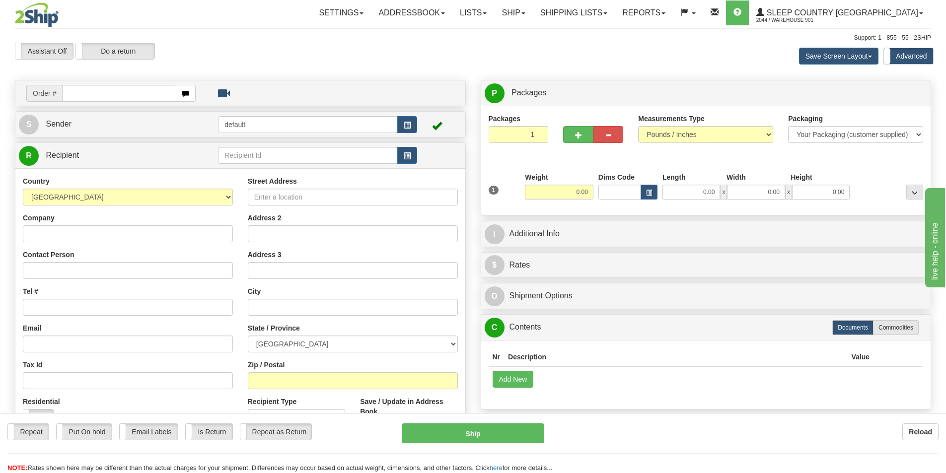
click at [121, 96] on input "text" at bounding box center [119, 93] width 114 height 17
type input "9000I161057"
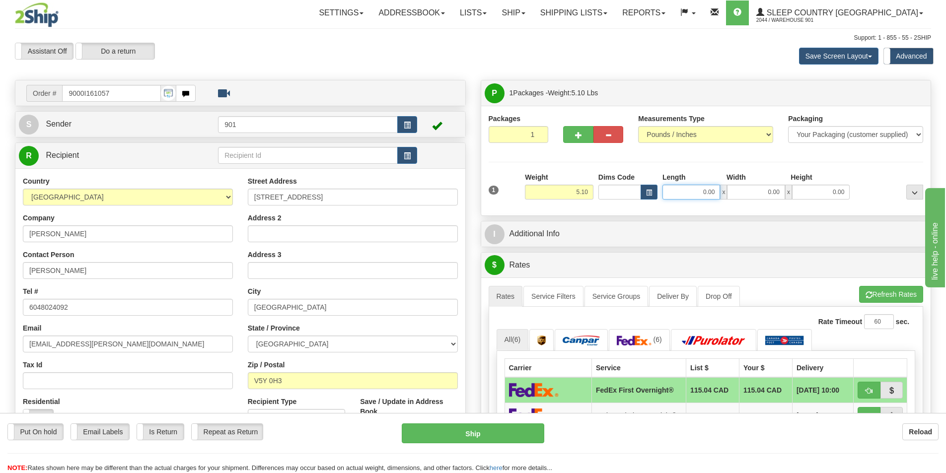
click at [701, 191] on input "0.00" at bounding box center [691, 192] width 58 height 15
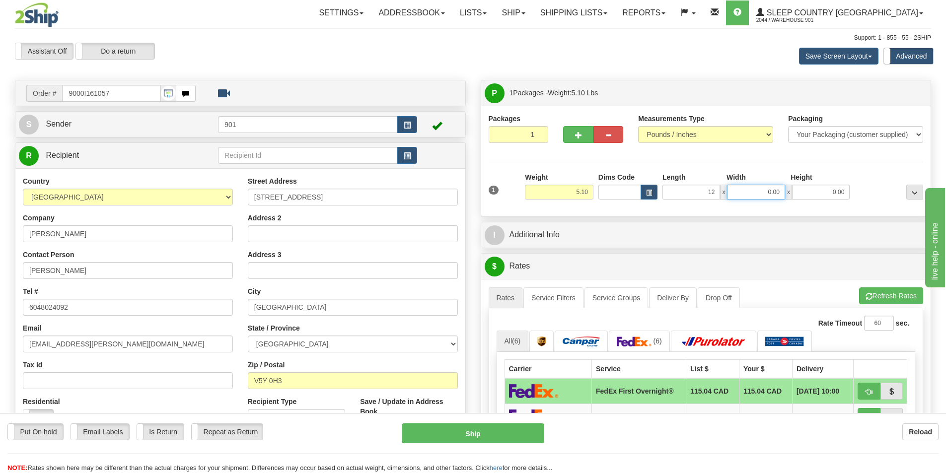
type input "12.00"
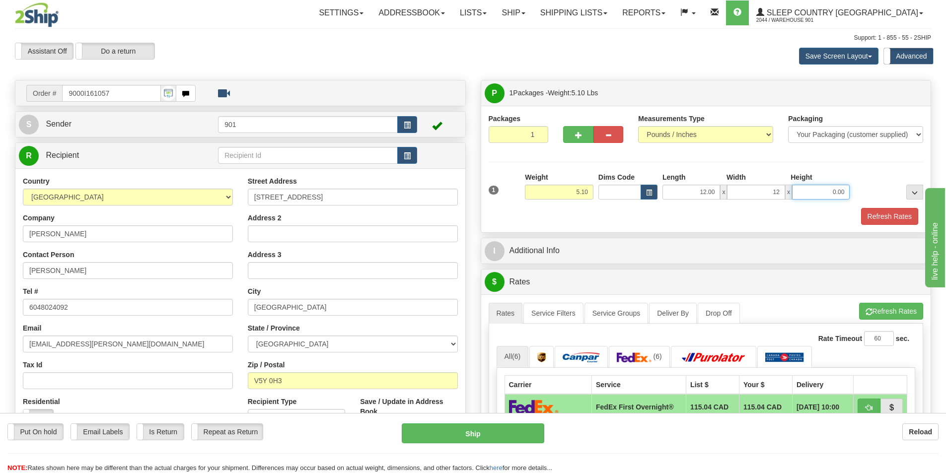
type input "12.00"
type input "22.00"
click at [879, 221] on button "Refresh Rates" at bounding box center [889, 216] width 57 height 17
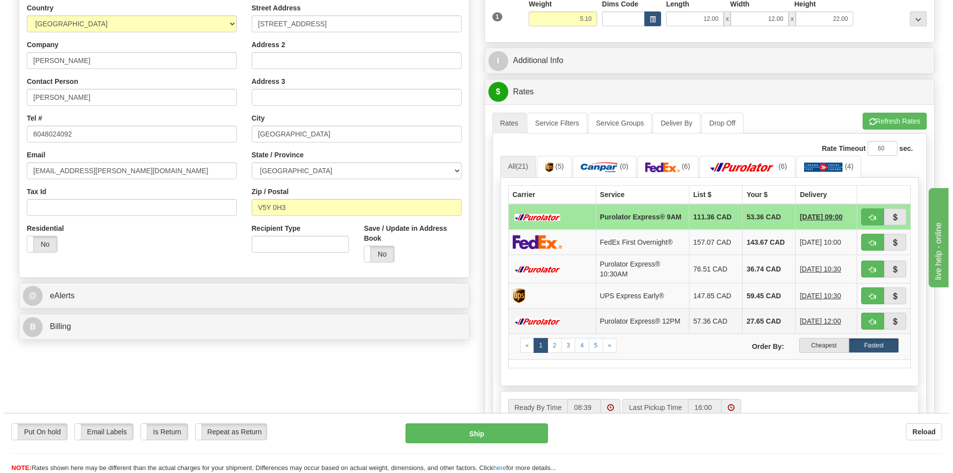
scroll to position [199, 0]
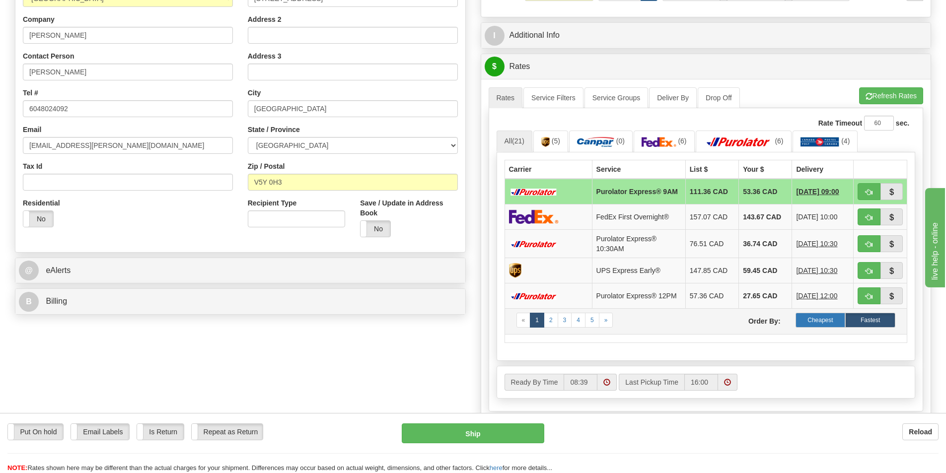
click at [823, 320] on label "Cheapest" at bounding box center [820, 320] width 50 height 15
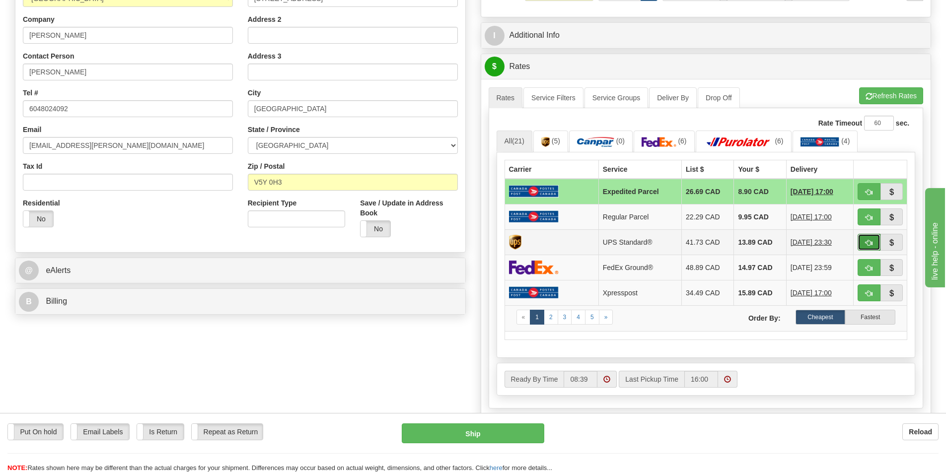
click at [867, 240] on span "button" at bounding box center [868, 243] width 7 height 6
type input "11"
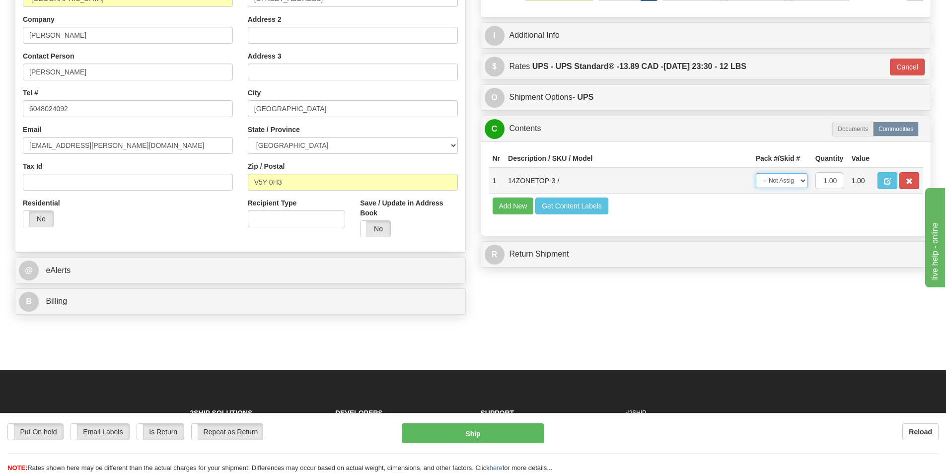
click at [788, 184] on select "-- Not Assigned -- Package 1" at bounding box center [782, 180] width 52 height 15
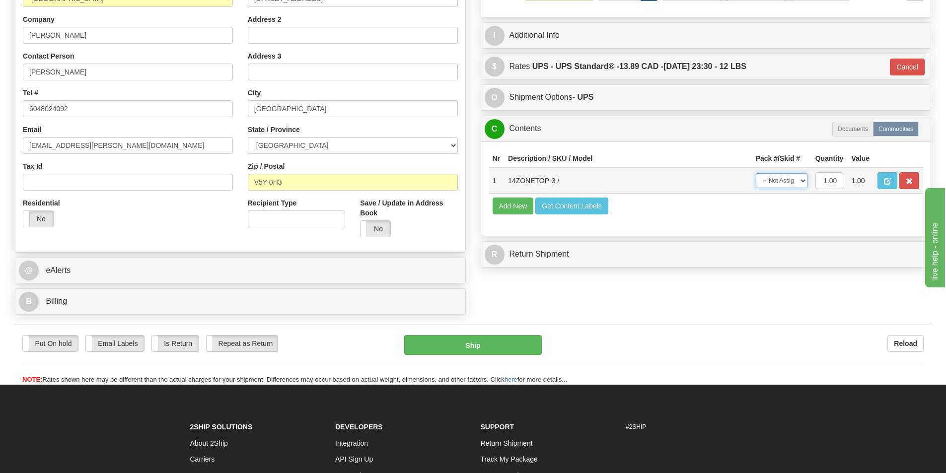
select select "0"
click at [756, 173] on select "-- Not Assigned -- Package 1" at bounding box center [782, 180] width 52 height 15
click at [518, 342] on button "Ship" at bounding box center [473, 345] width 138 height 20
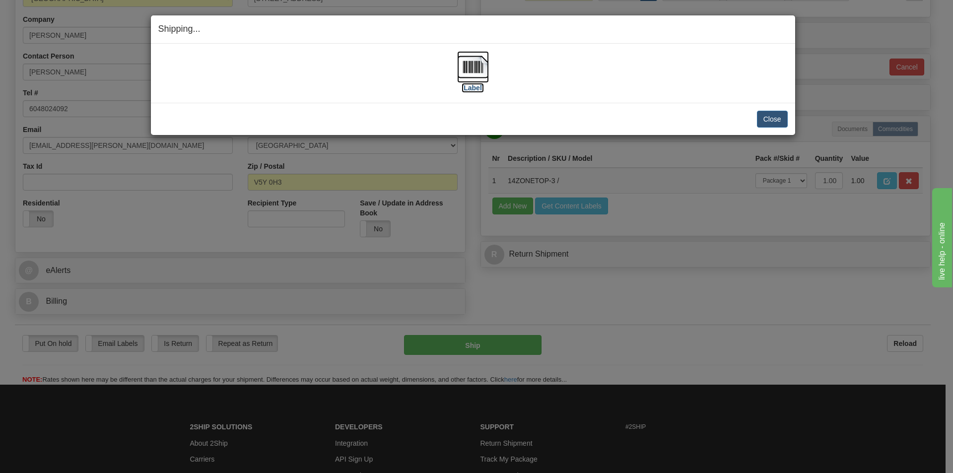
click at [467, 75] on img at bounding box center [473, 67] width 32 height 32
click at [770, 116] on button "Close" at bounding box center [772, 119] width 31 height 17
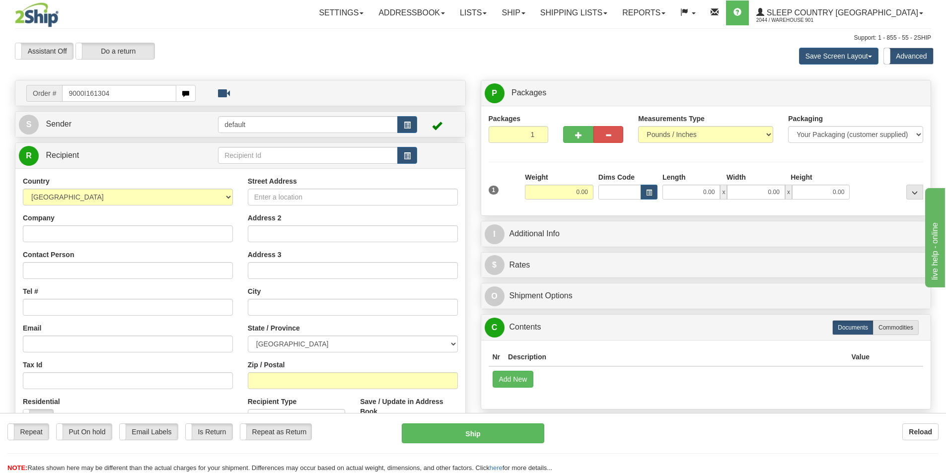
type input "9000I161304"
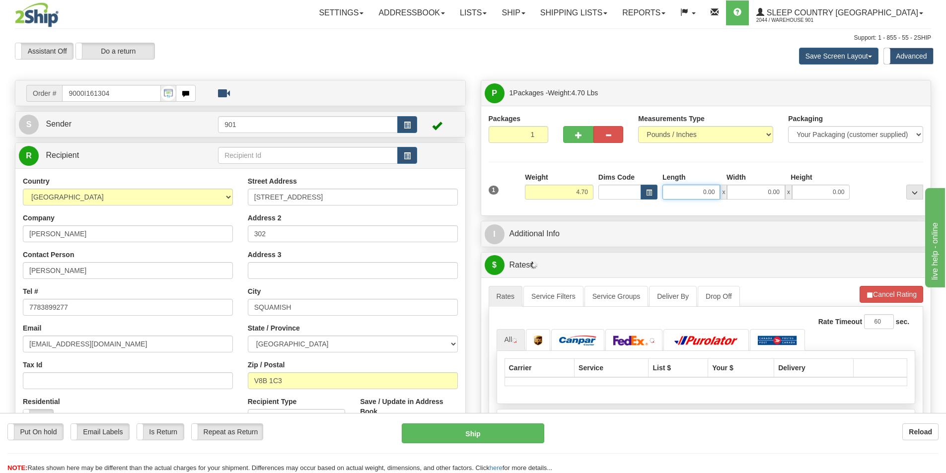
click at [702, 195] on input "0.00" at bounding box center [691, 192] width 58 height 15
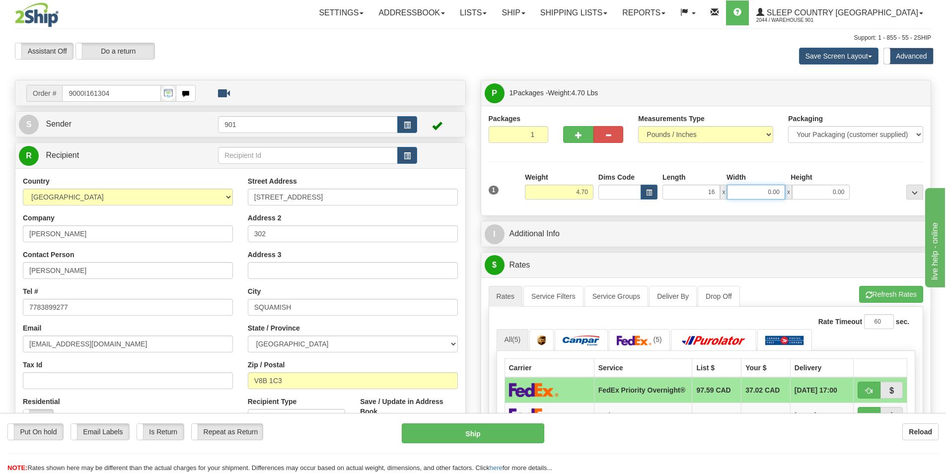
type input "16.00"
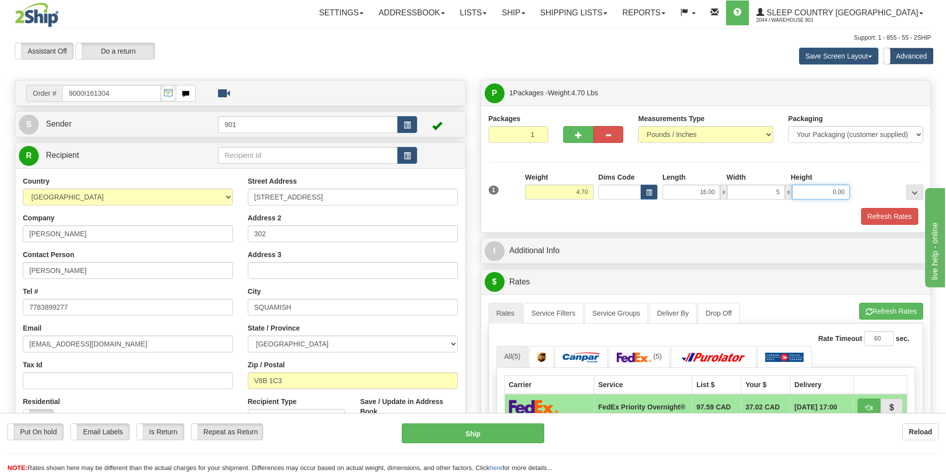
type input "5.00"
type input "25.00"
click at [886, 207] on div "1 Weight 4.70 Dims Code x" at bounding box center [706, 198] width 435 height 53
click at [886, 210] on button "Refresh Rates" at bounding box center [889, 216] width 57 height 17
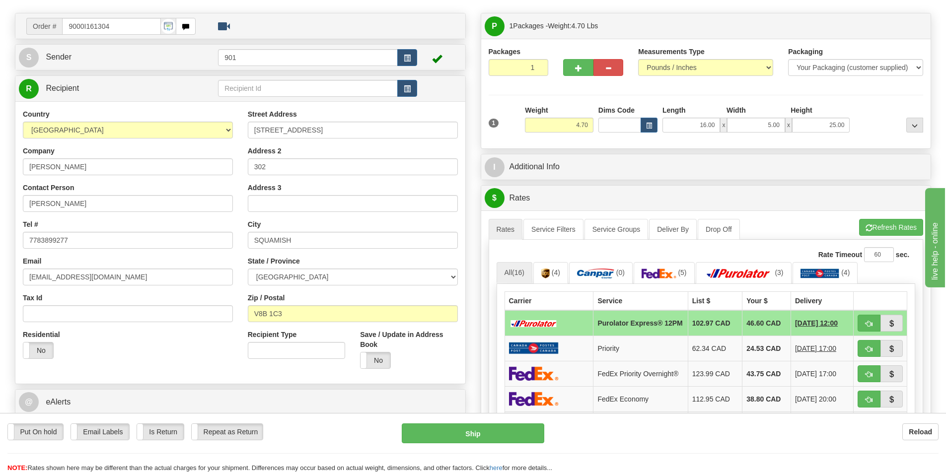
scroll to position [248, 0]
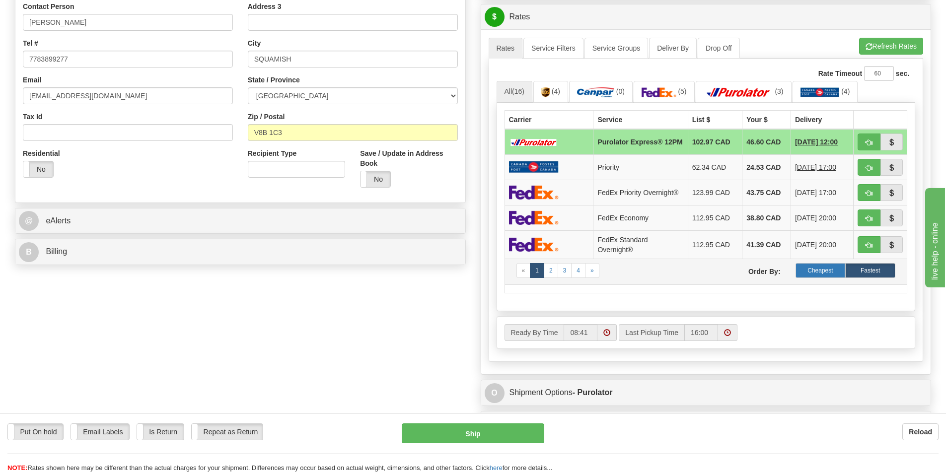
click at [813, 274] on label "Cheapest" at bounding box center [820, 270] width 50 height 15
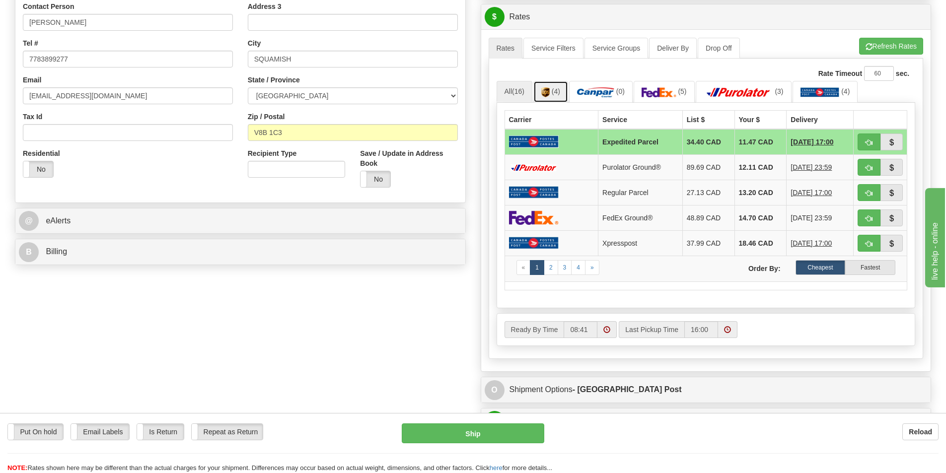
click at [556, 90] on span "(4)" at bounding box center [556, 91] width 8 height 8
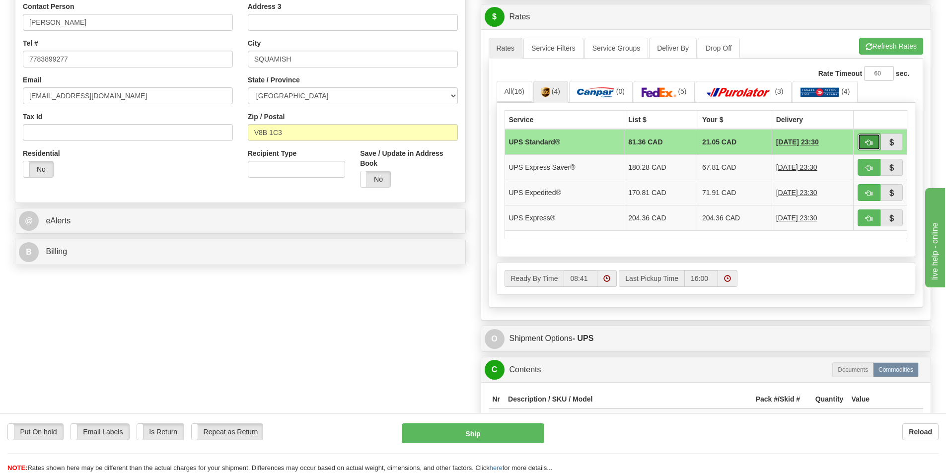
click at [869, 141] on span "button" at bounding box center [868, 143] width 7 height 6
type input "11"
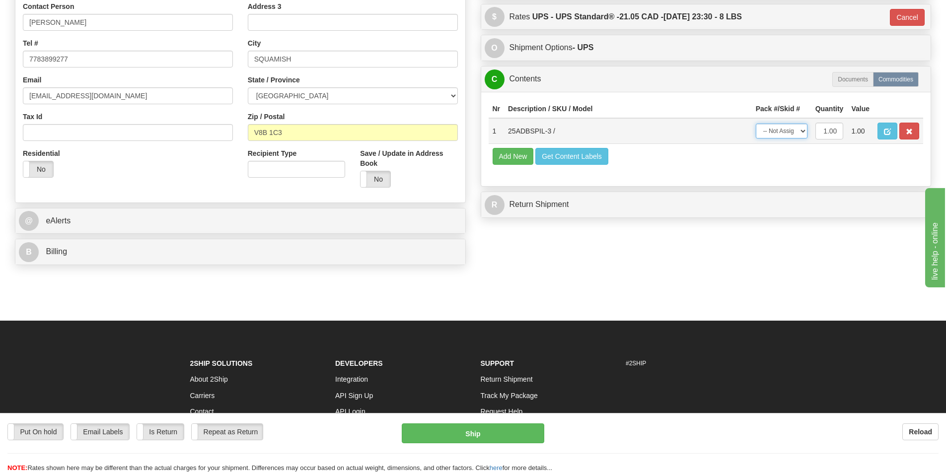
click at [797, 134] on select "-- Not Assigned -- Package 1" at bounding box center [782, 131] width 52 height 15
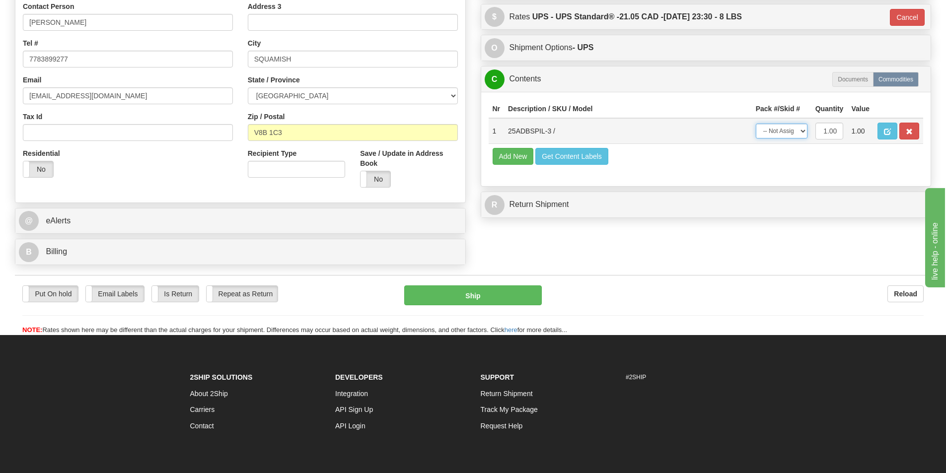
select select "0"
click at [756, 124] on select "-- Not Assigned -- Package 1" at bounding box center [782, 131] width 52 height 15
click at [511, 298] on button "Ship" at bounding box center [473, 295] width 138 height 20
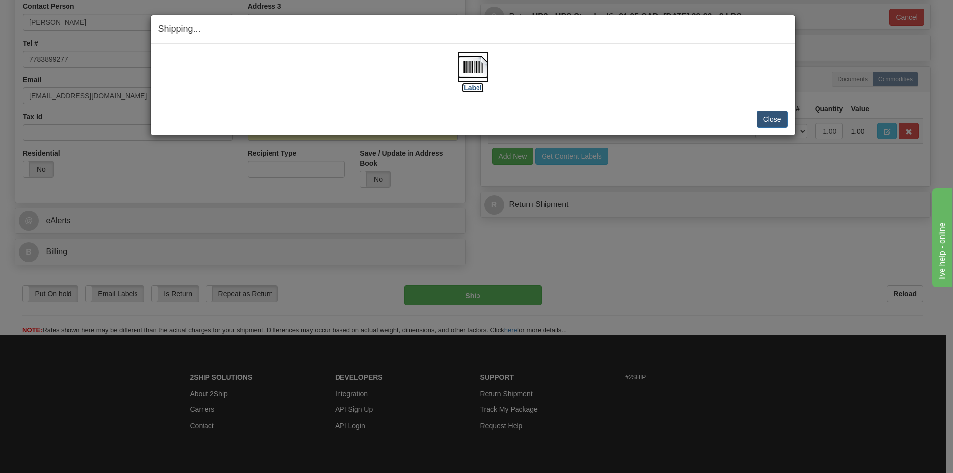
click at [471, 53] on img at bounding box center [473, 67] width 32 height 32
click at [783, 123] on button "Close" at bounding box center [772, 119] width 31 height 17
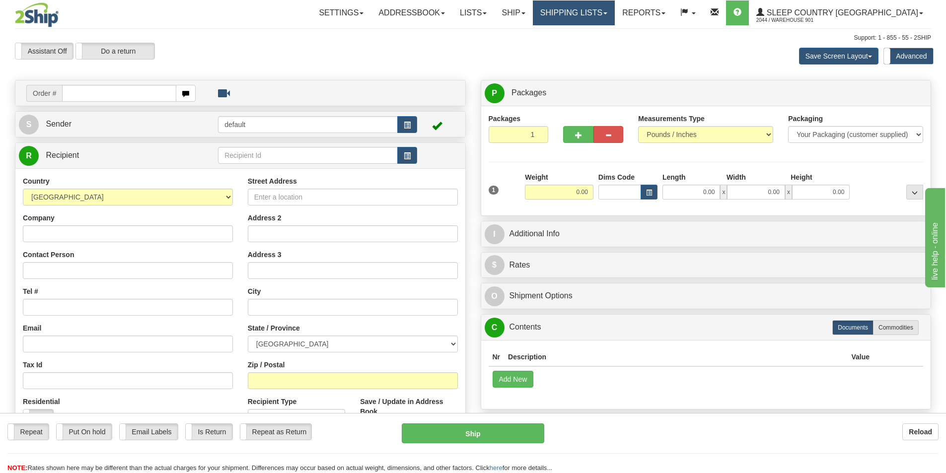
click at [615, 10] on link "Shipping lists" at bounding box center [574, 12] width 82 height 25
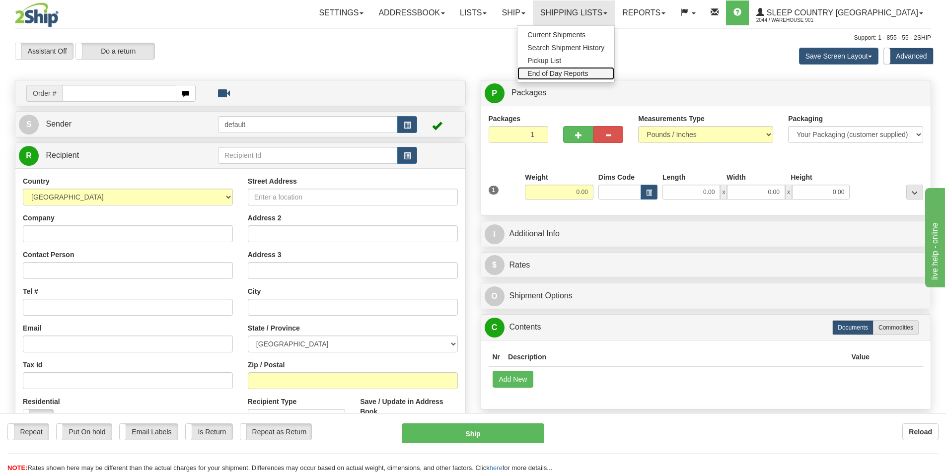
click at [588, 74] on span "End of Day Reports" at bounding box center [557, 74] width 61 height 8
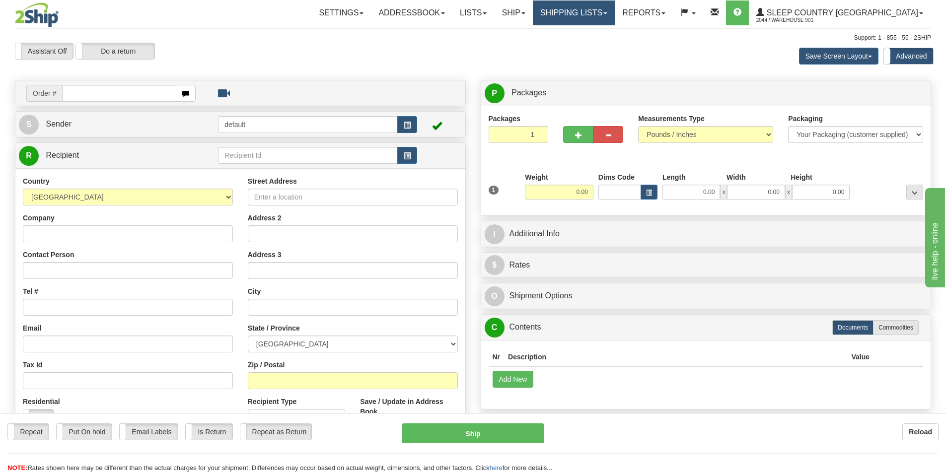
click at [615, 4] on link "Shipping lists" at bounding box center [574, 12] width 82 height 25
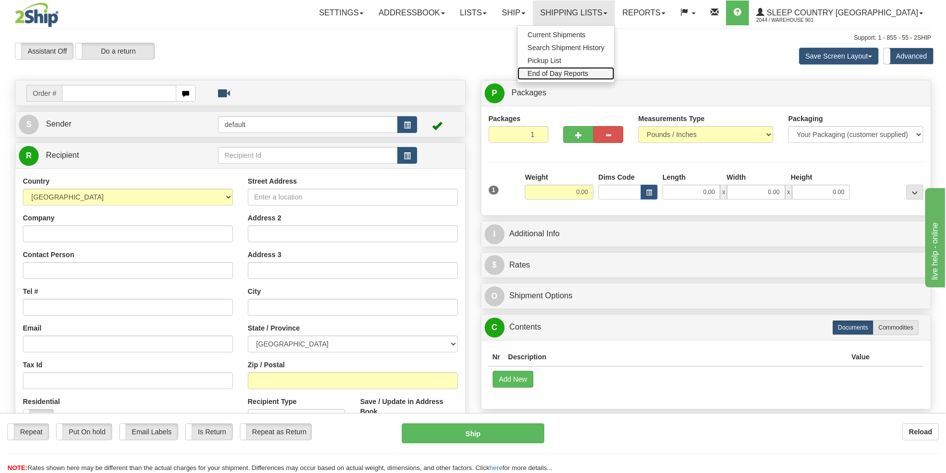
click at [588, 72] on span "End of Day Reports" at bounding box center [557, 74] width 61 height 8
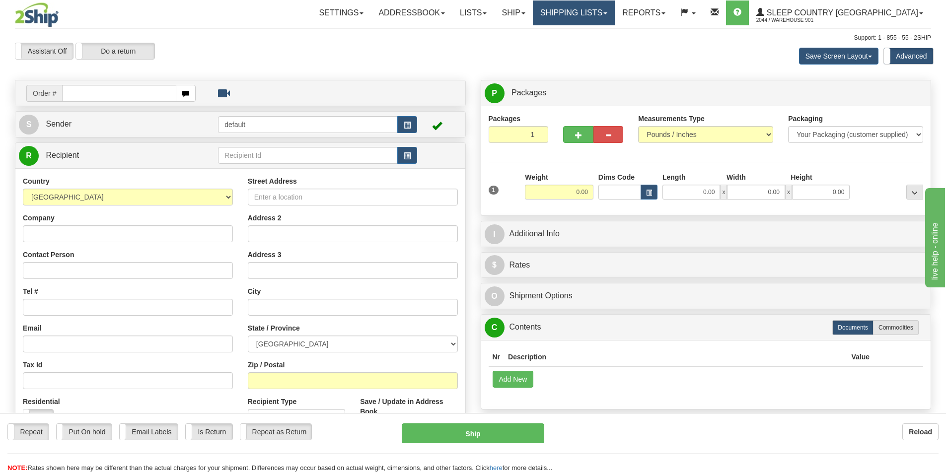
click at [615, 9] on link "Shipping lists" at bounding box center [574, 12] width 82 height 25
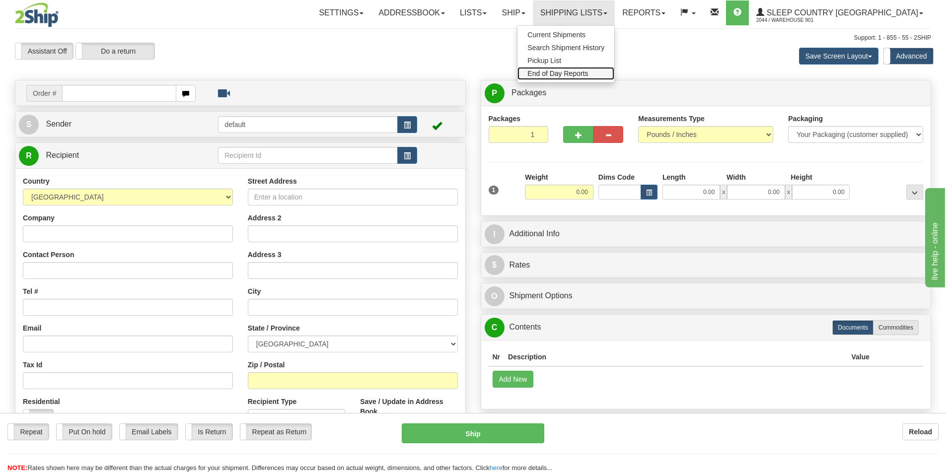
click at [588, 72] on span "End of Day Reports" at bounding box center [557, 74] width 61 height 8
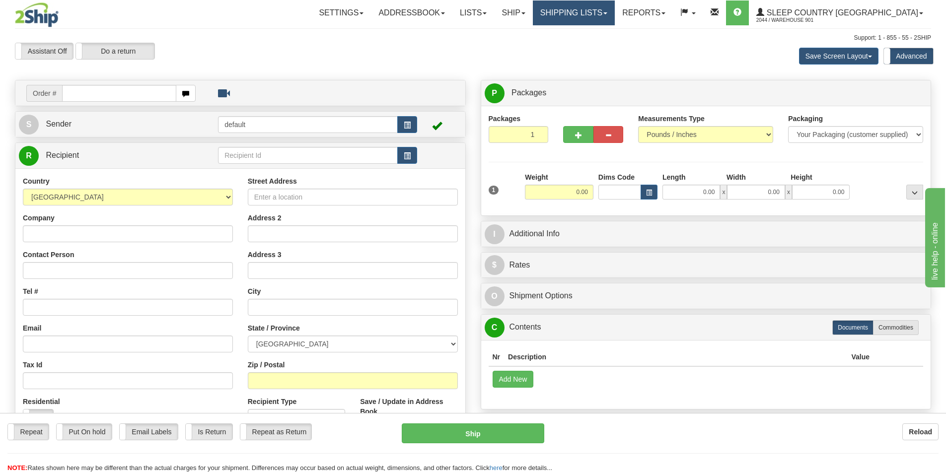
click at [607, 12] on span at bounding box center [605, 13] width 4 height 2
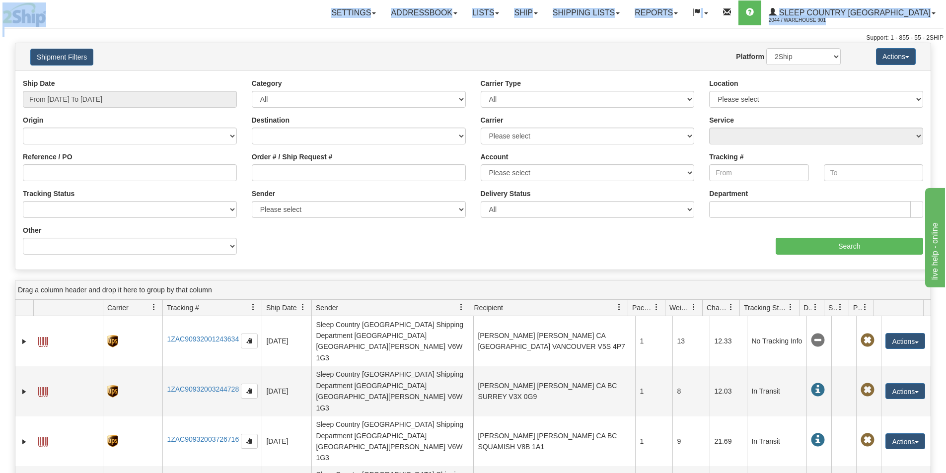
drag, startPoint x: 3, startPoint y: 28, endPoint x: 9, endPoint y: 21, distance: 9.5
click at [9, 21] on div "Toggle navigation Settings Shipping Preferences Fields Preferences New" at bounding box center [473, 21] width 946 height 43
click at [16, 15] on img at bounding box center [24, 14] width 44 height 25
click at [114, 23] on div at bounding box center [76, 14] width 149 height 25
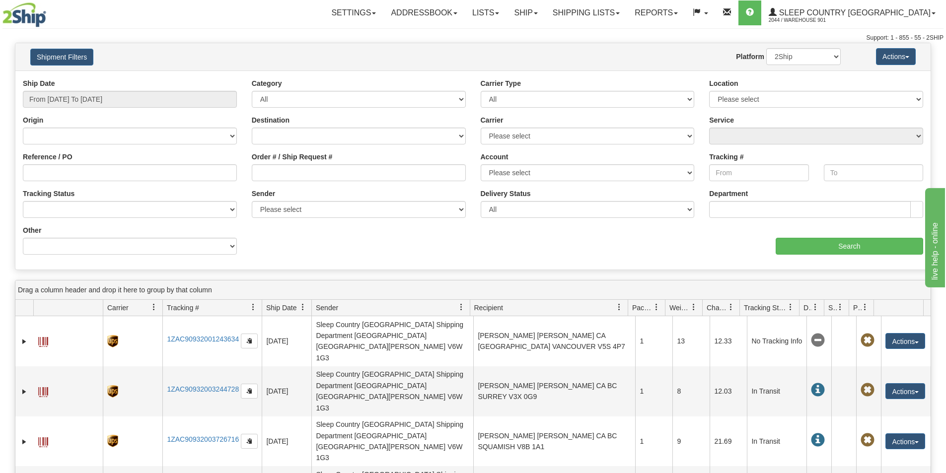
click at [45, 19] on img at bounding box center [24, 14] width 44 height 25
click at [30, 17] on img at bounding box center [24, 14] width 44 height 25
click at [545, 12] on link "Ship" at bounding box center [525, 12] width 38 height 25
click at [545, 26] on ul "Ship Screen OnHold / Order Queue" at bounding box center [499, 41] width 91 height 32
click at [551, 34] on div "Support: 1 - 855 - 55 - 2SHIP" at bounding box center [472, 38] width 941 height 8
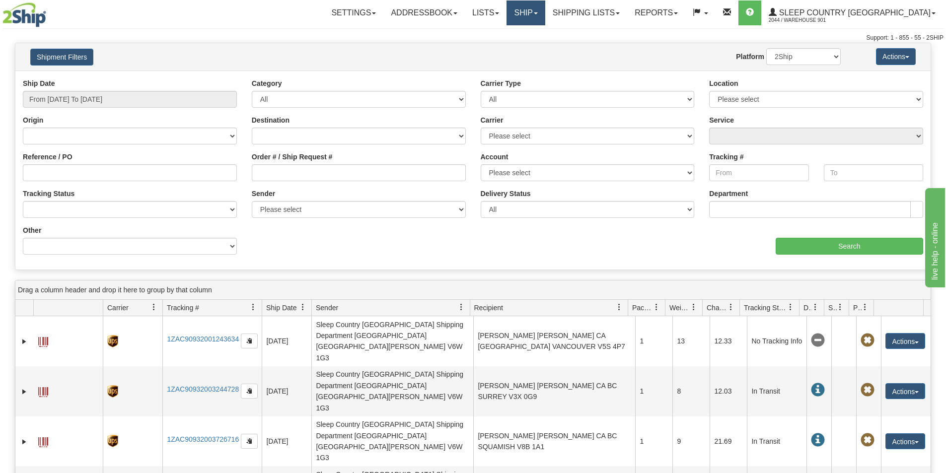
drag, startPoint x: 561, startPoint y: 15, endPoint x: 561, endPoint y: 26, distance: 10.4
click at [545, 15] on link "Ship" at bounding box center [525, 12] width 38 height 25
click at [545, 34] on link "Ship Screen" at bounding box center [500, 34] width 90 height 13
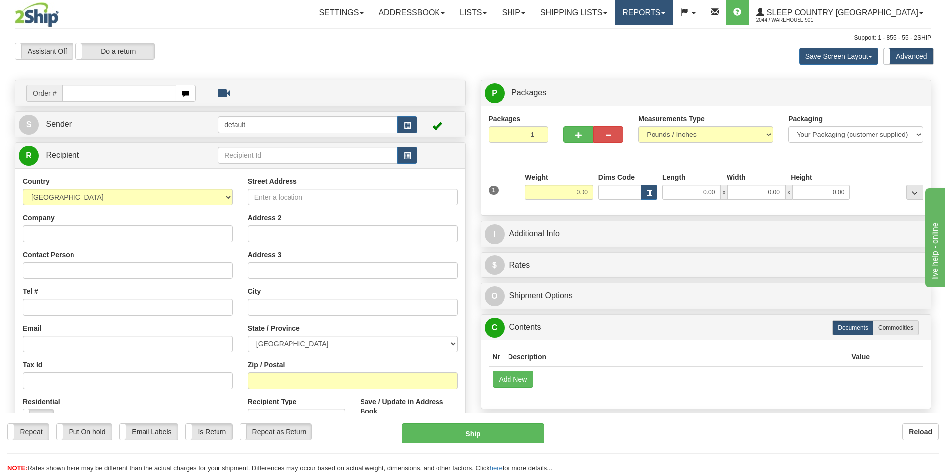
click at [673, 4] on link "Reports" at bounding box center [644, 12] width 58 height 25
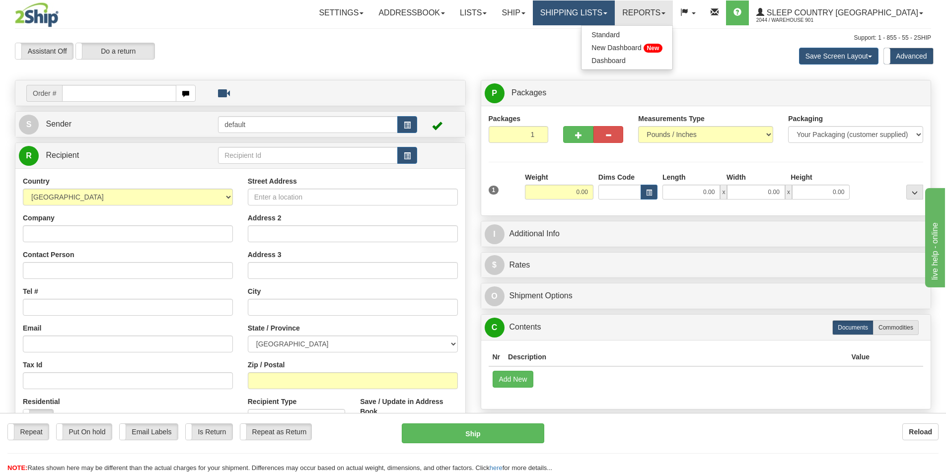
click at [615, 10] on link "Shipping lists" at bounding box center [574, 12] width 82 height 25
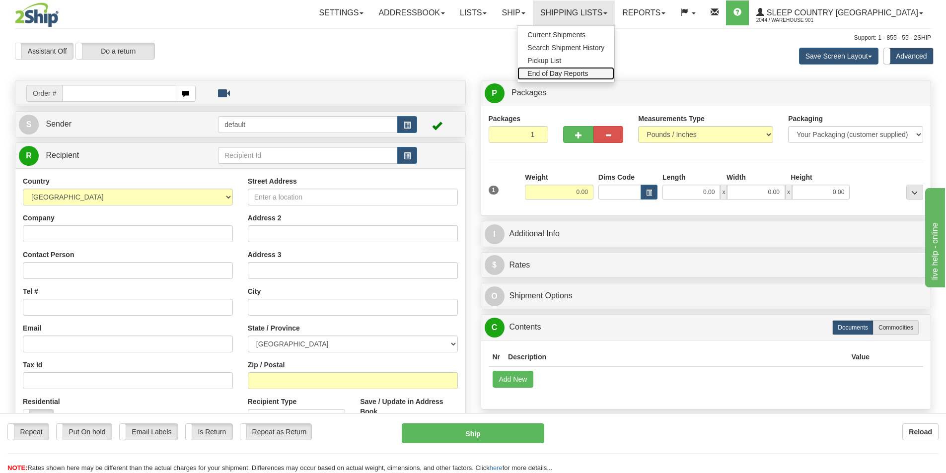
click at [588, 72] on span "End of Day Reports" at bounding box center [557, 74] width 61 height 8
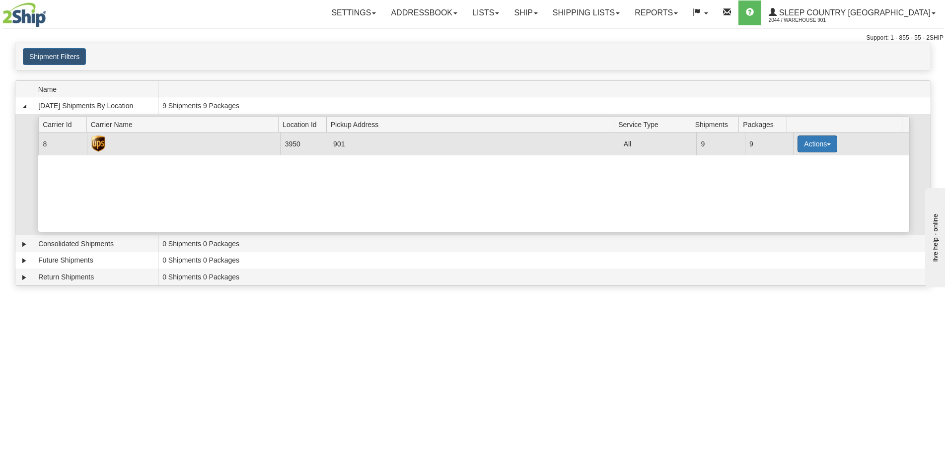
click at [802, 150] on button "Actions" at bounding box center [817, 144] width 40 height 17
click at [797, 177] on link "Close" at bounding box center [796, 175] width 79 height 13
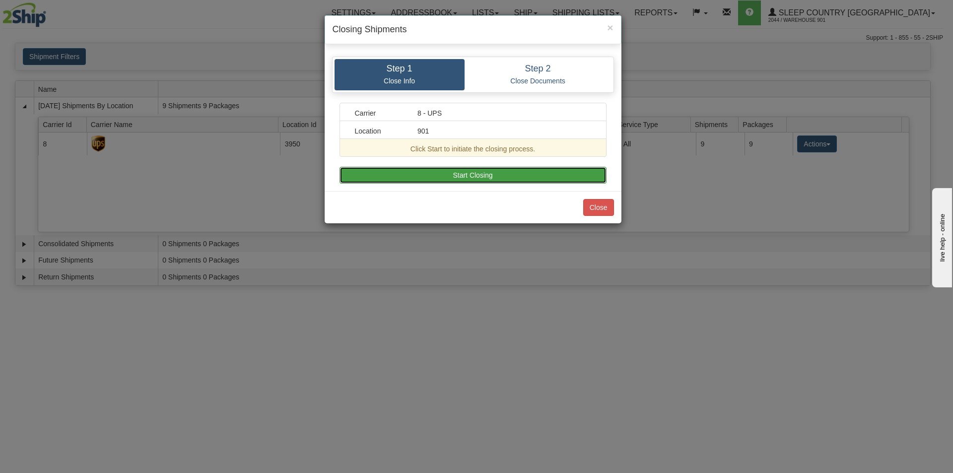
click at [502, 172] on button "Start Closing" at bounding box center [473, 175] width 267 height 17
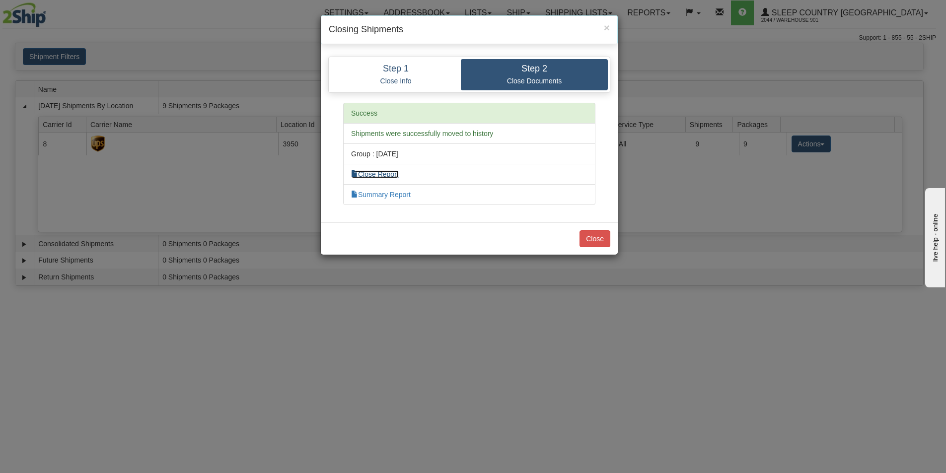
click at [388, 173] on link "Close Report" at bounding box center [375, 174] width 48 height 8
click at [614, 251] on div "Close" at bounding box center [469, 238] width 297 height 32
click at [610, 239] on div "Close" at bounding box center [469, 238] width 297 height 32
click at [606, 236] on button "Close" at bounding box center [594, 238] width 31 height 17
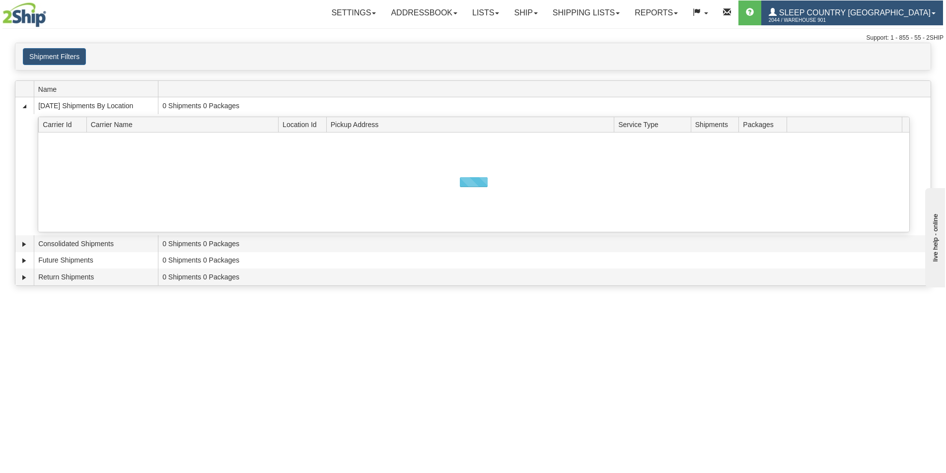
click at [909, 21] on link "Sleep Country [GEOGRAPHIC_DATA] 2044 / Warehouse 901" at bounding box center [852, 12] width 182 height 25
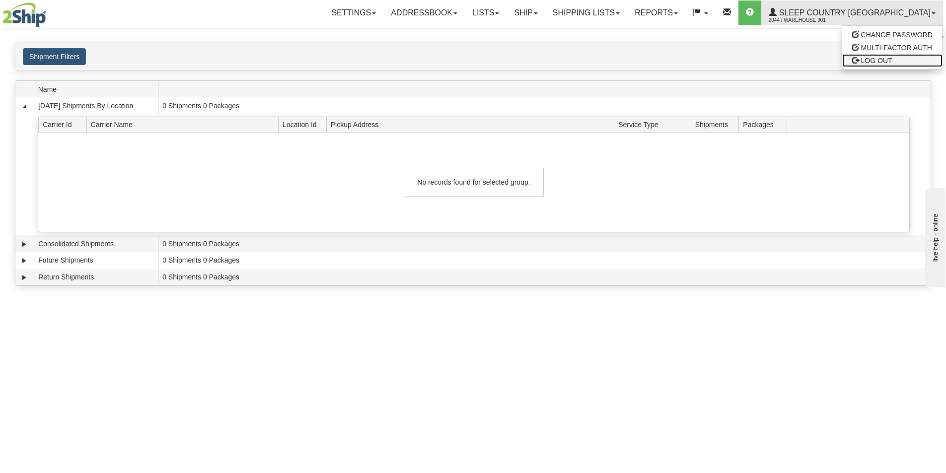
click at [900, 64] on link "LOG OUT" at bounding box center [892, 60] width 100 height 13
